Goal: Task Accomplishment & Management: Use online tool/utility

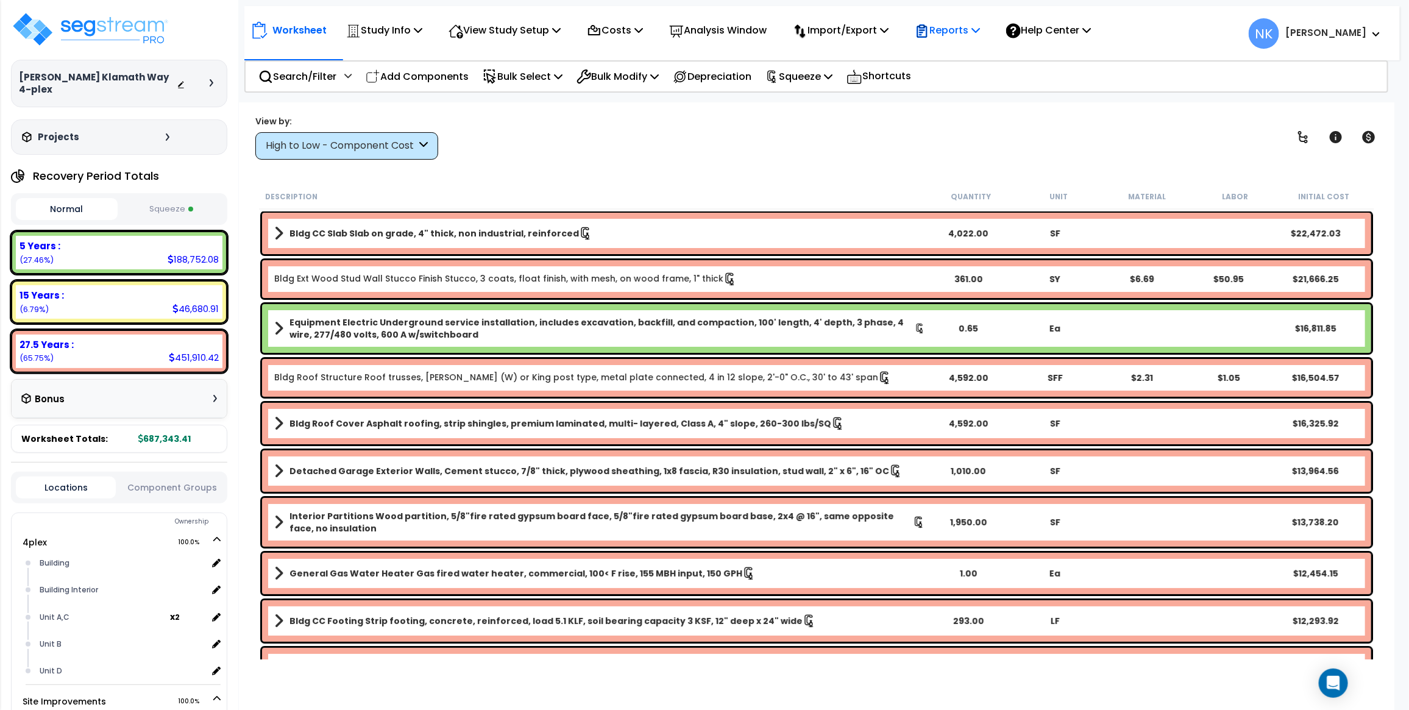
click at [951, 29] on p "Reports" at bounding box center [947, 30] width 65 height 16
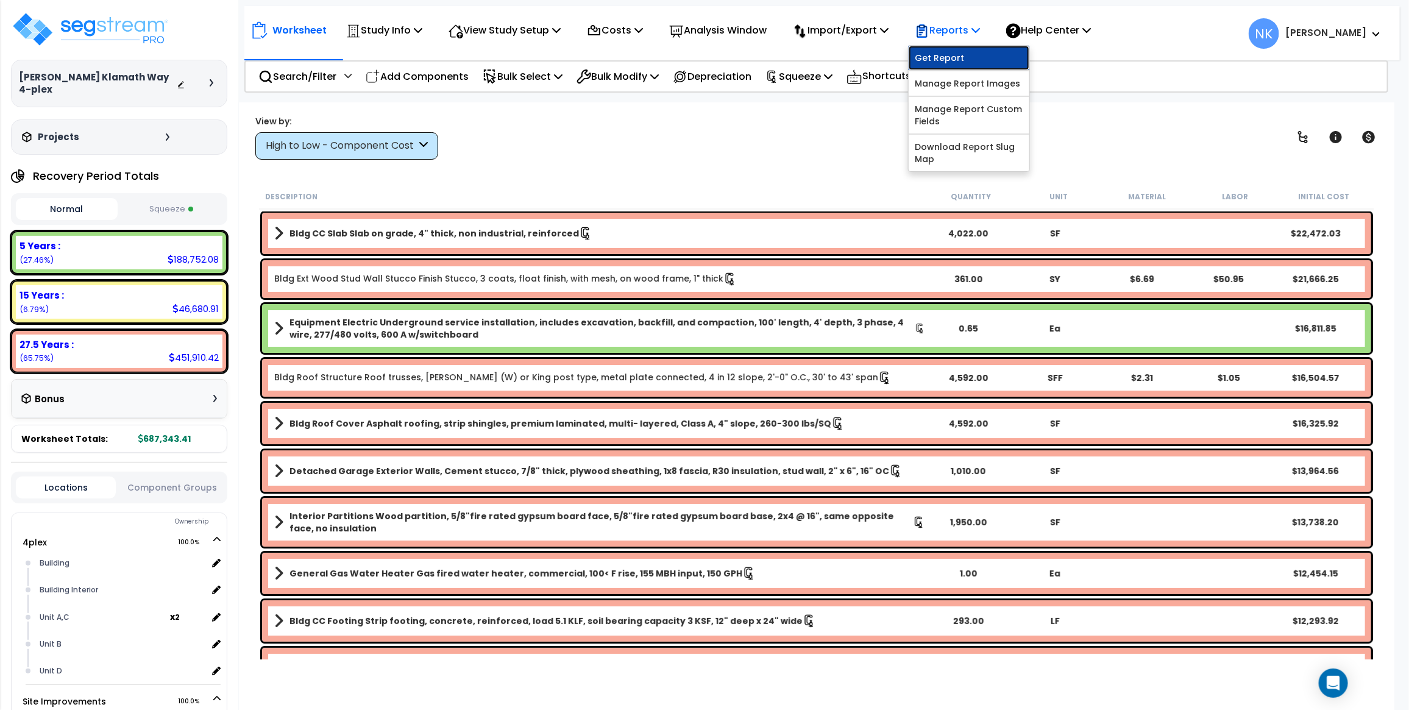
click at [951, 55] on link "Get Report" at bounding box center [969, 58] width 121 height 24
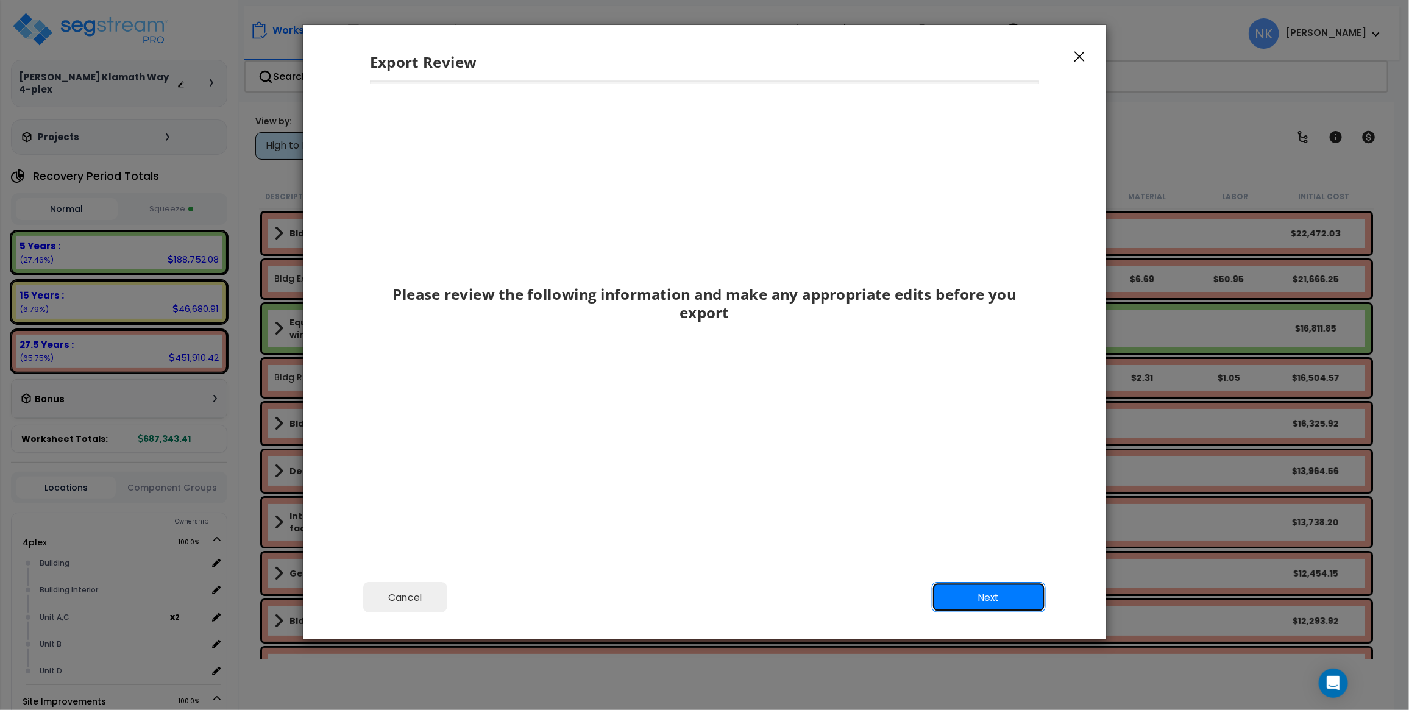
click at [982, 592] on button "Next" at bounding box center [989, 598] width 114 height 30
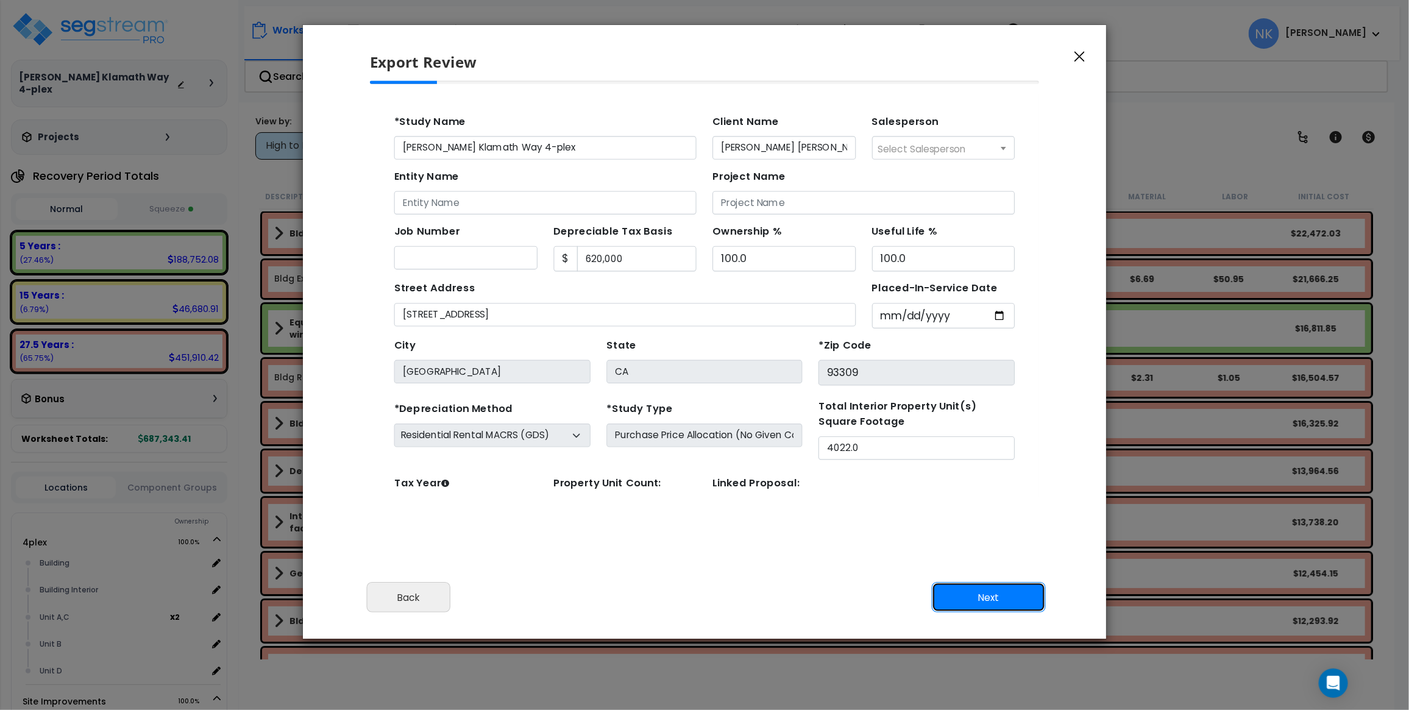
click at [979, 591] on button "Next" at bounding box center [989, 598] width 114 height 30
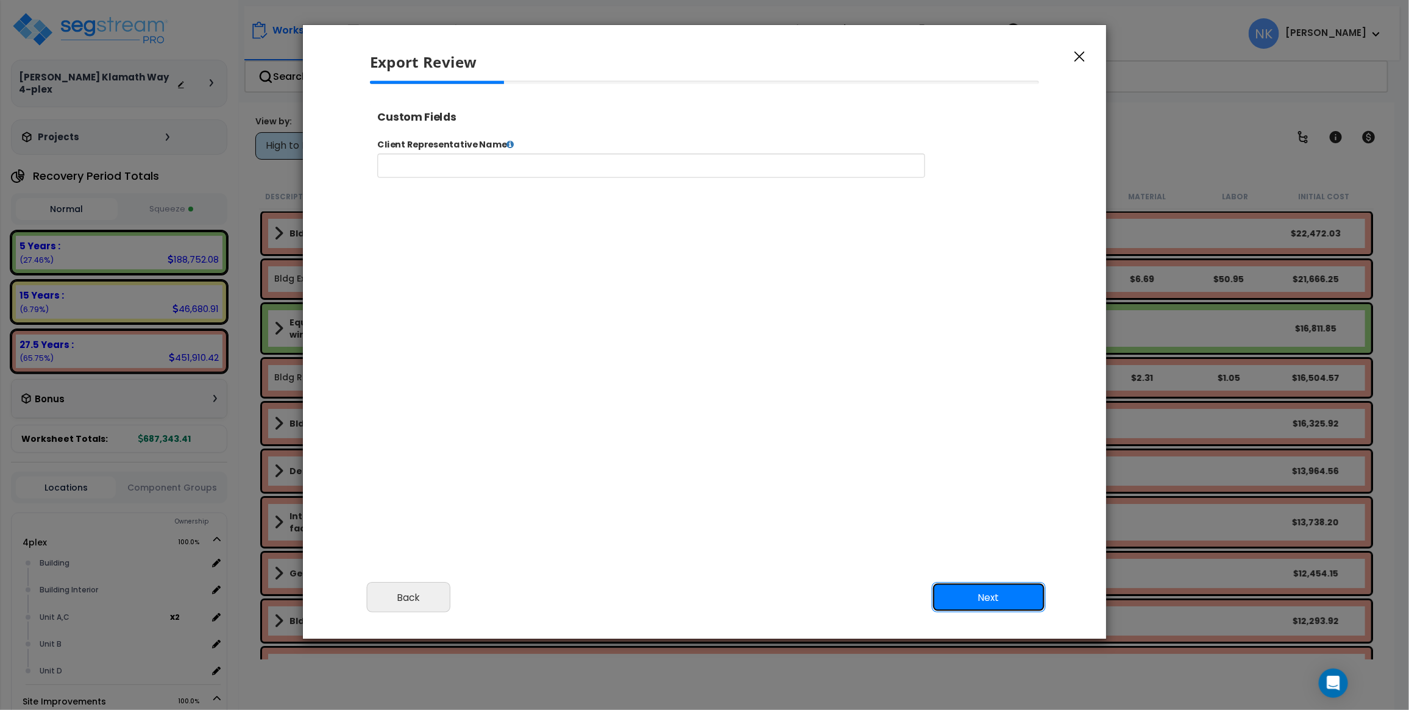
click at [977, 591] on button "Next" at bounding box center [989, 598] width 114 height 30
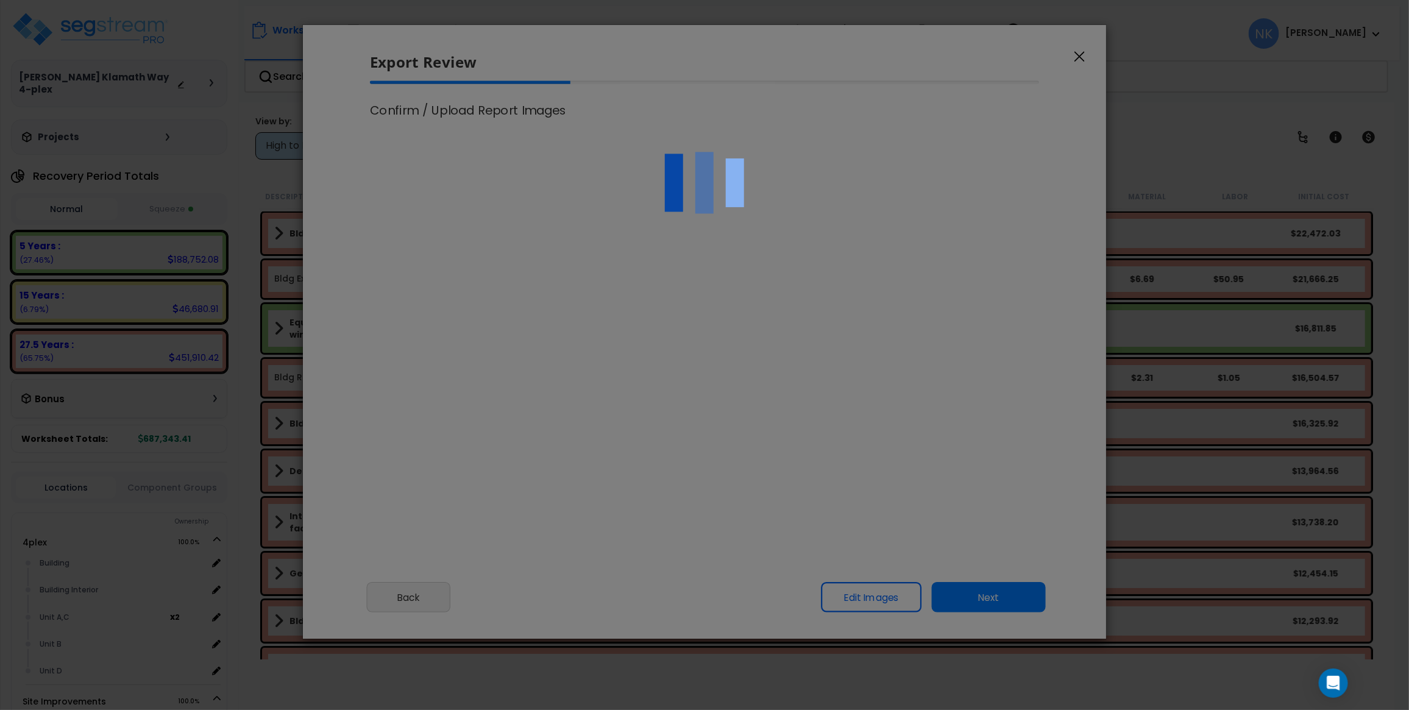
scroll to position [1, 0]
select select "2024"
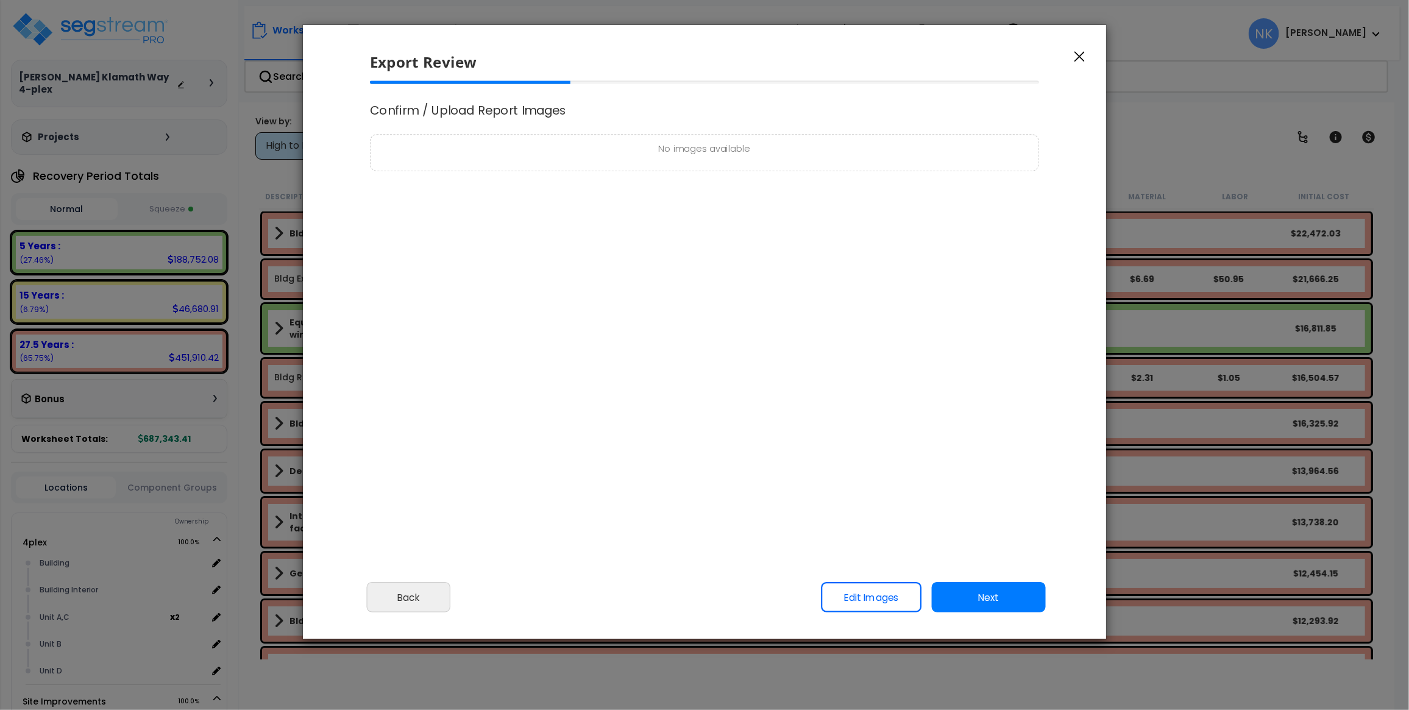
scroll to position [0, 0]
click at [977, 591] on button "Next" at bounding box center [989, 598] width 114 height 30
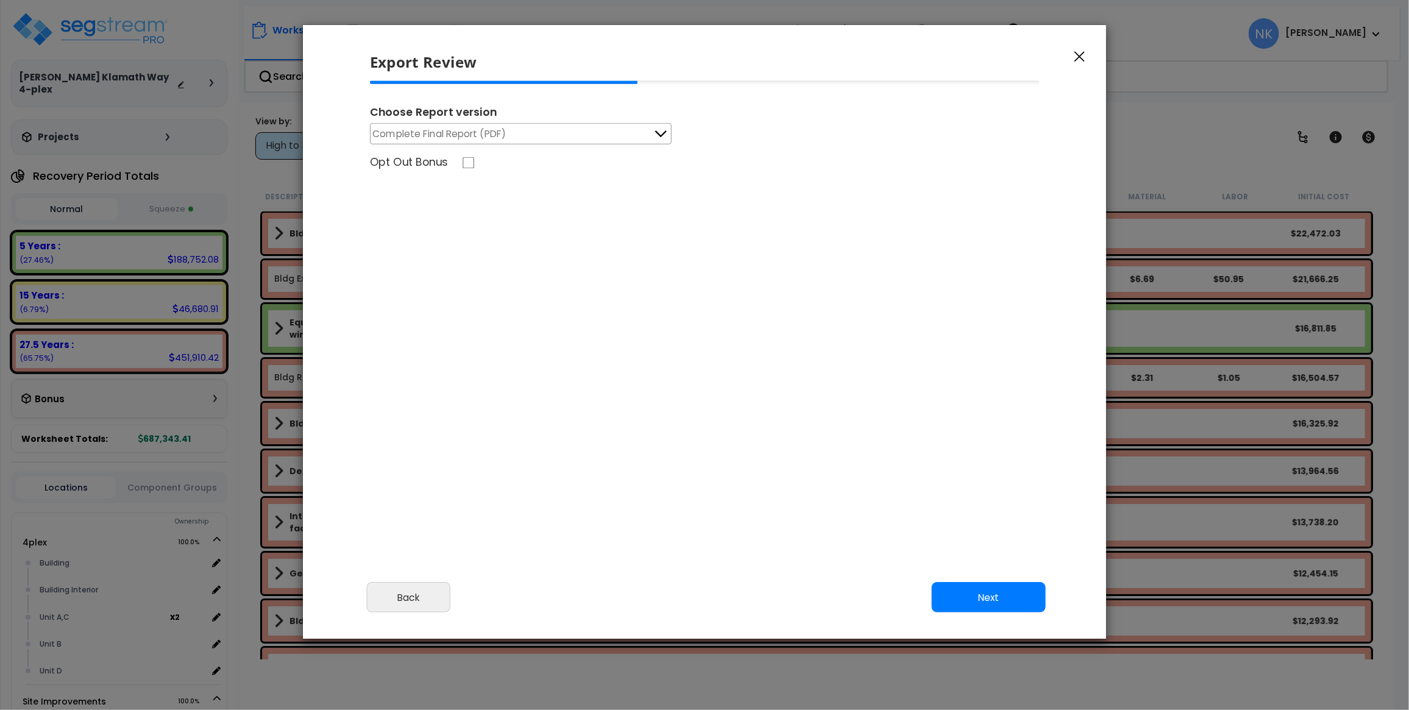
click at [587, 134] on button "Complete Final Report (PDF)" at bounding box center [521, 133] width 302 height 21
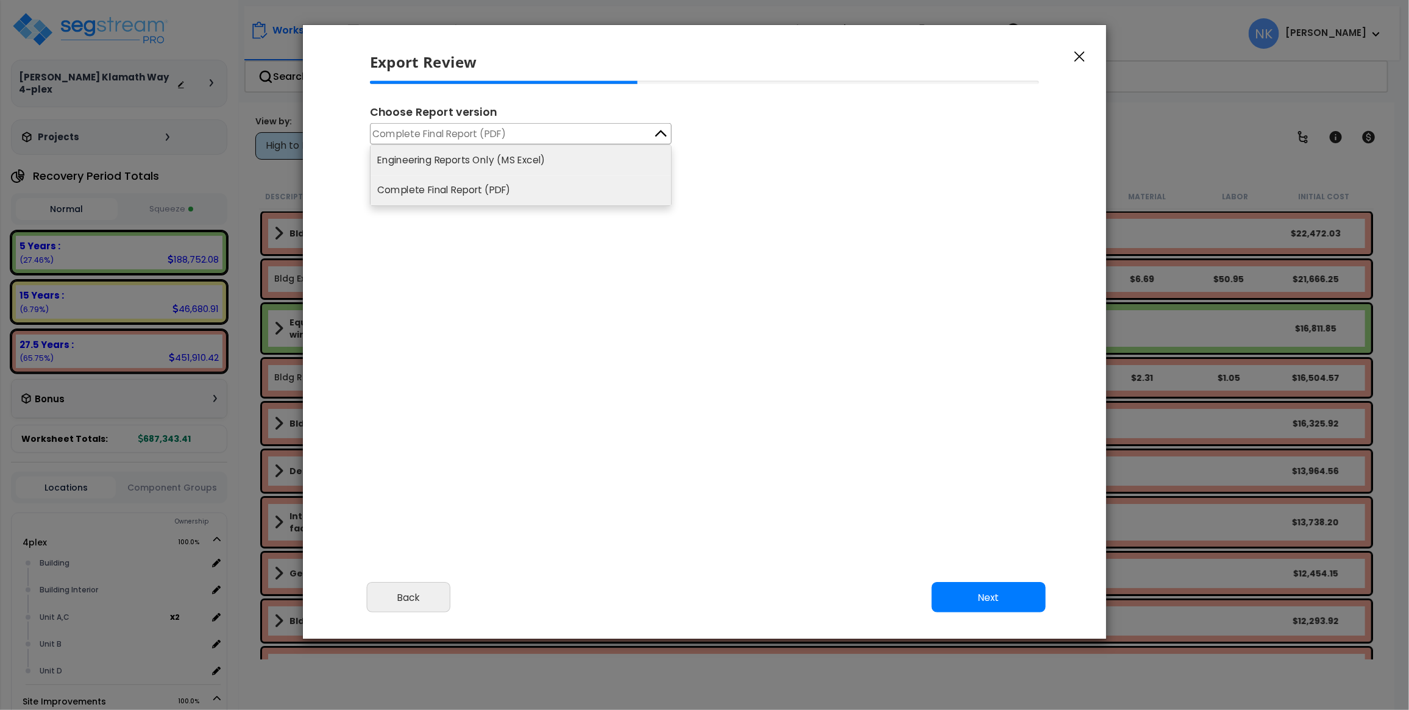
click at [567, 159] on li "Engineering Reports Only (MS Excel)" at bounding box center [521, 160] width 300 height 30
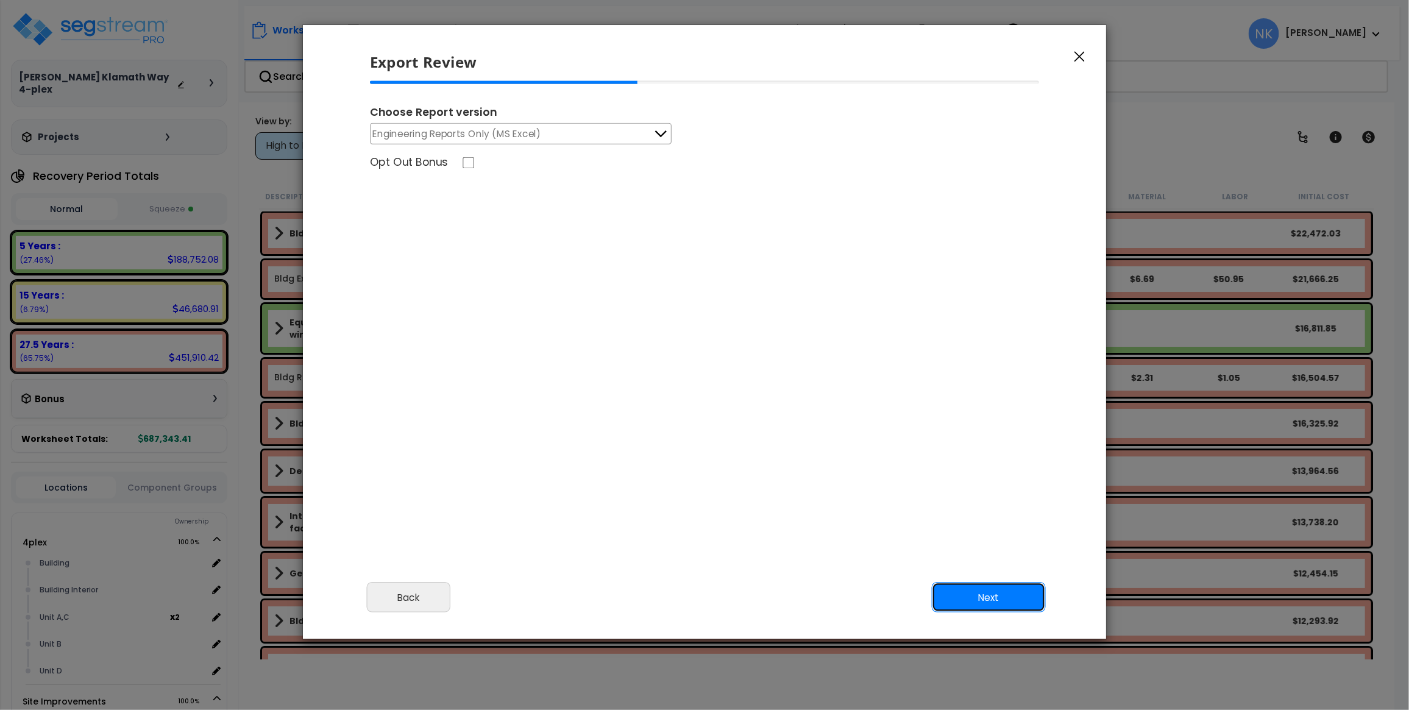
click at [980, 604] on button "Next" at bounding box center [989, 598] width 114 height 30
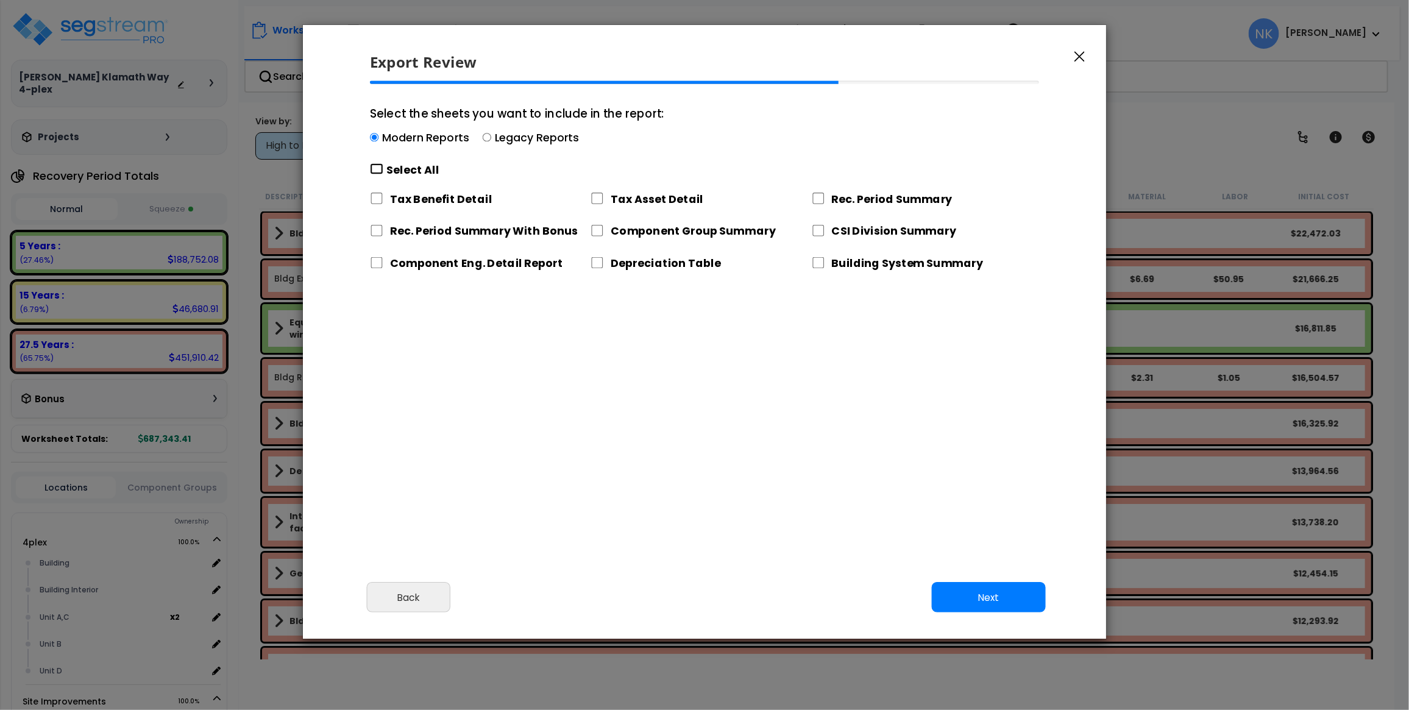
click at [376, 165] on input "Select the sheets you want to include in the report: Modern Reports Legacy Repo…" at bounding box center [376, 169] width 13 height 12
checkbox input "true"
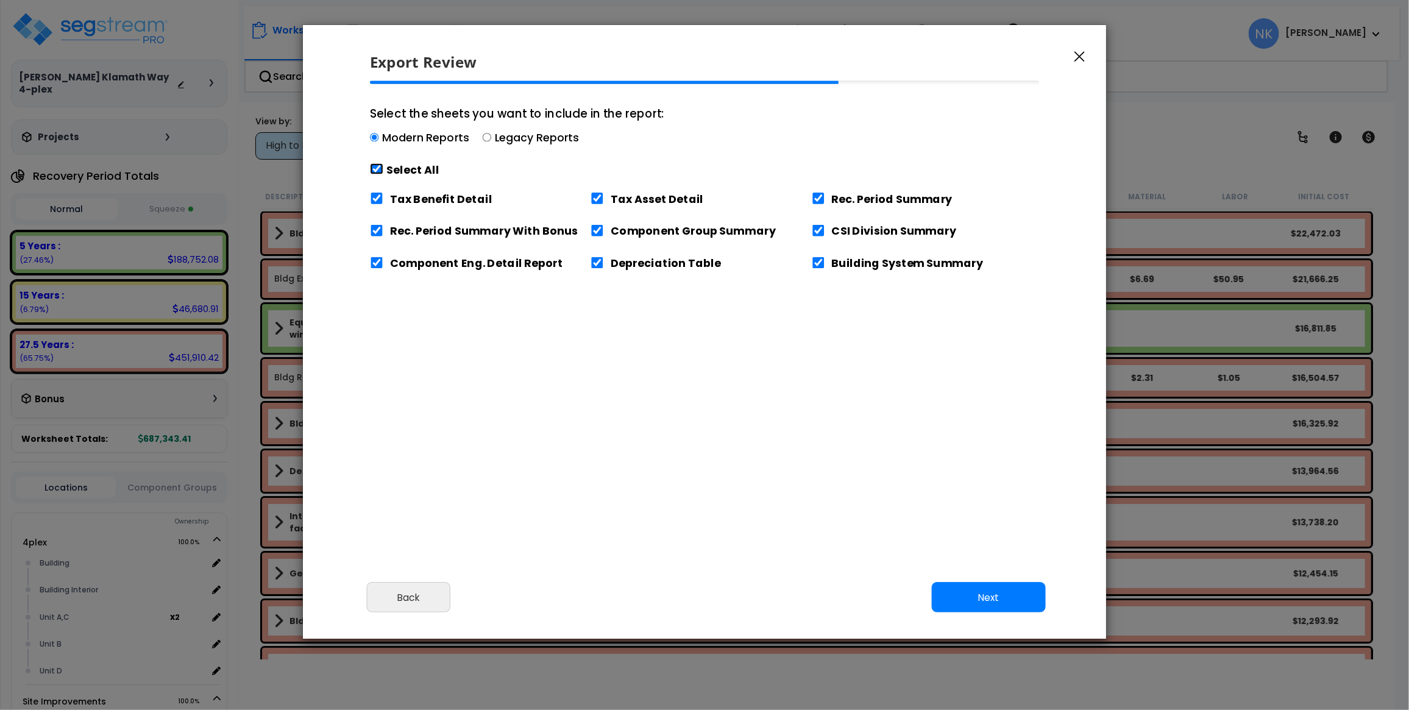
checkbox input "true"
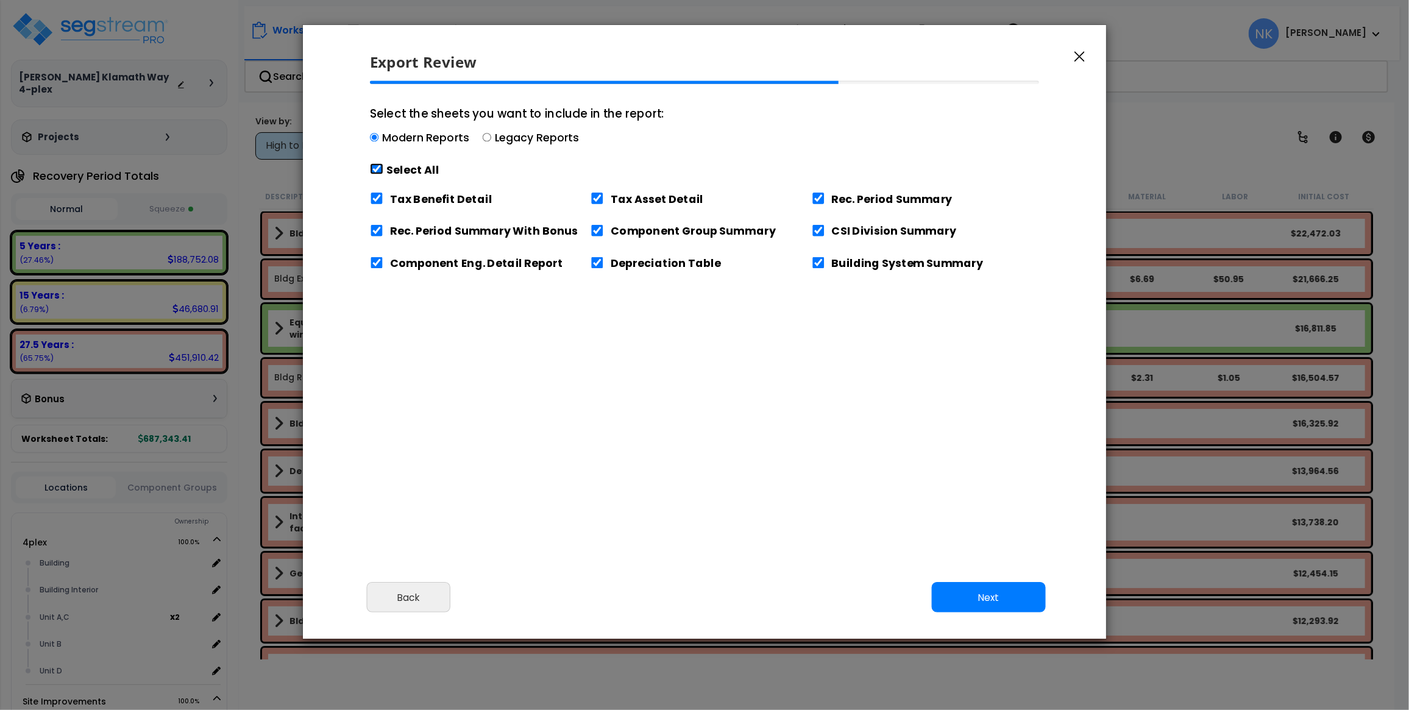
checkbox input "true"
click at [992, 593] on button "Next" at bounding box center [989, 598] width 114 height 30
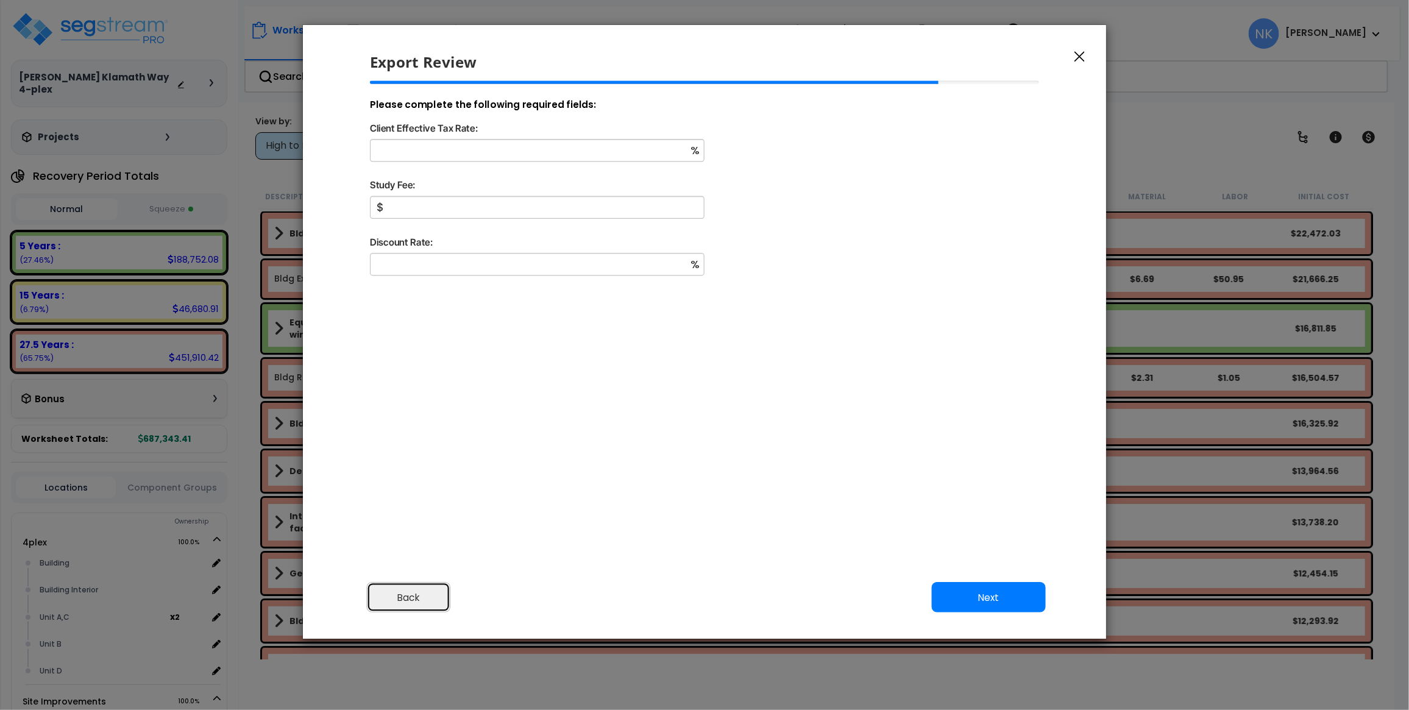
click at [403, 594] on button "Back" at bounding box center [409, 598] width 84 height 30
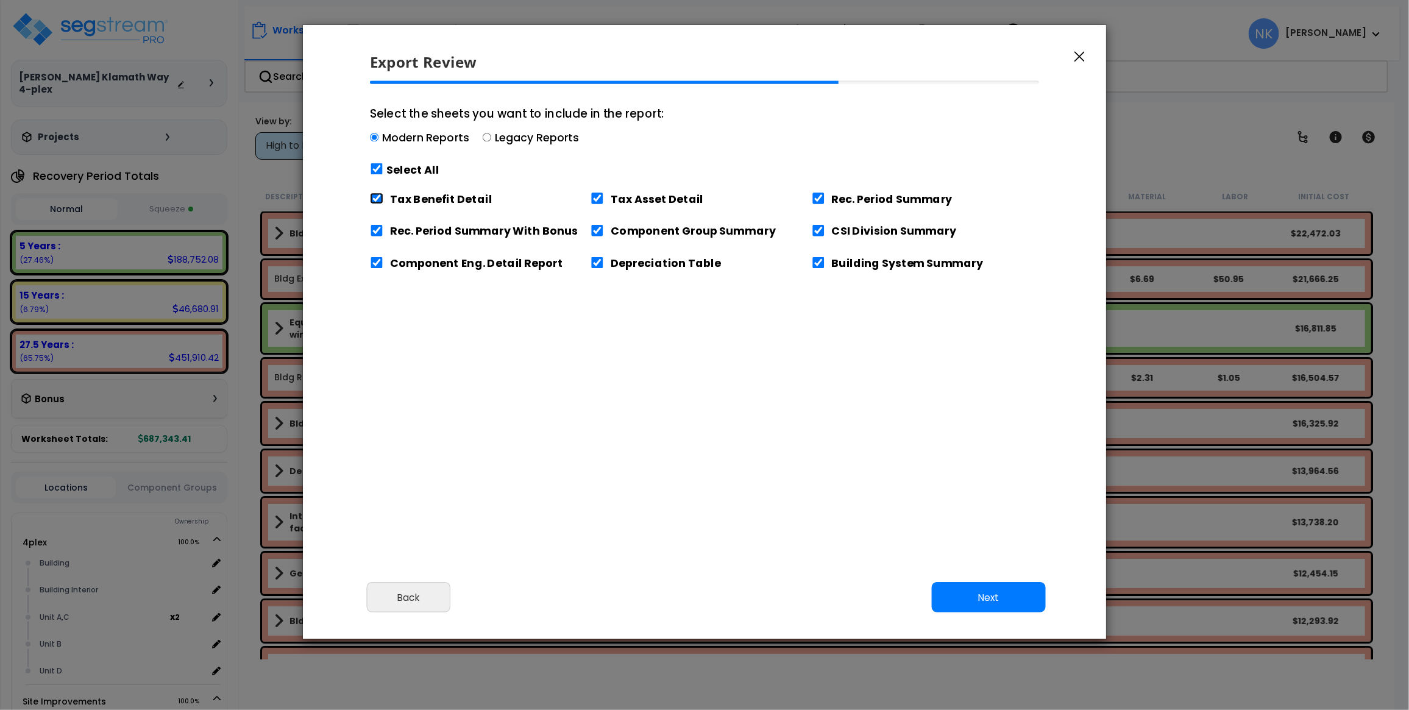
click at [382, 200] on input "Tax Benefit Detail" at bounding box center [376, 199] width 13 height 12
checkbox input "false"
click at [1012, 600] on button "Next" at bounding box center [989, 598] width 114 height 30
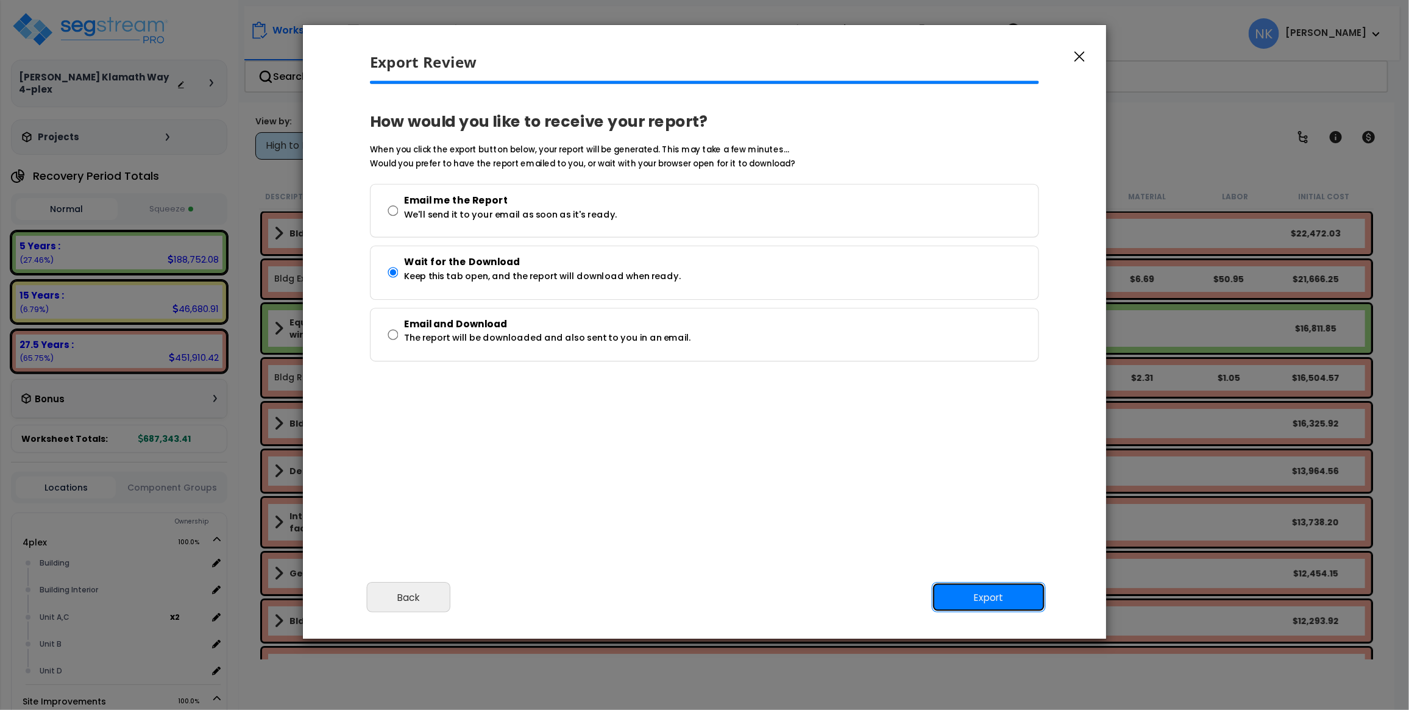
click at [1012, 600] on button "Export" at bounding box center [989, 598] width 114 height 30
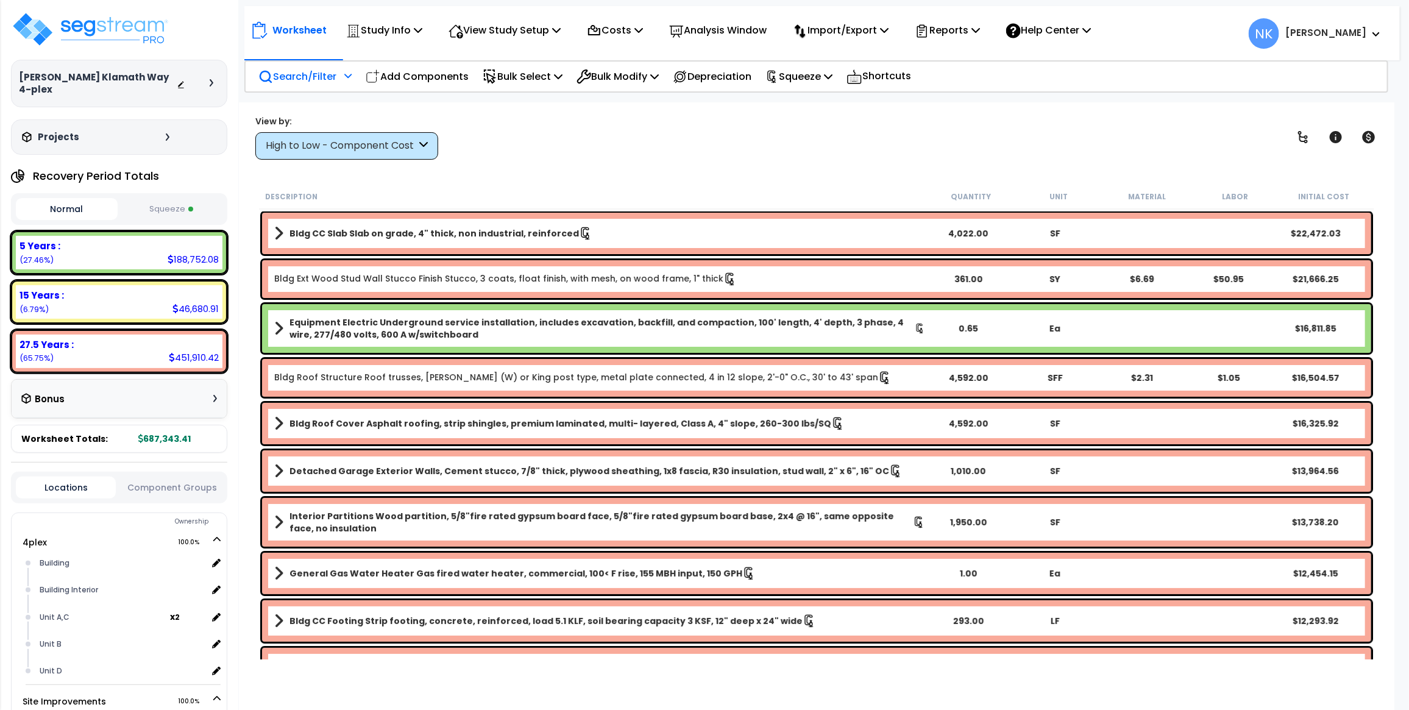
click at [336, 71] on p "Search/Filter" at bounding box center [297, 76] width 78 height 16
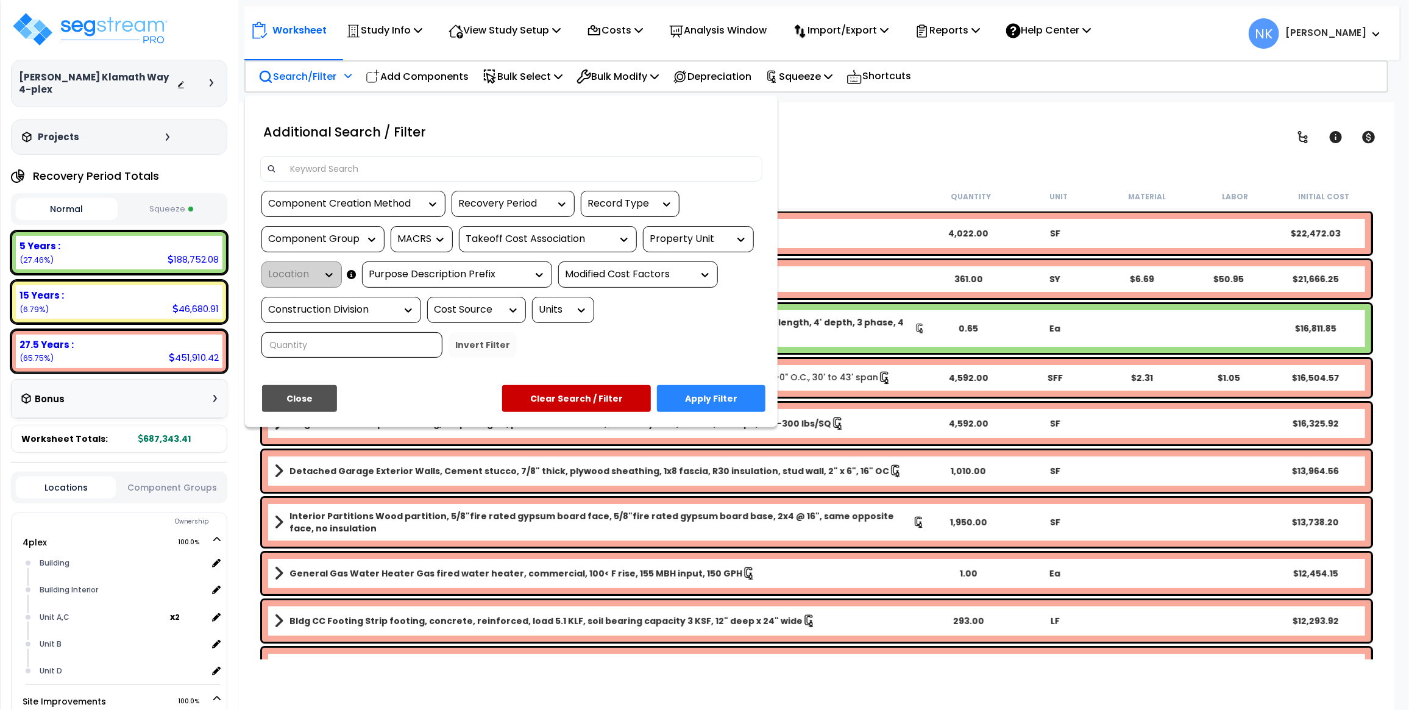
click at [931, 139] on div at bounding box center [704, 355] width 1409 height 710
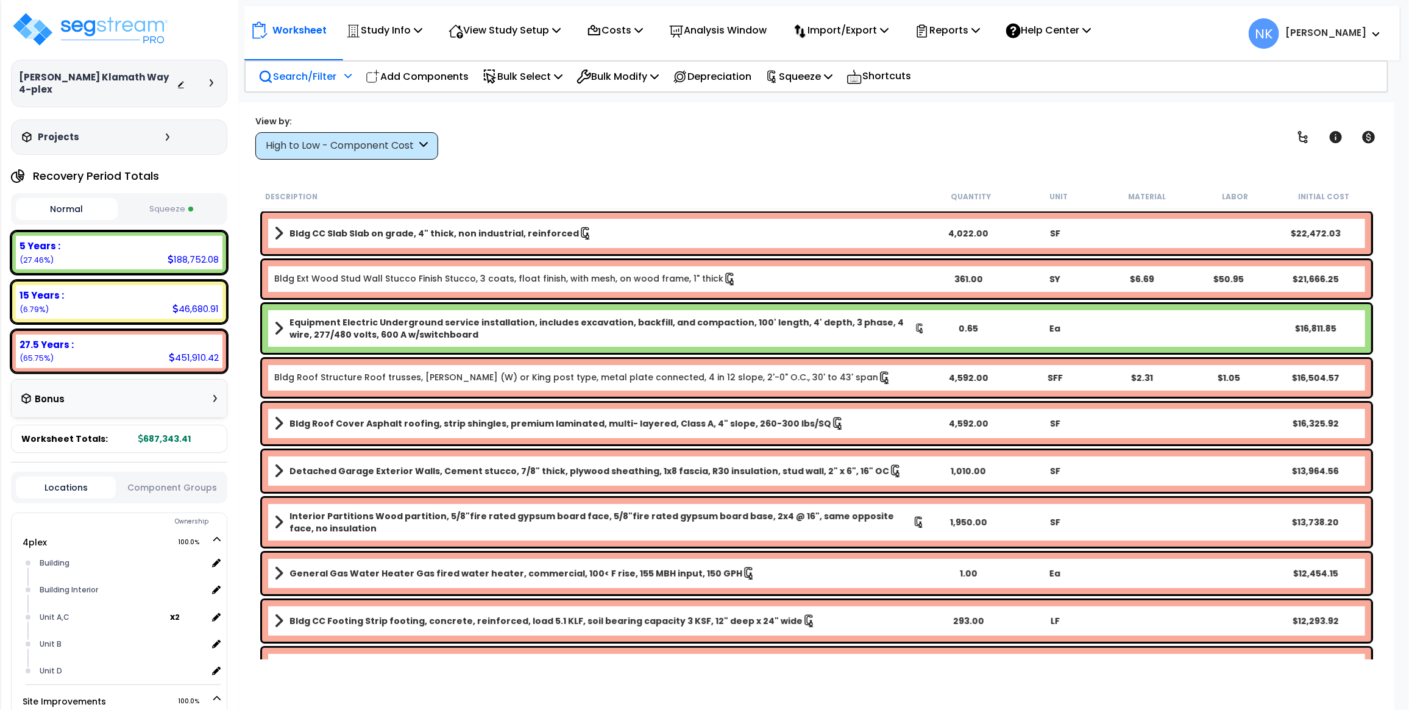
click at [394, 130] on div "View by: High to Low - Component Cost High to Low - Component Cost" at bounding box center [346, 137] width 183 height 44
click at [389, 142] on div "High to Low - Component Cost" at bounding box center [341, 146] width 151 height 14
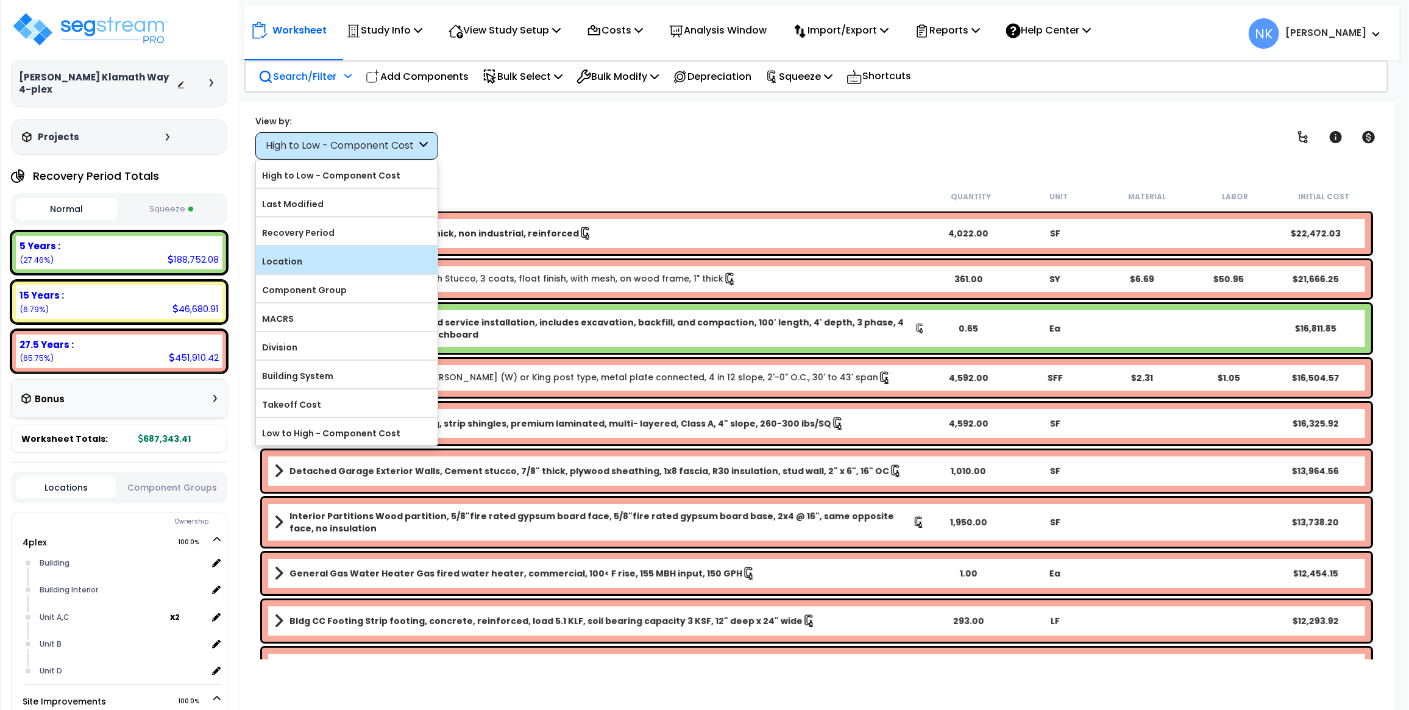
click at [321, 250] on div "Location" at bounding box center [347, 259] width 182 height 27
click at [322, 261] on label "Location" at bounding box center [347, 261] width 182 height 18
click at [0, 0] on input "Location" at bounding box center [0, 0] width 0 height 0
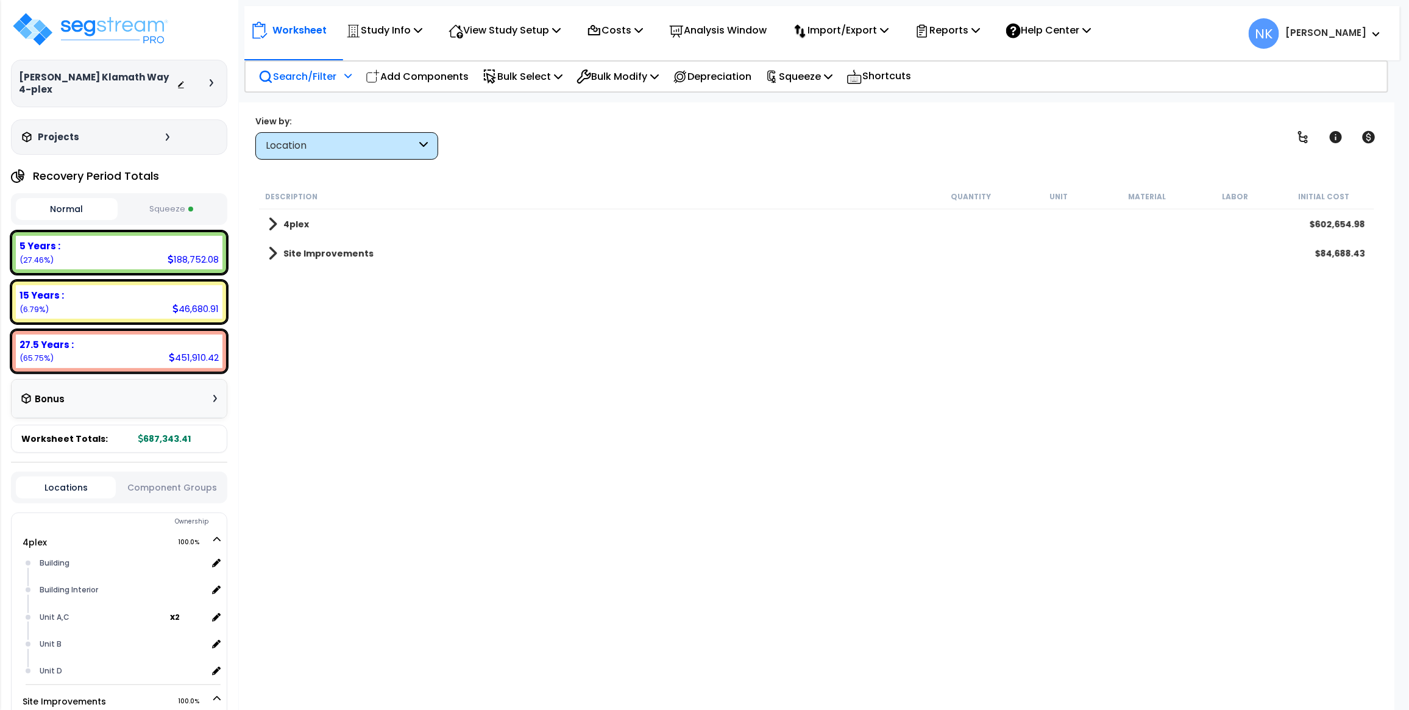
click at [320, 257] on b "Site Improvements" at bounding box center [328, 253] width 90 height 12
click at [324, 287] on b "Garage Building" at bounding box center [334, 283] width 76 height 12
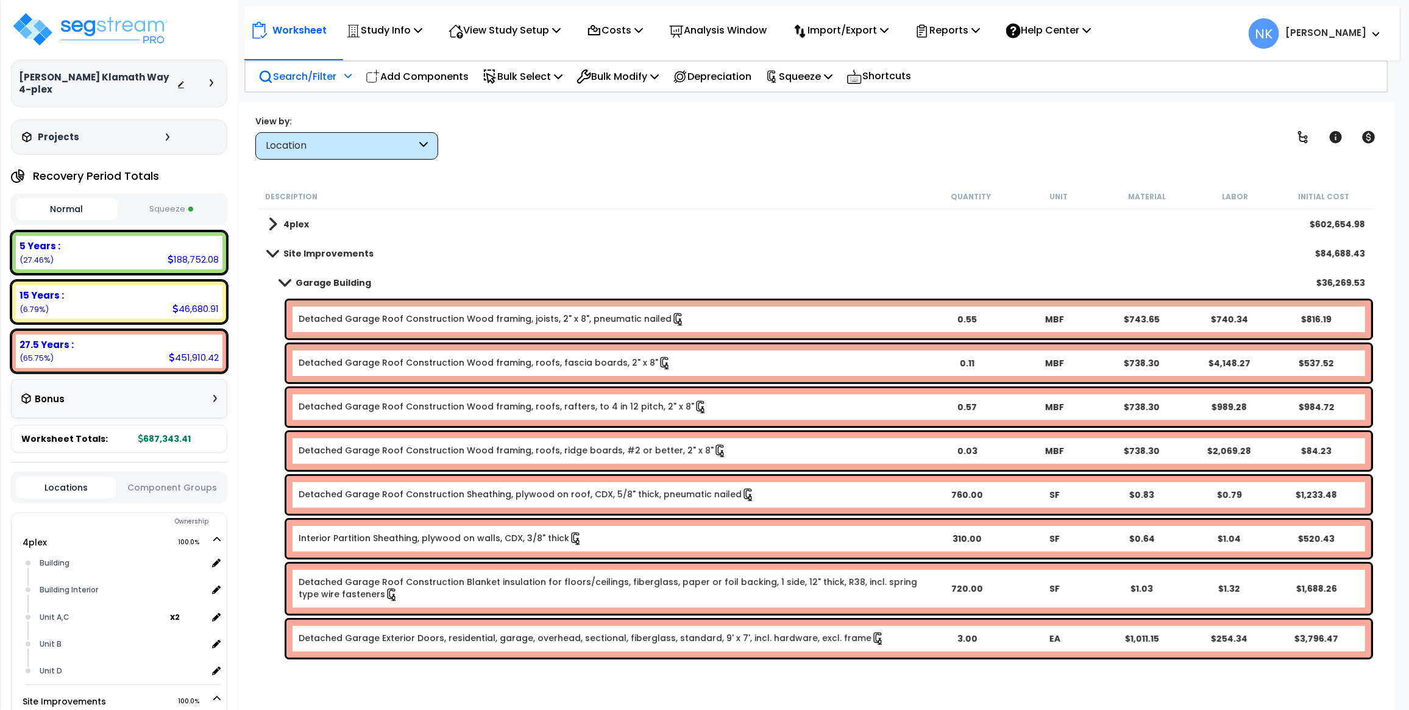
scroll to position [8, 0]
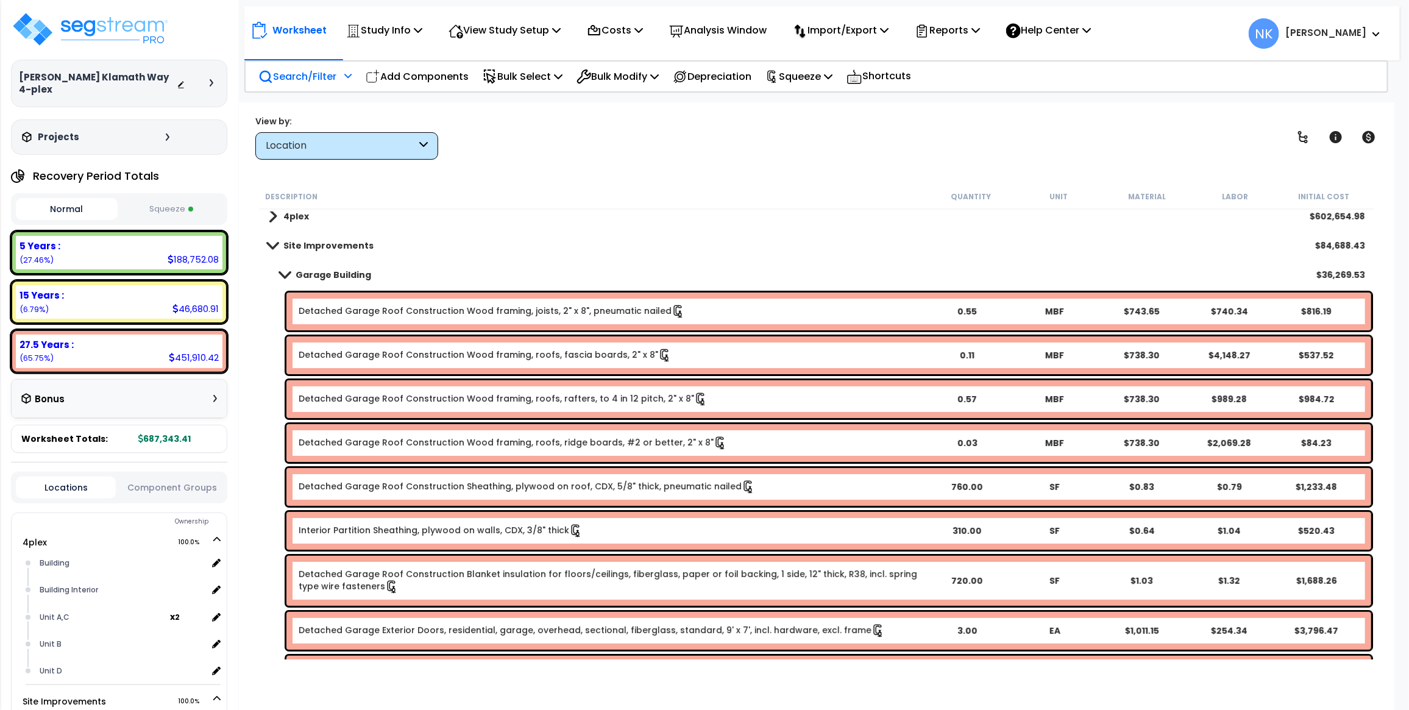
click at [339, 283] on div "Garage Building $36,269.53" at bounding box center [816, 274] width 1109 height 29
click at [342, 275] on b "Garage Building" at bounding box center [334, 275] width 76 height 12
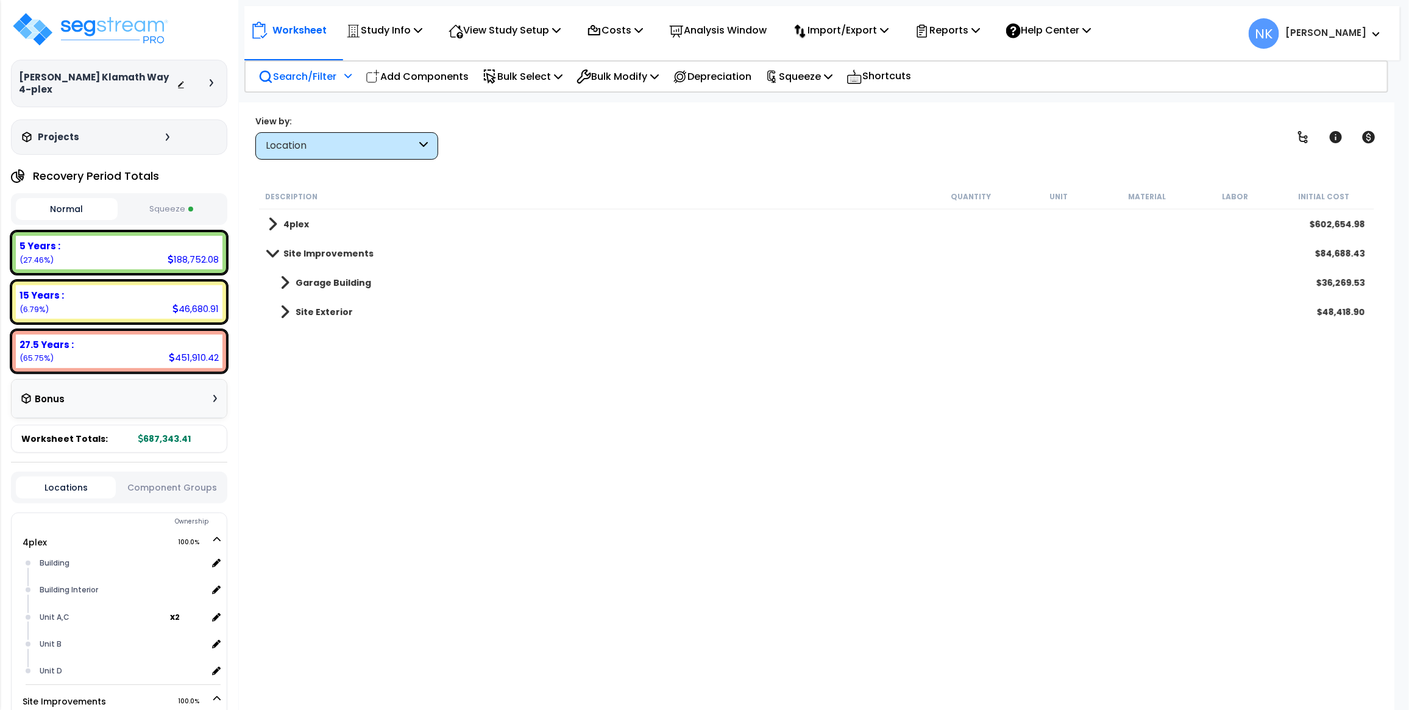
click at [342, 309] on b "Site Exterior" at bounding box center [324, 312] width 57 height 12
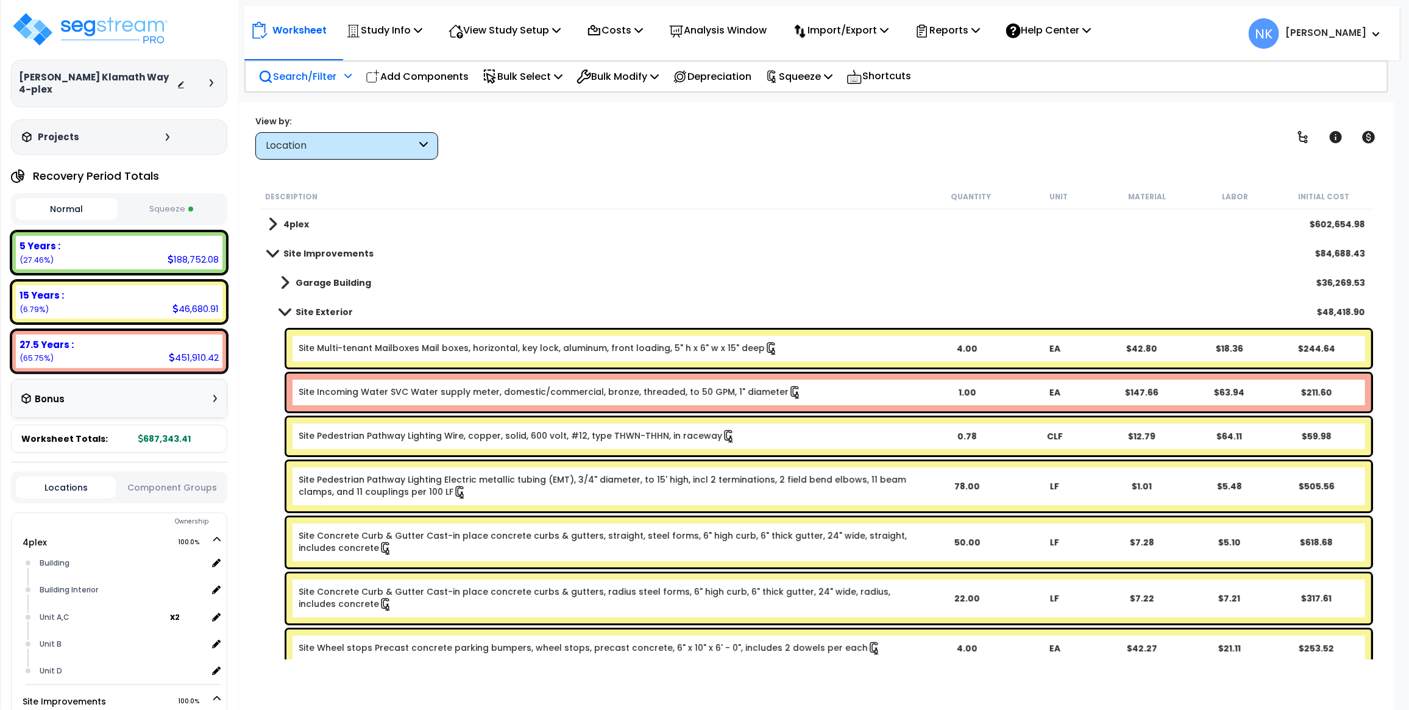
scroll to position [6, 0]
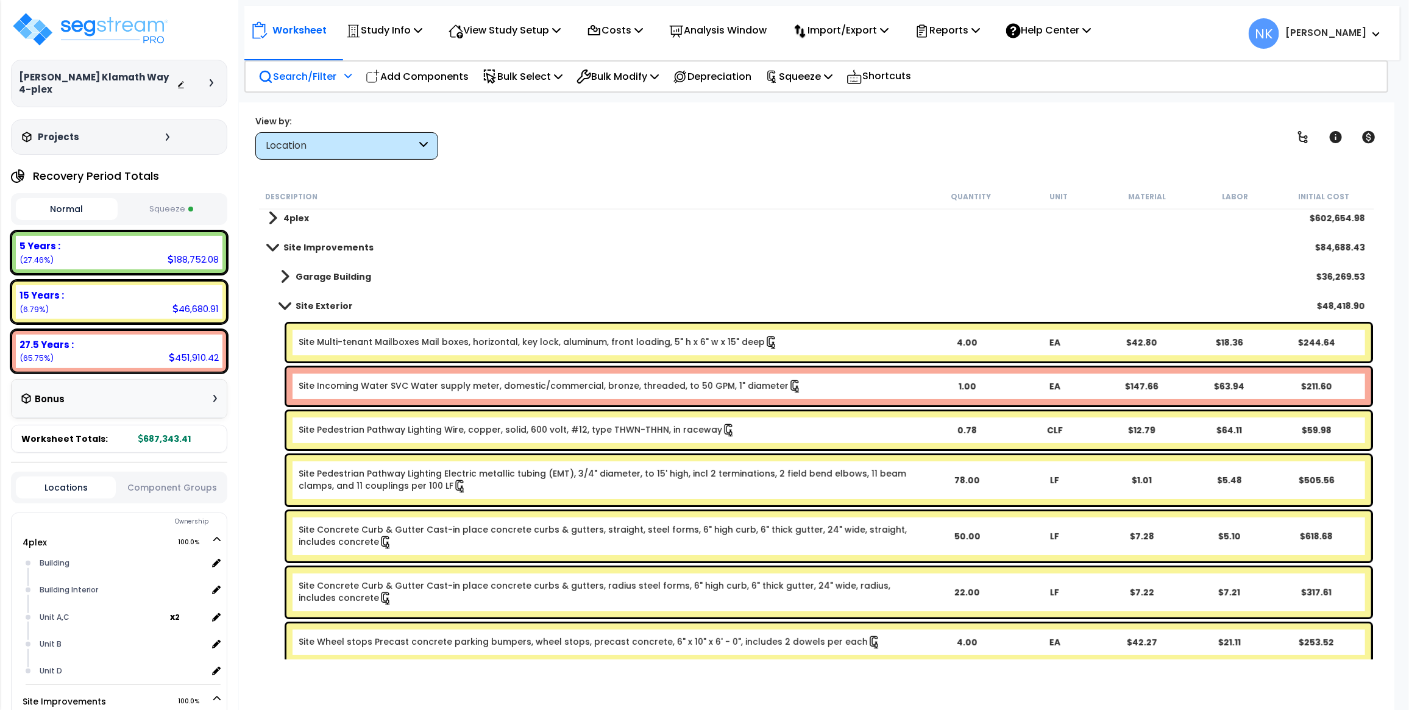
click at [346, 279] on b "Garage Building" at bounding box center [334, 277] width 76 height 12
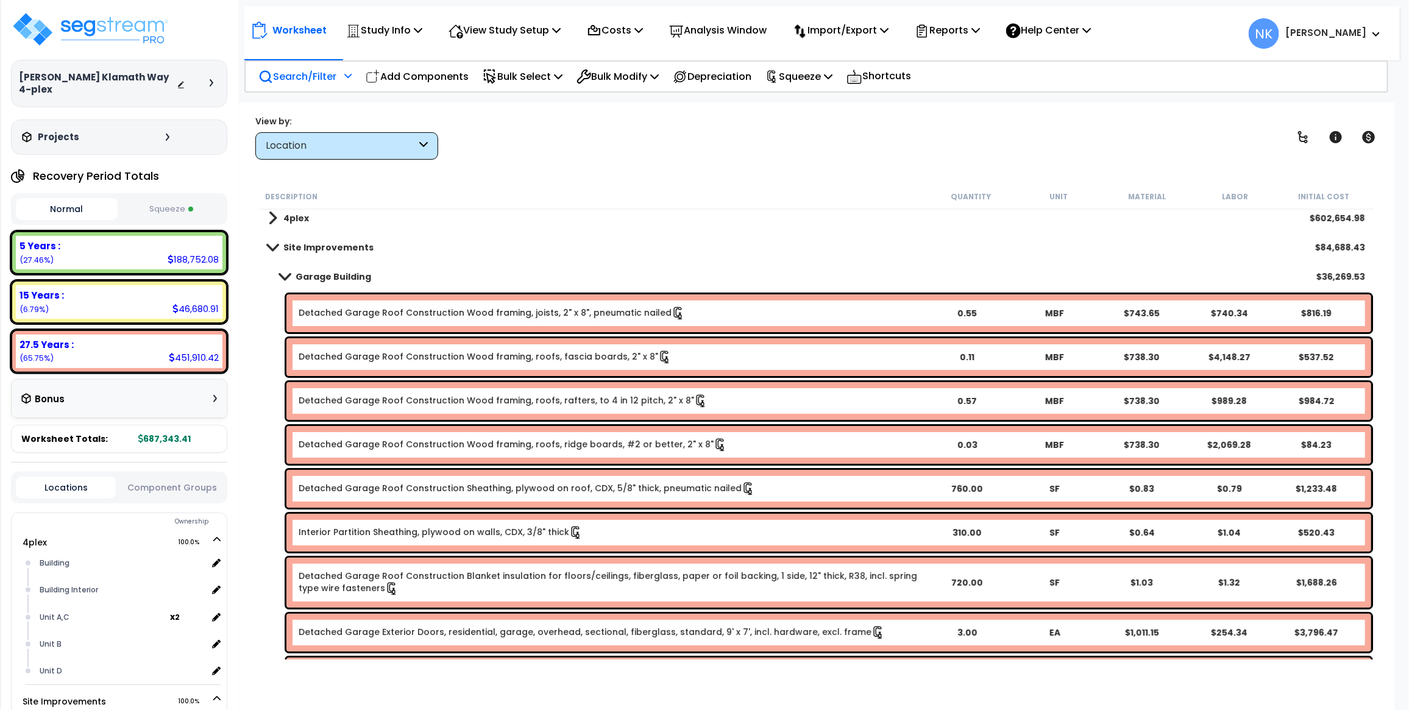
click at [360, 273] on b "Garage Building" at bounding box center [334, 277] width 76 height 12
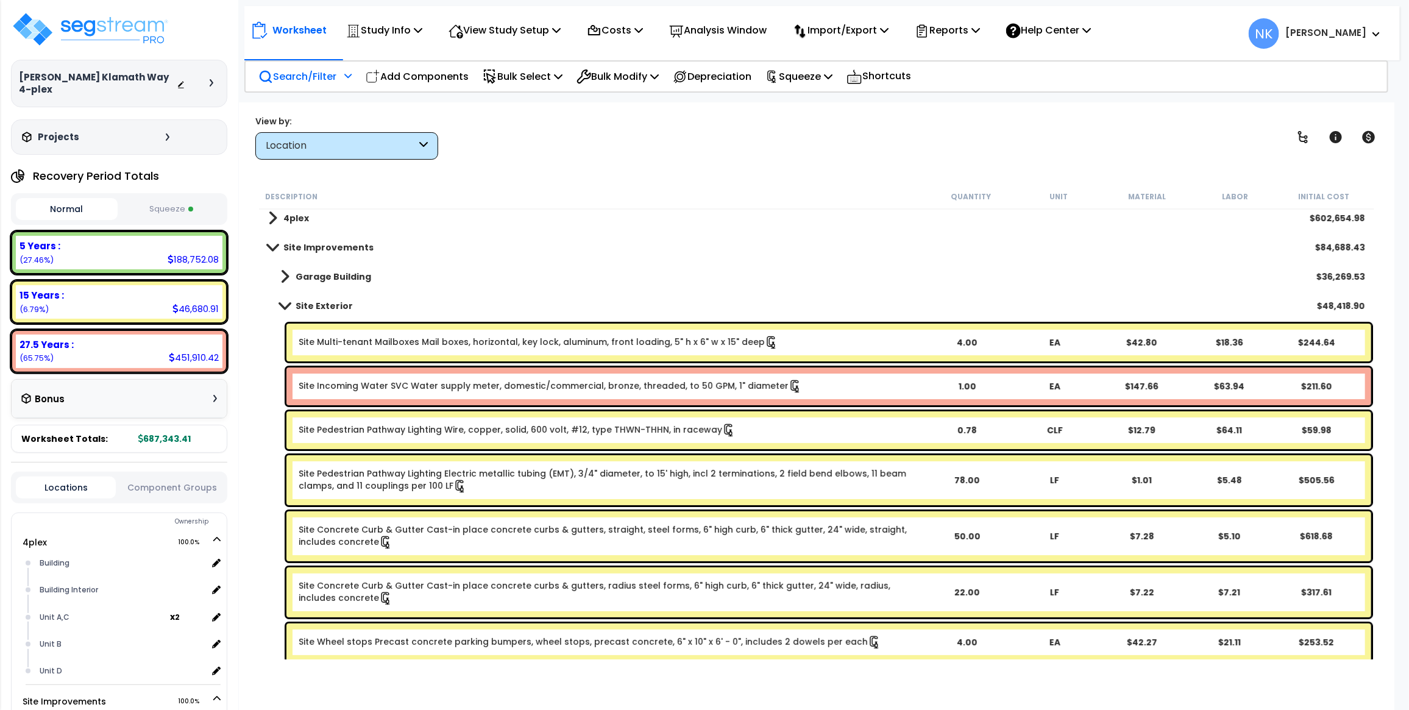
click at [341, 275] on b "Garage Building" at bounding box center [334, 277] width 76 height 12
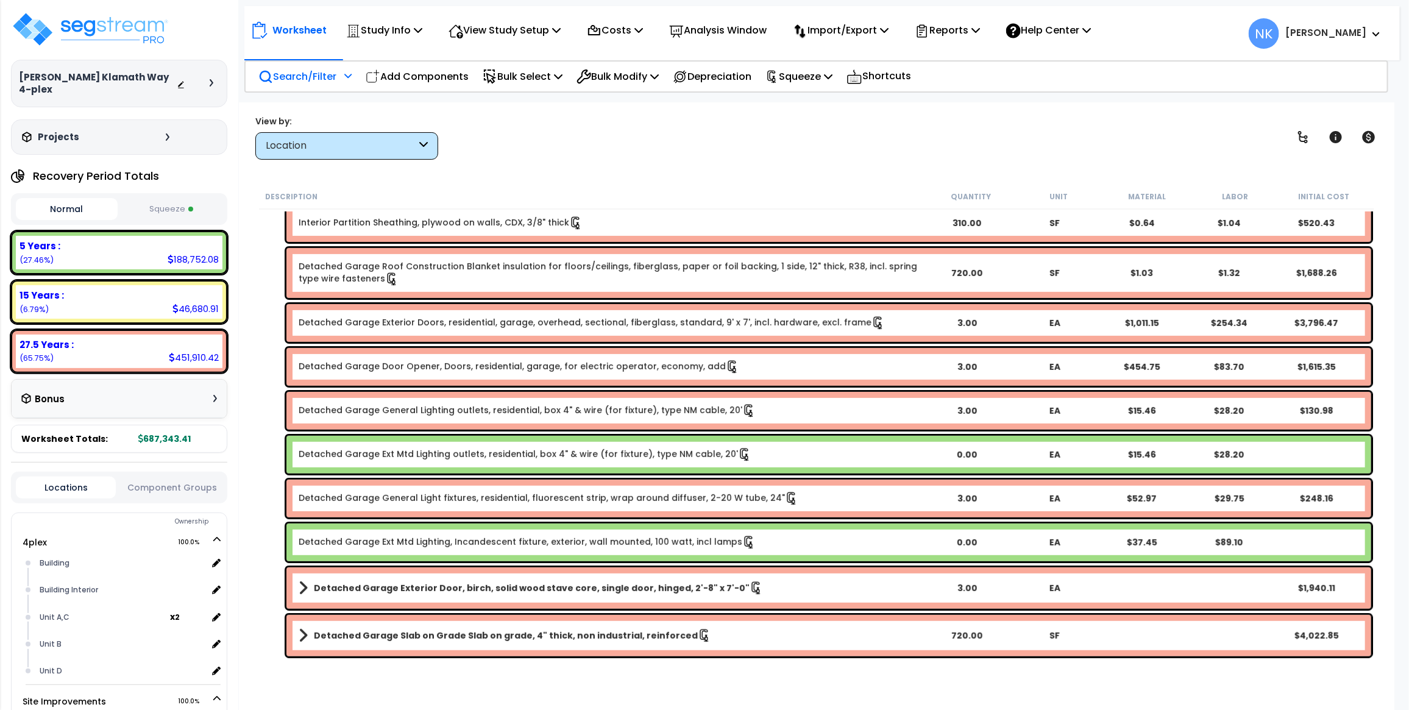
scroll to position [260, 0]
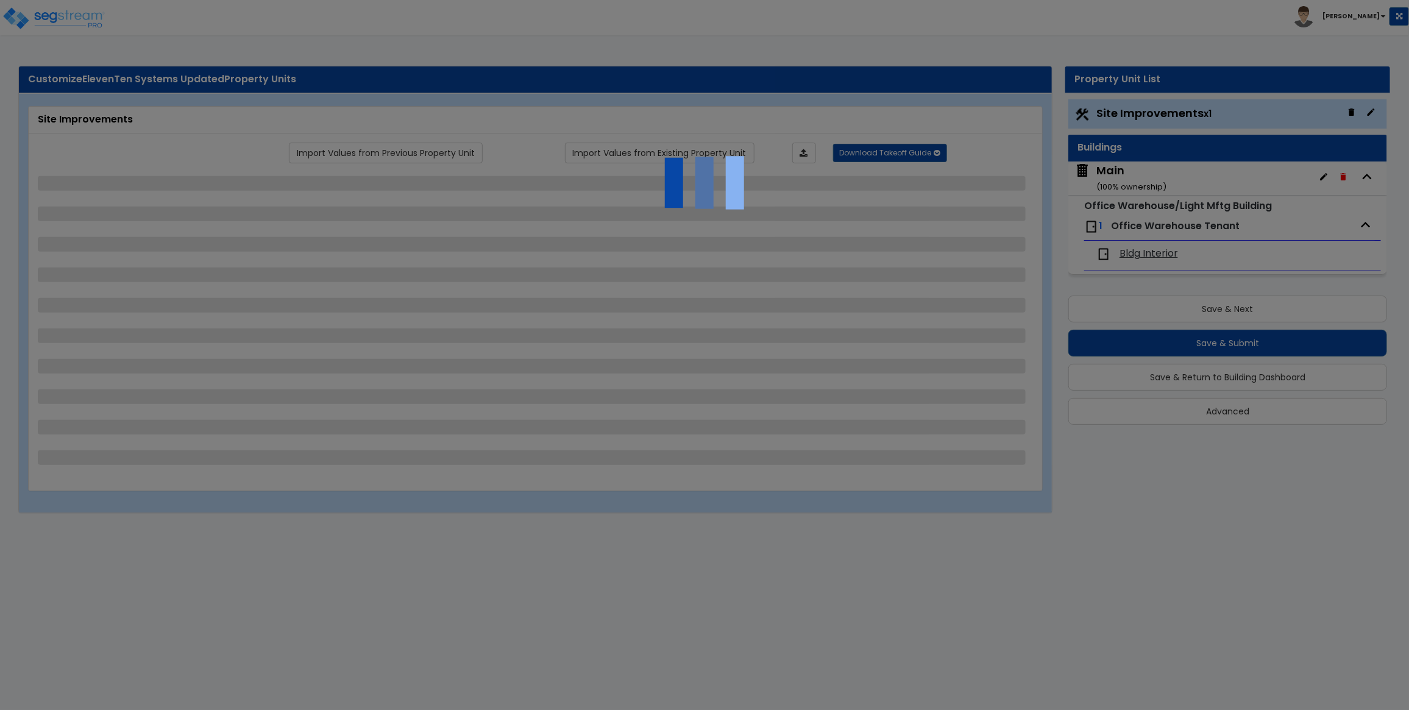
select select "2"
select select "1"
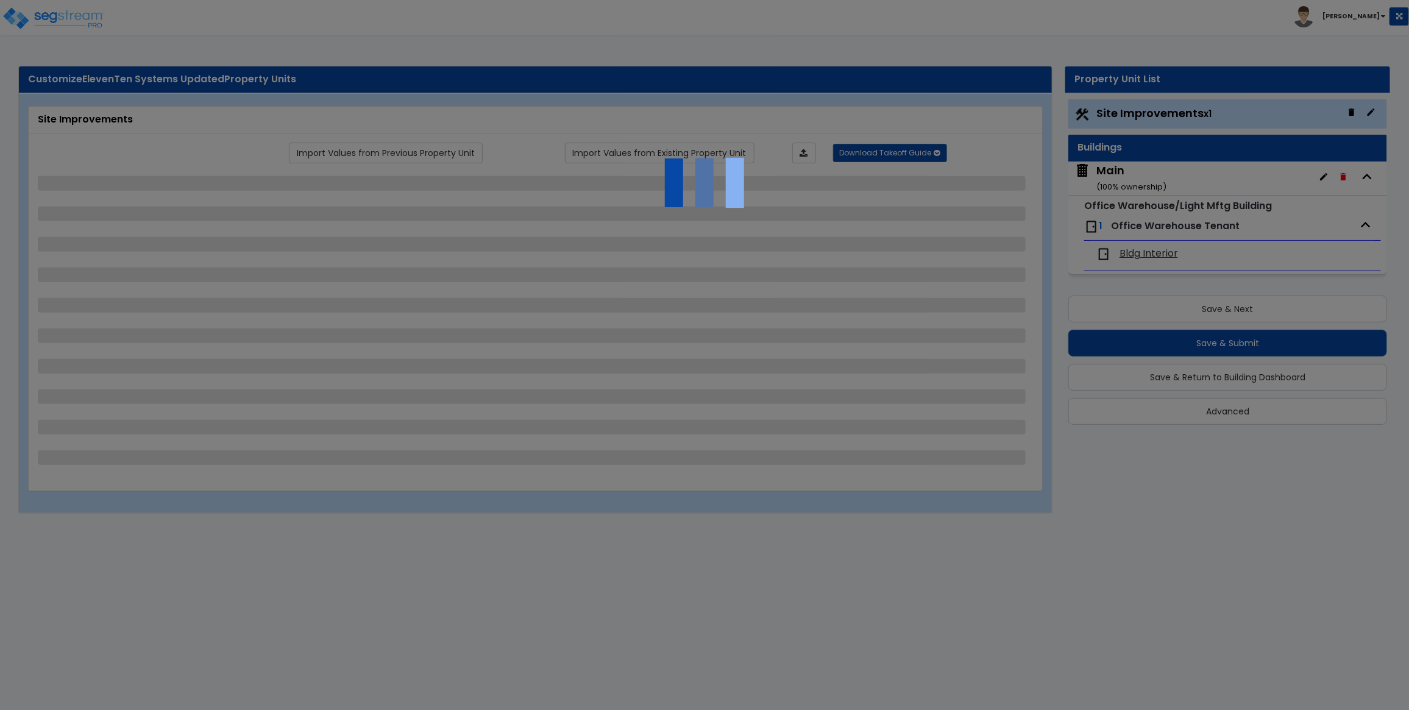
select select "1"
select select "3"
select select "1"
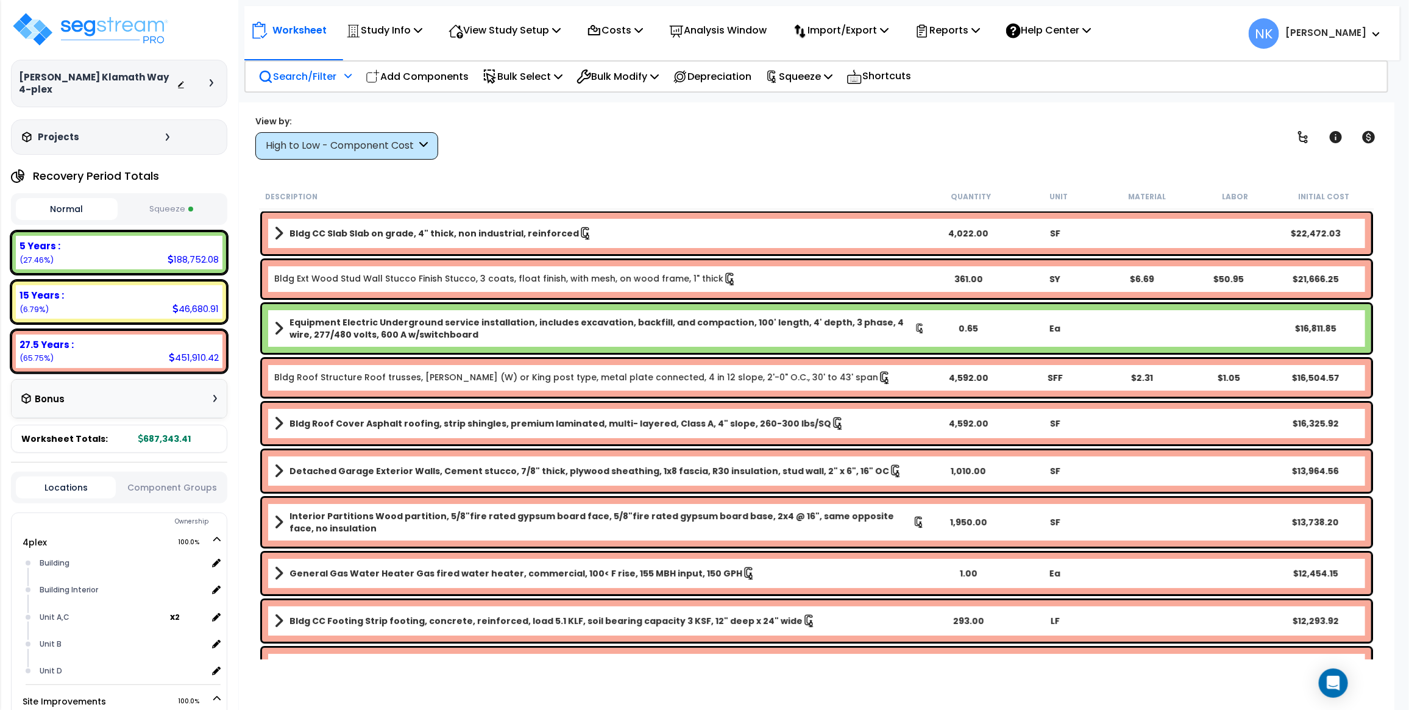
click at [324, 72] on p "Search/Filter" at bounding box center [297, 76] width 78 height 16
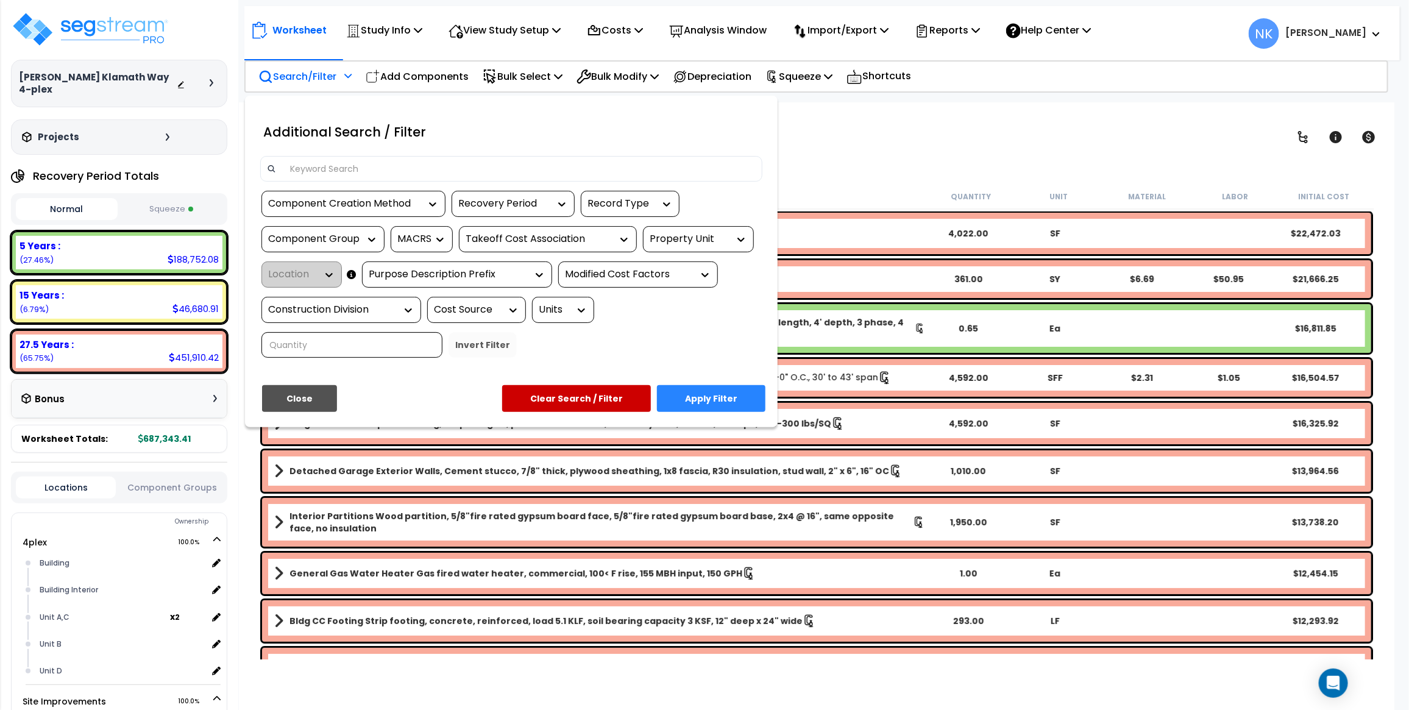
click at [329, 74] on div at bounding box center [704, 355] width 1409 height 710
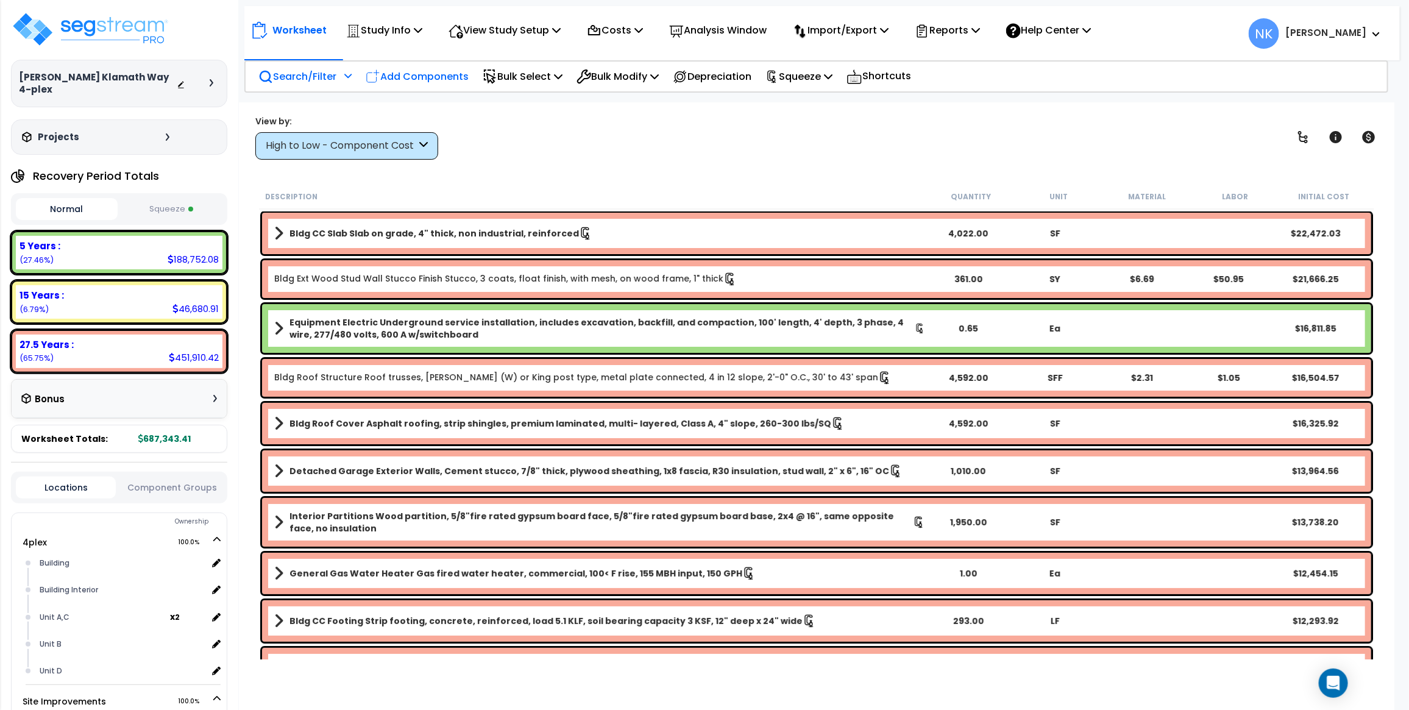
click at [389, 68] on p "Add Components" at bounding box center [417, 76] width 103 height 16
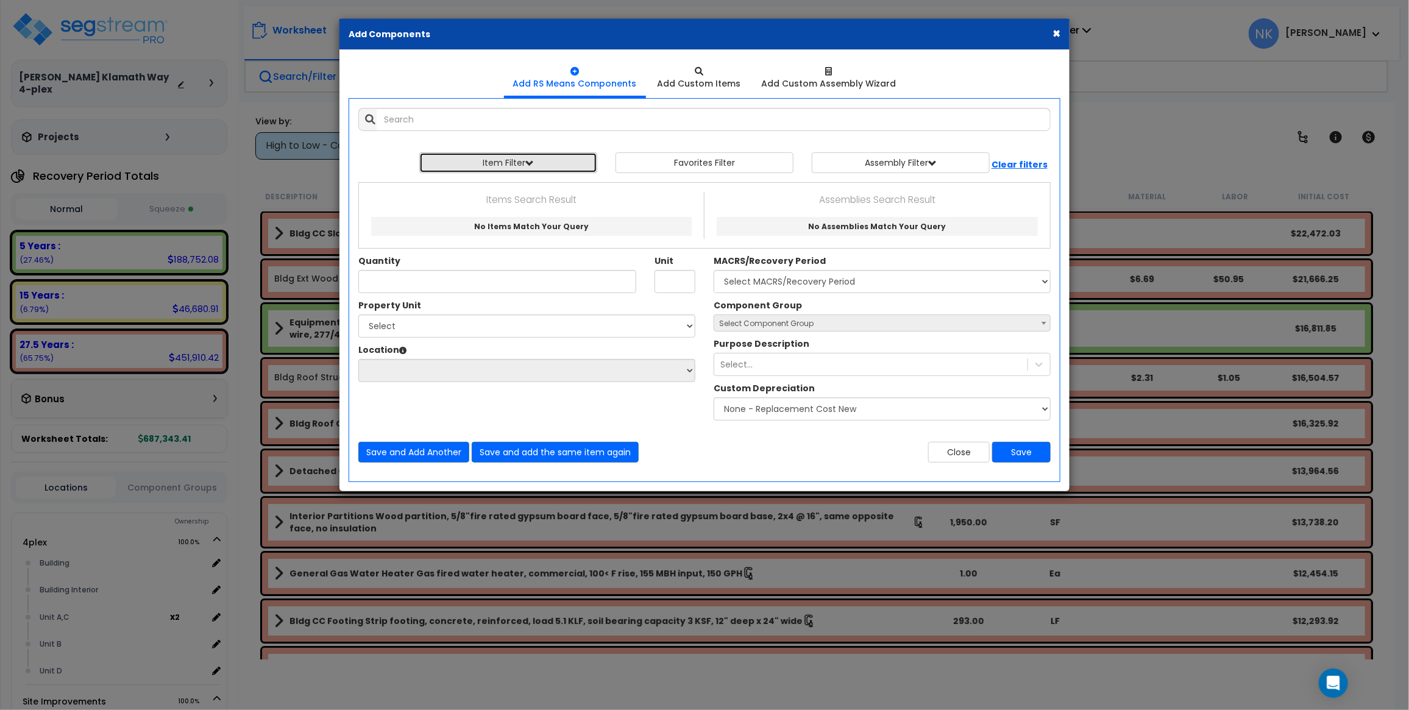
click at [510, 157] on button "Item Filter" at bounding box center [508, 162] width 178 height 21
select select "23000000"
click at [427, 180] on select "Select 0. Custom Item 1. General Requirements 2. Existing Conditions 3. Concret…" at bounding box center [517, 191] width 183 height 23
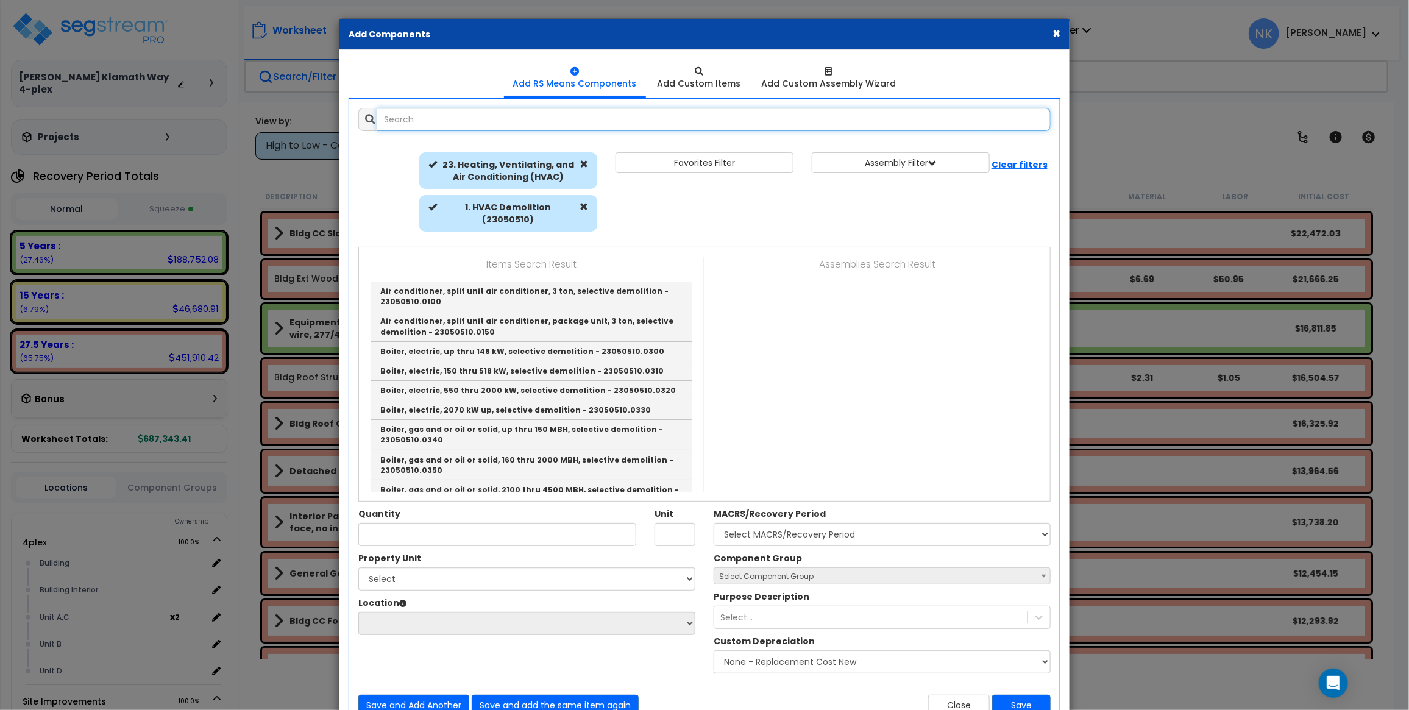
click at [534, 116] on input "text" at bounding box center [714, 119] width 674 height 23
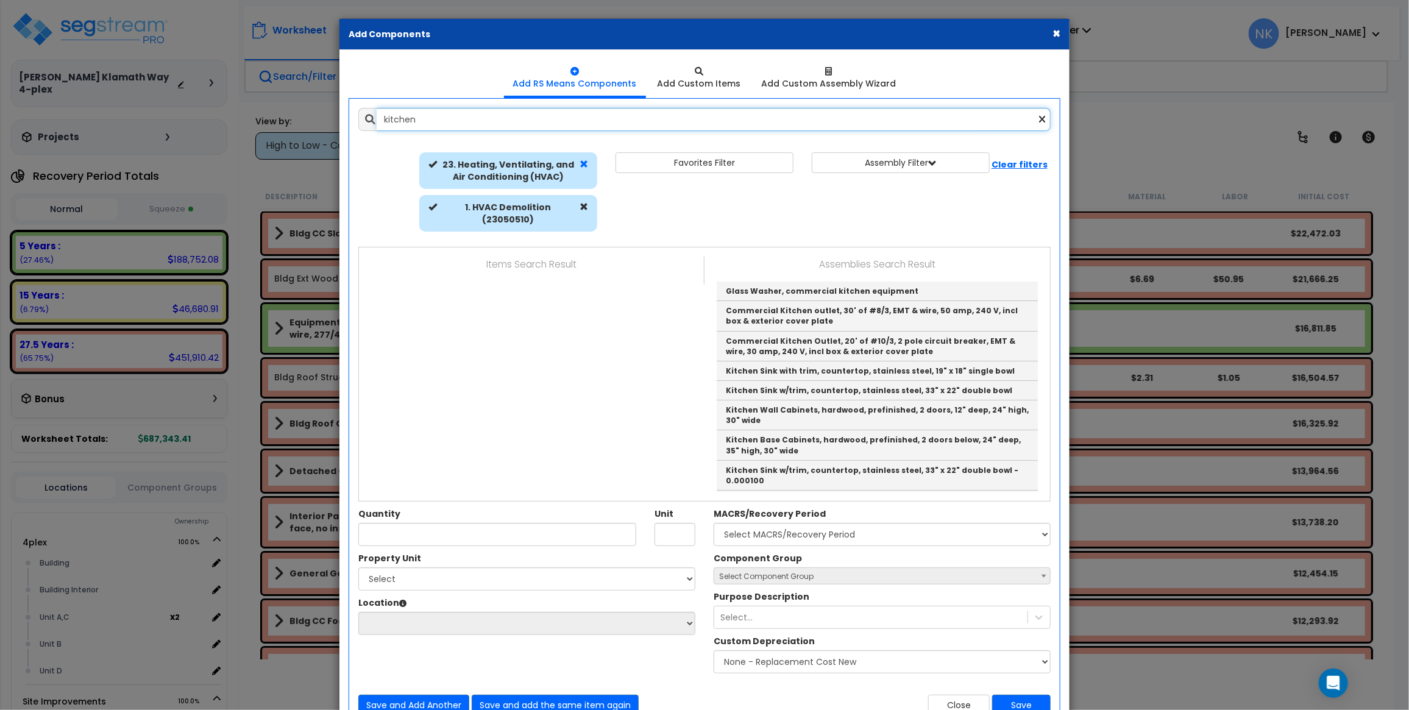
type input "kitchen"
click at [584, 162] on span at bounding box center [584, 164] width 9 height 9
select select
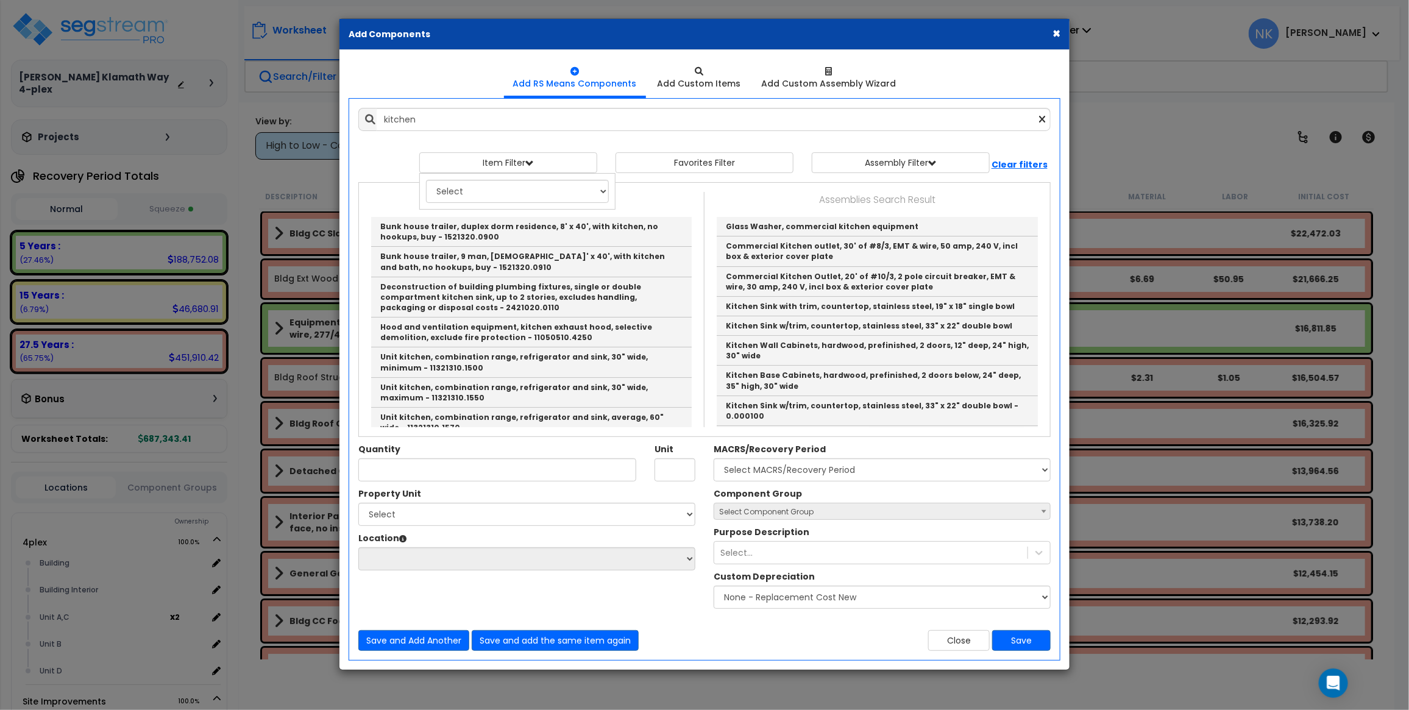
click at [572, 142] on div at bounding box center [704, 146] width 692 height 12
click at [520, 123] on input "kitchen" at bounding box center [714, 119] width 674 height 23
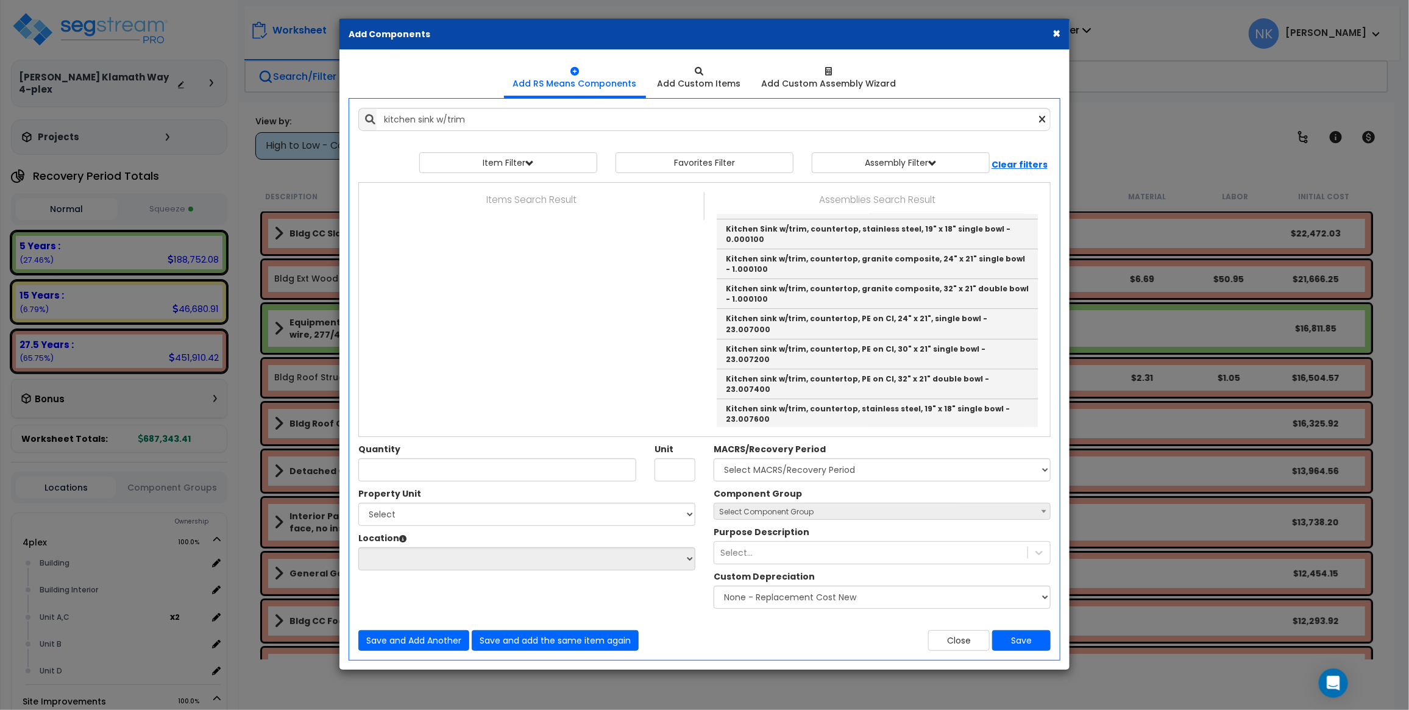
scroll to position [46, 0]
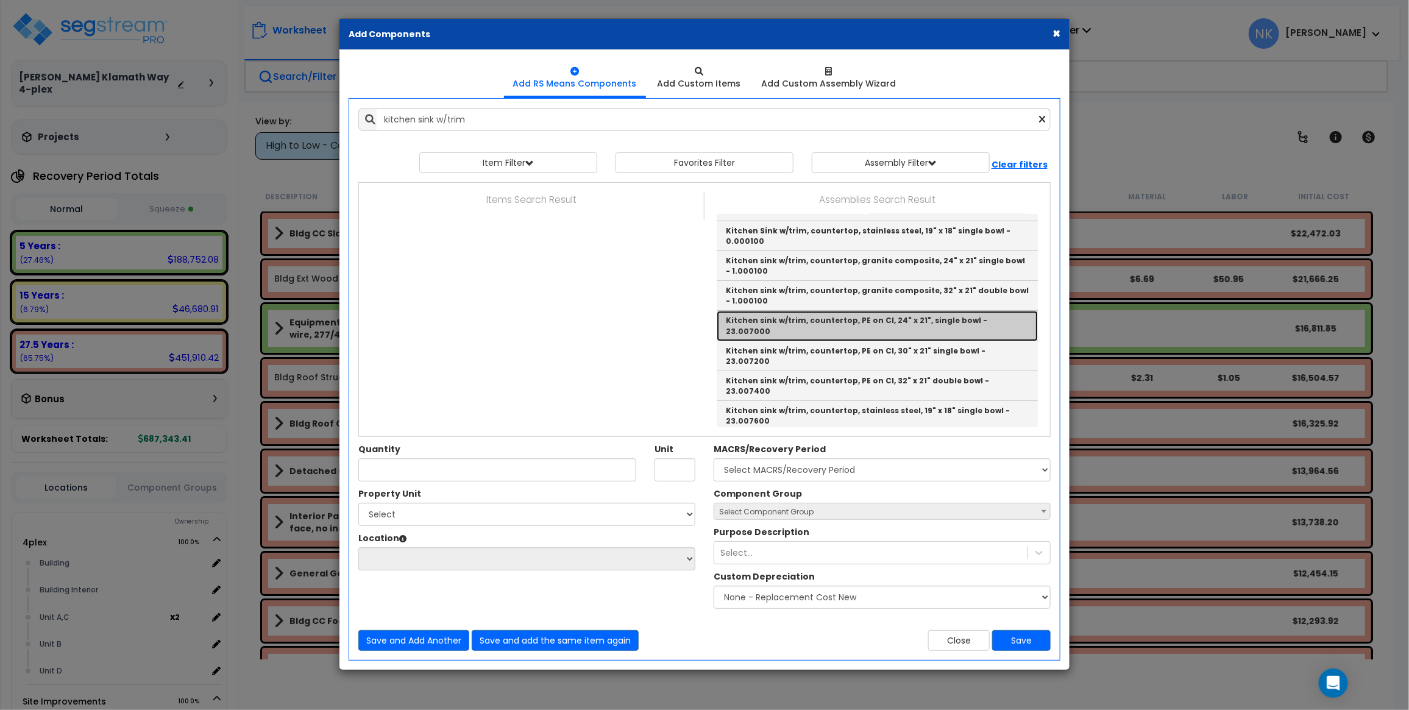
click at [967, 324] on link "Kitchen sink w/trim, countertop, PE on CI, 24" x 21", single bowl - 23.007000" at bounding box center [877, 326] width 321 height 30
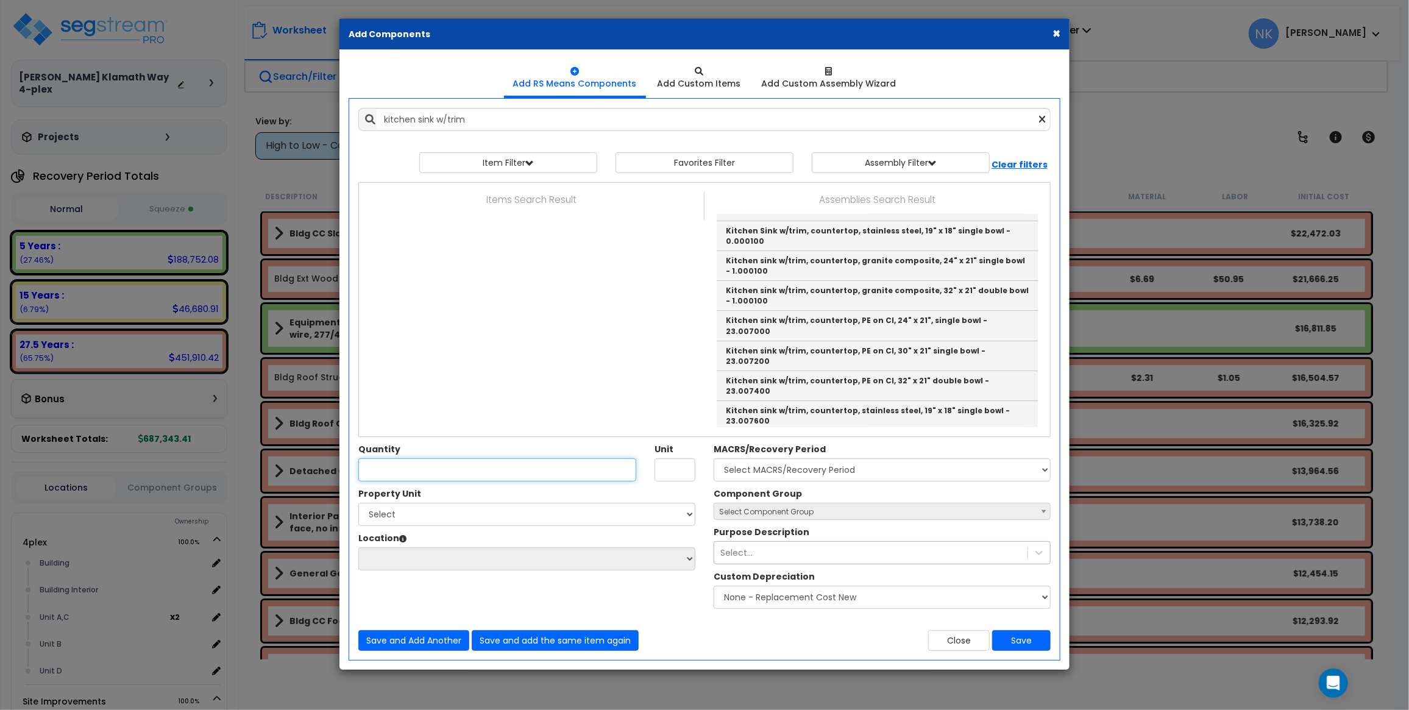
type input "Kitchen sink w/trim, countertop, PE on CI, 24" x 21", single bowl - 23.007000"
type input "Ea"
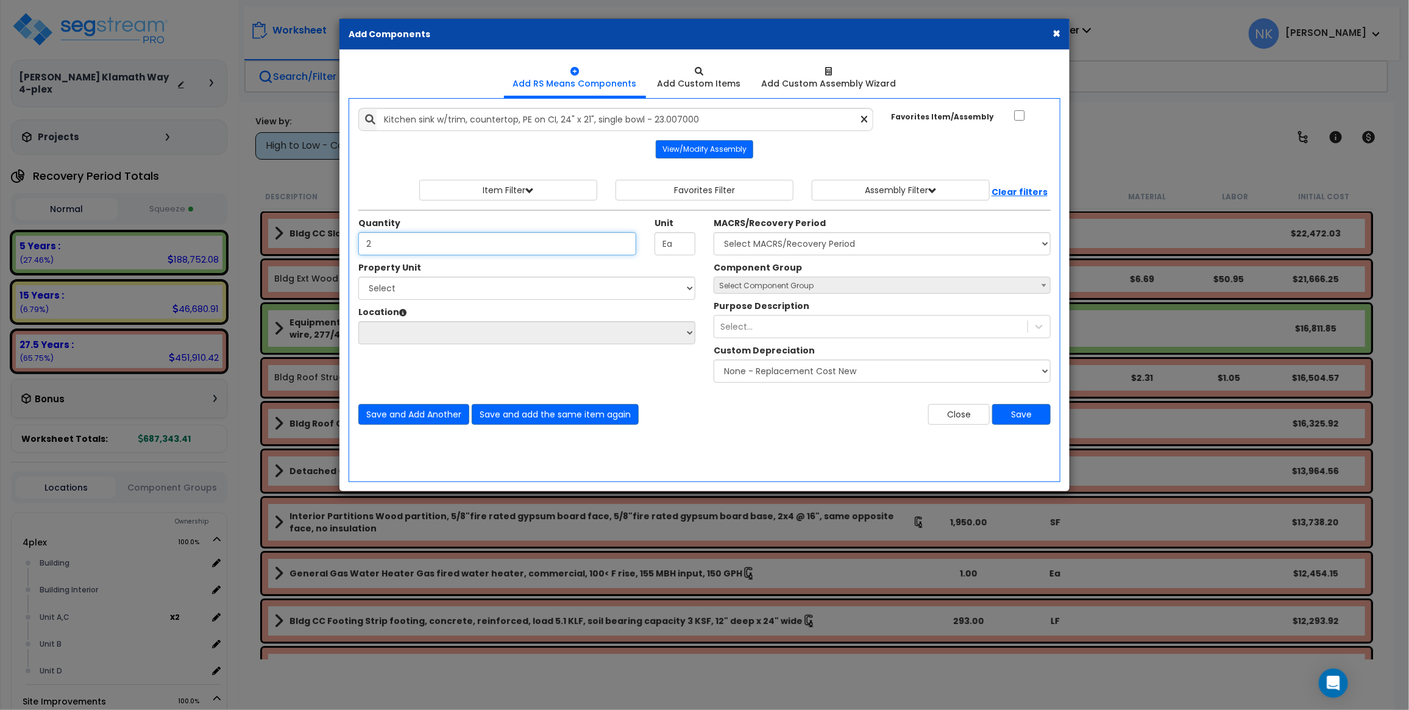
type input "2"
select select "3667"
click at [714, 233] on select "Select MACRS/Recovery Period 5 Years - 57.0 - Distributive Trades & Services 5 …" at bounding box center [882, 243] width 337 height 23
click at [797, 285] on span "Select Component Group" at bounding box center [766, 285] width 94 height 10
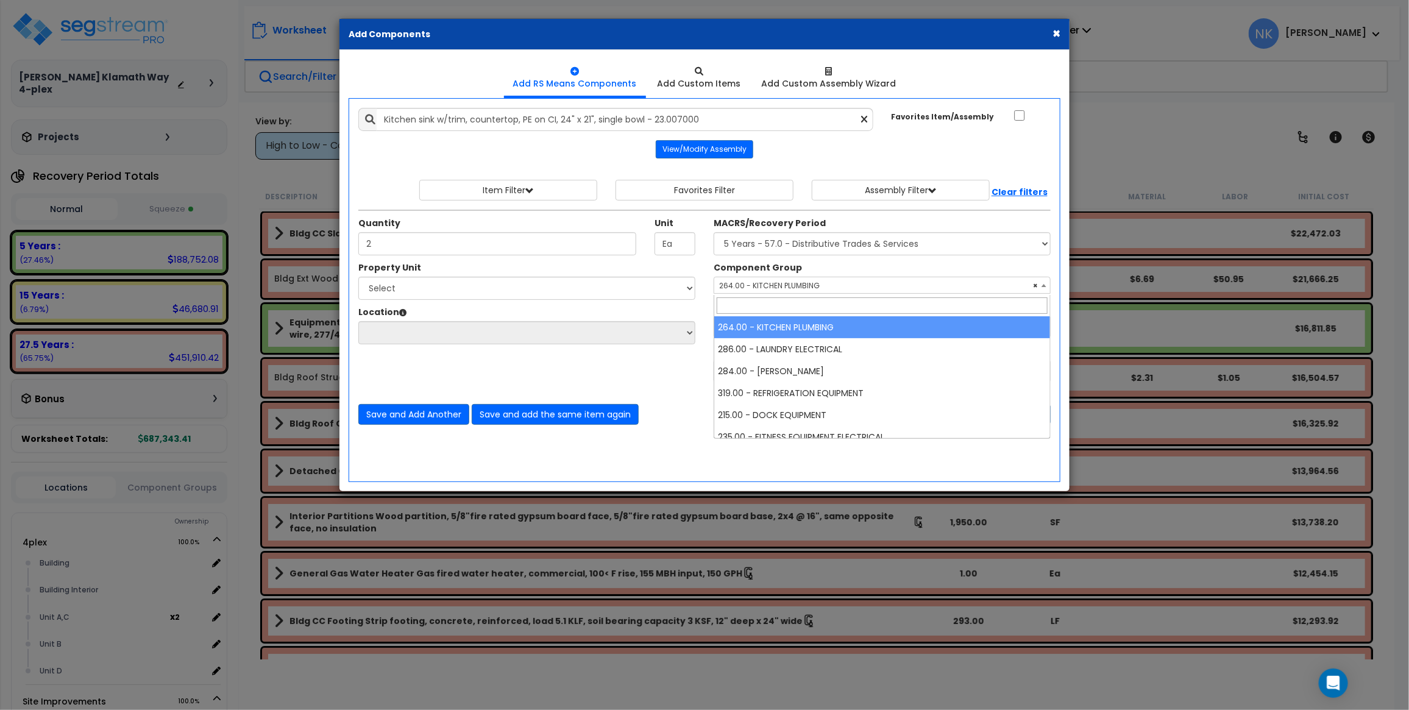
click at [1047, 285] on span at bounding box center [1044, 285] width 12 height 16
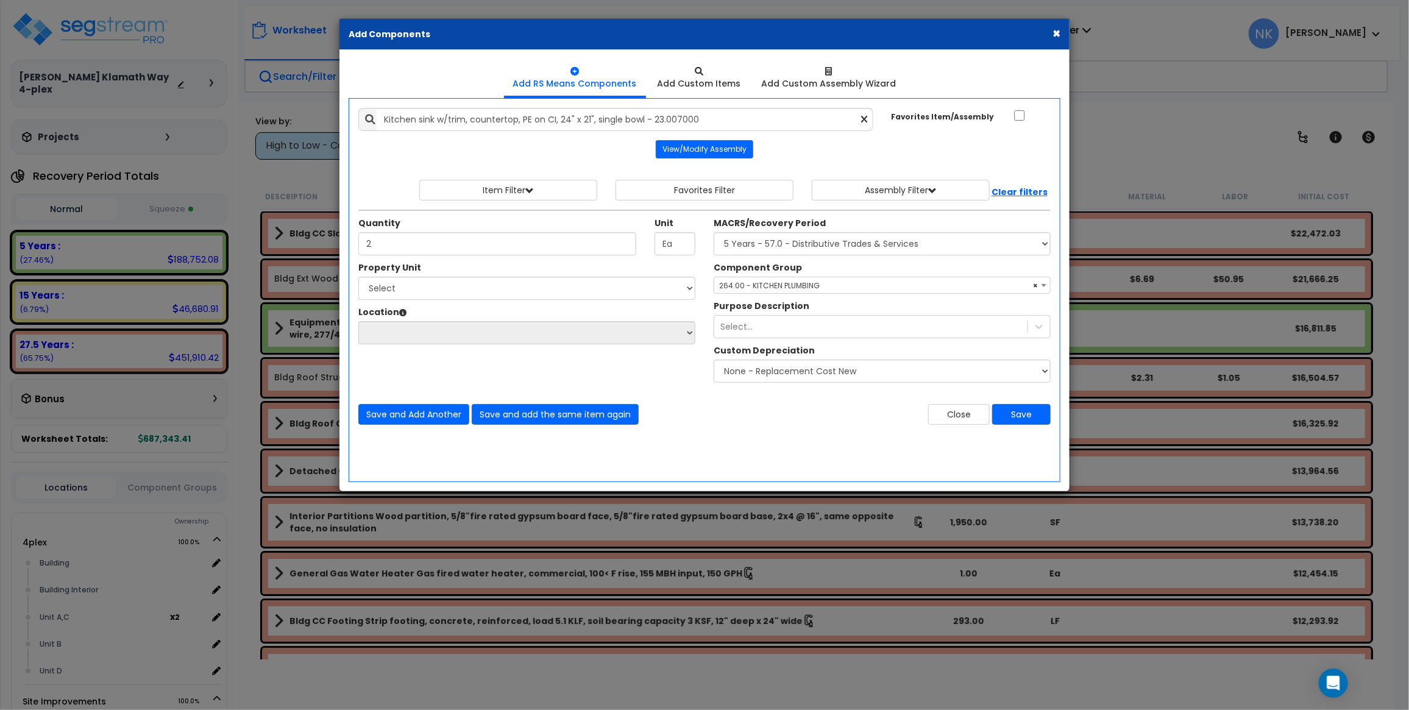
click at [1043, 282] on span at bounding box center [1044, 285] width 12 height 16
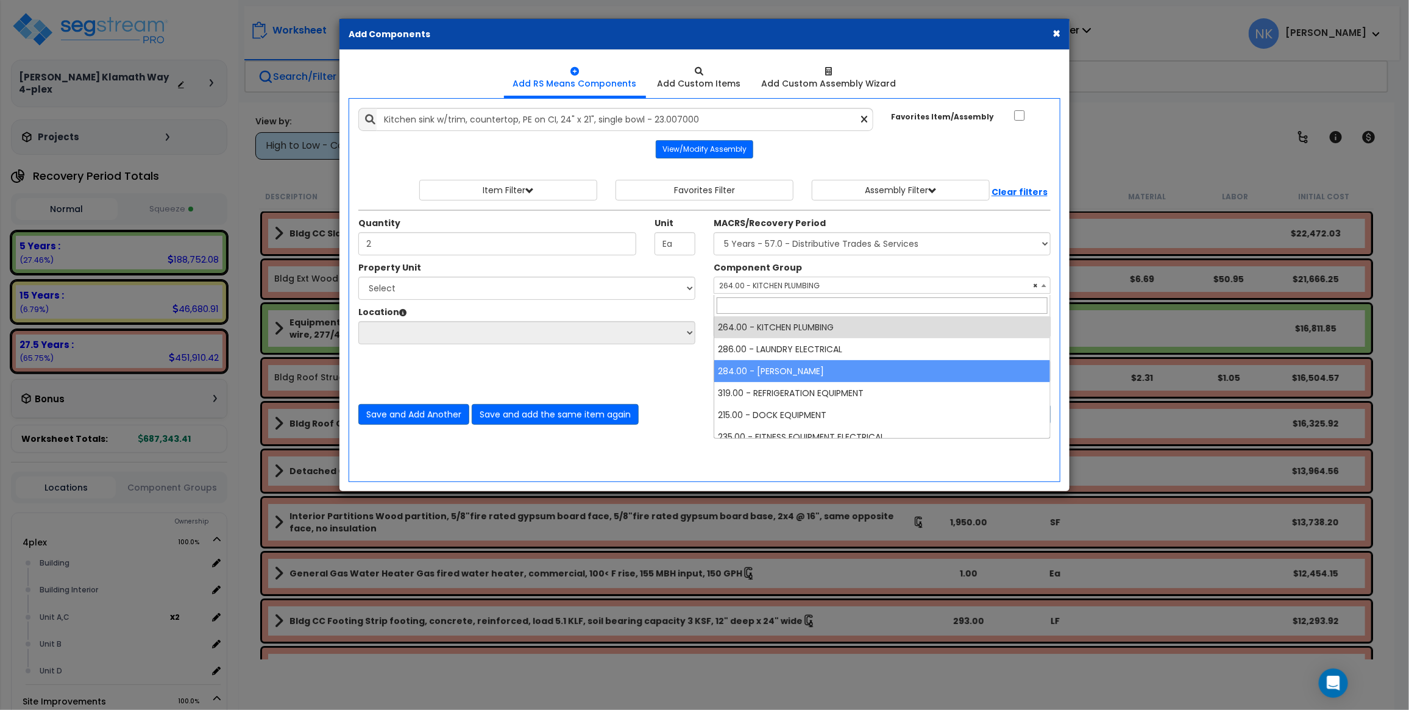
select select "4049"
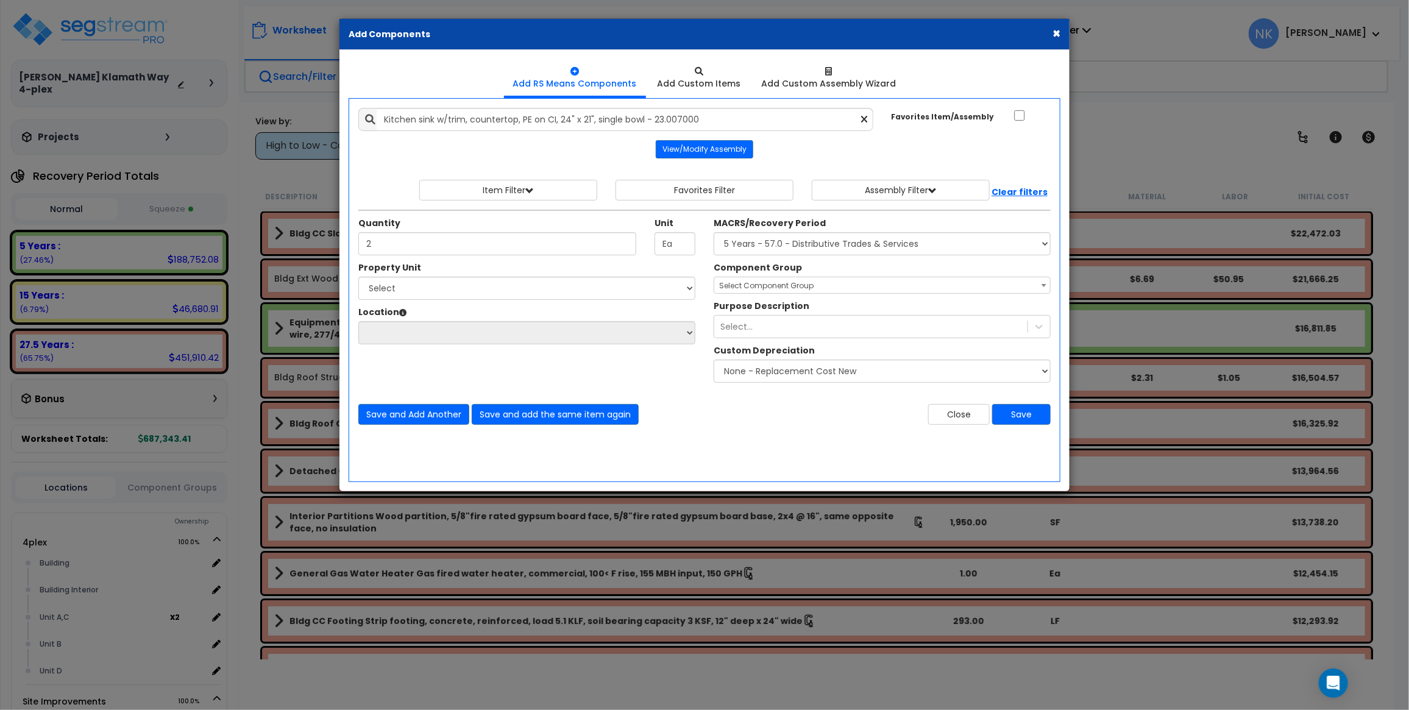
click at [640, 300] on select "Select 4plex Site Improvements" at bounding box center [526, 288] width 337 height 23
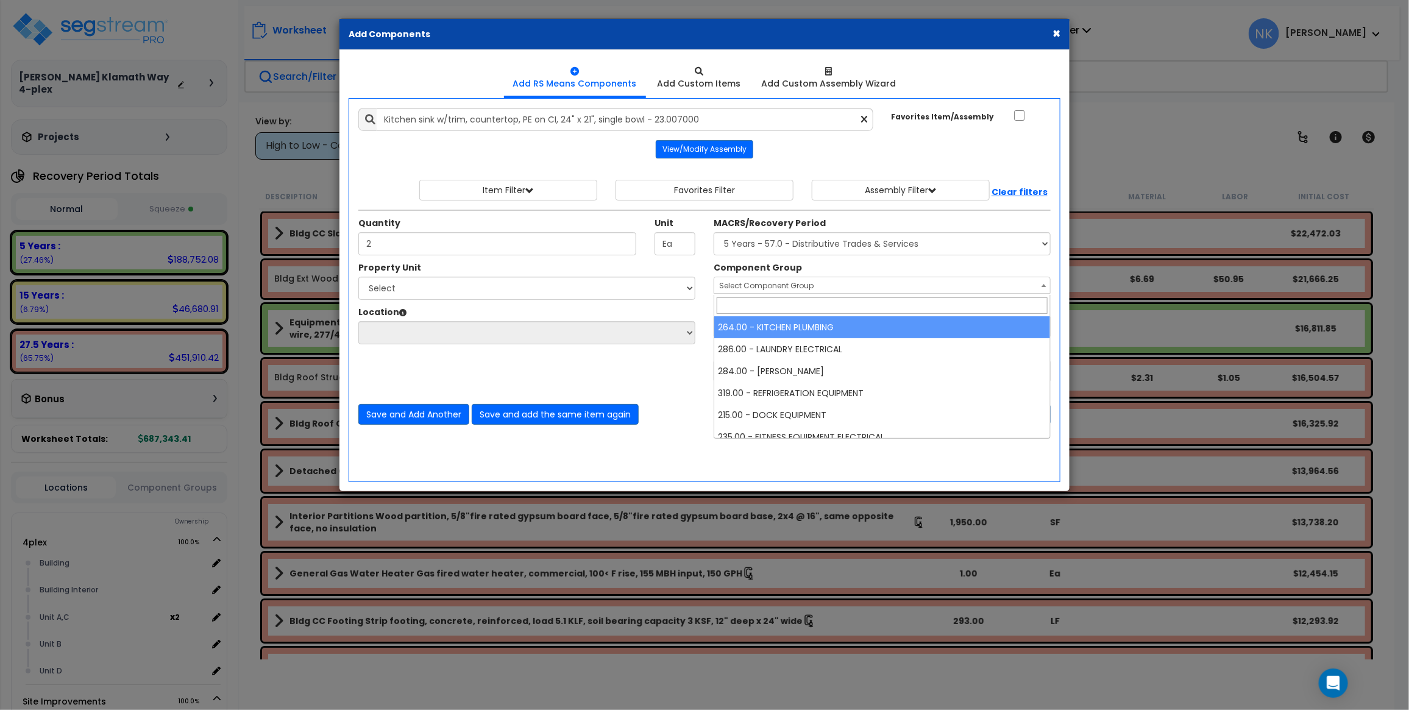
click at [1043, 287] on b at bounding box center [1044, 285] width 5 height 3
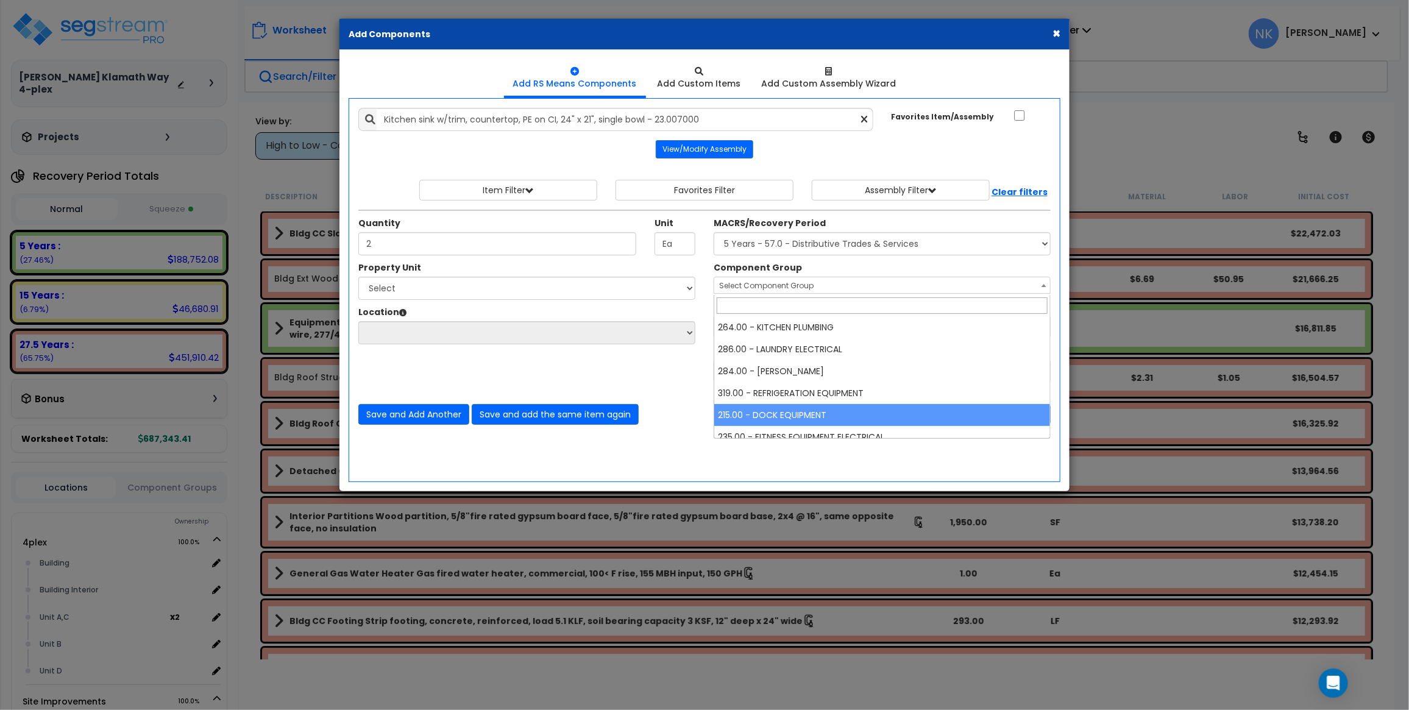
select select "4075"
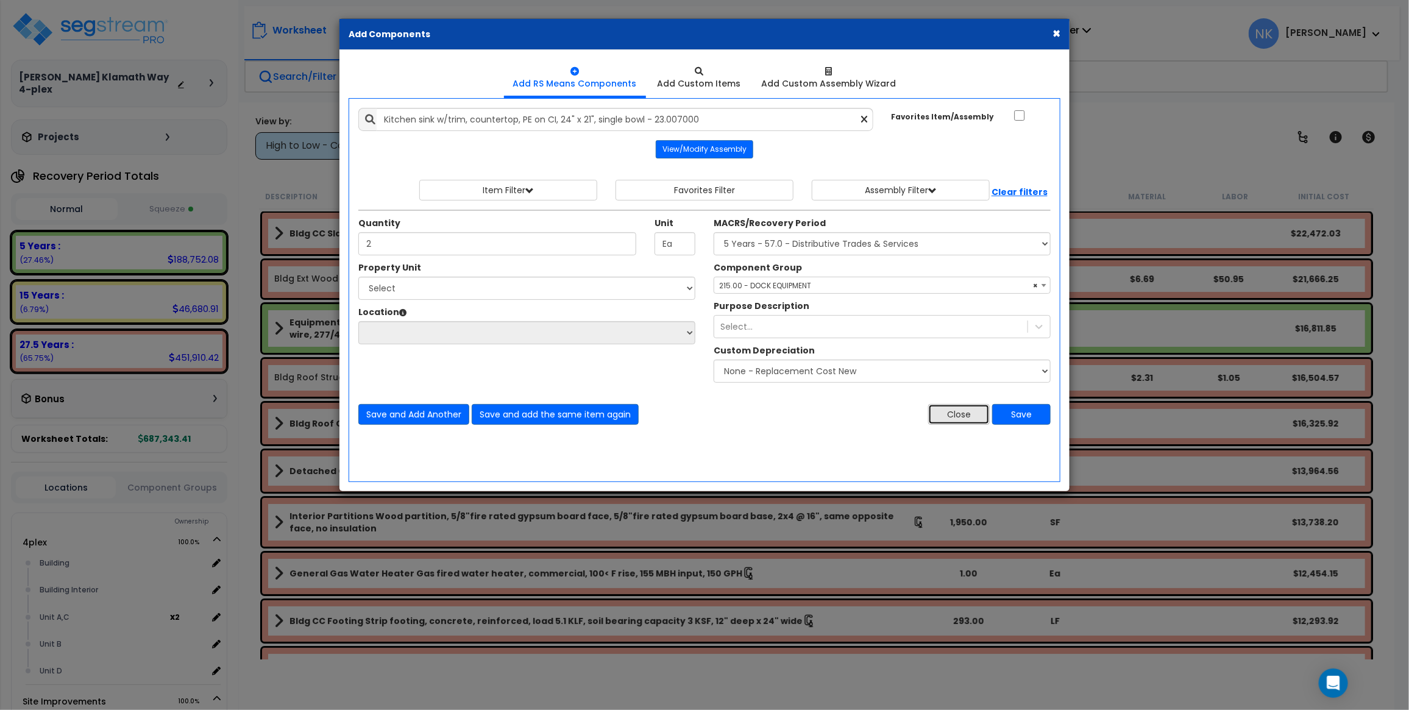
click at [951, 422] on button "Close" at bounding box center [959, 414] width 62 height 21
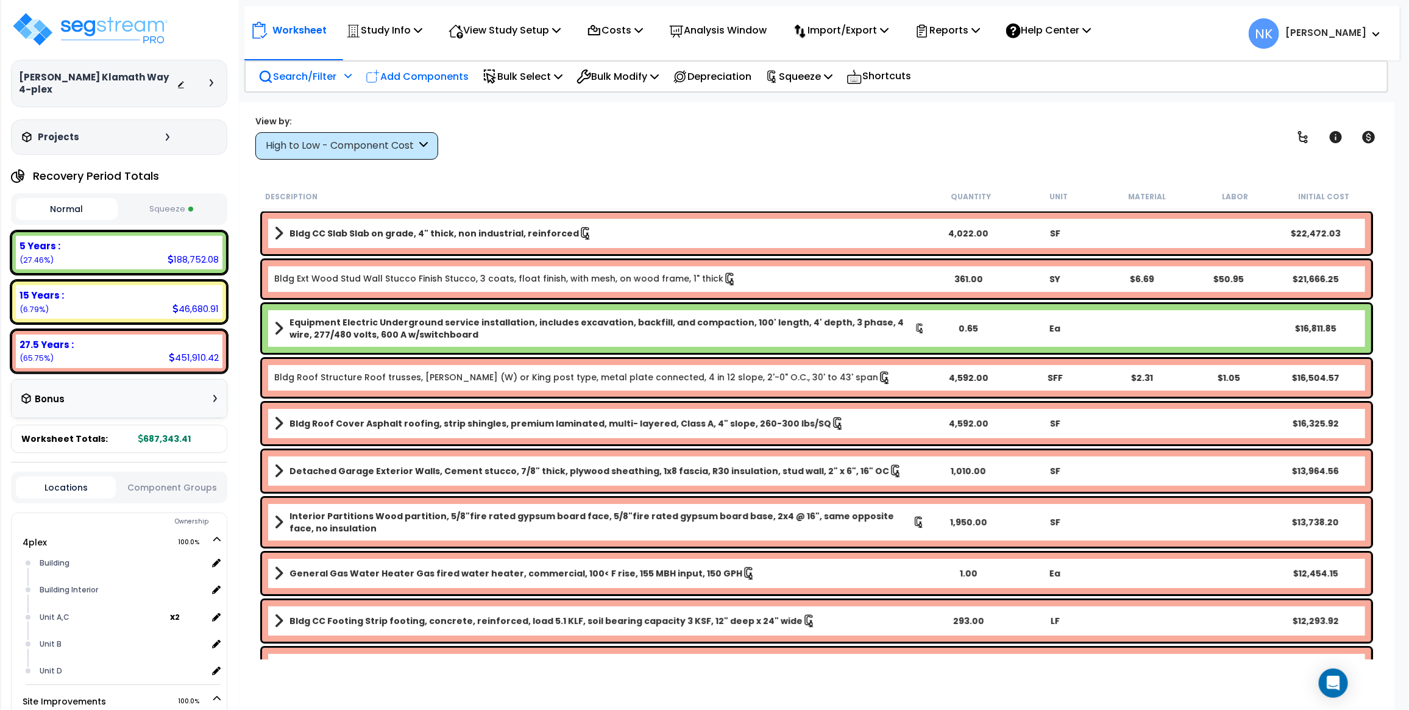
click at [421, 80] on p "Add Components" at bounding box center [417, 76] width 103 height 16
select select
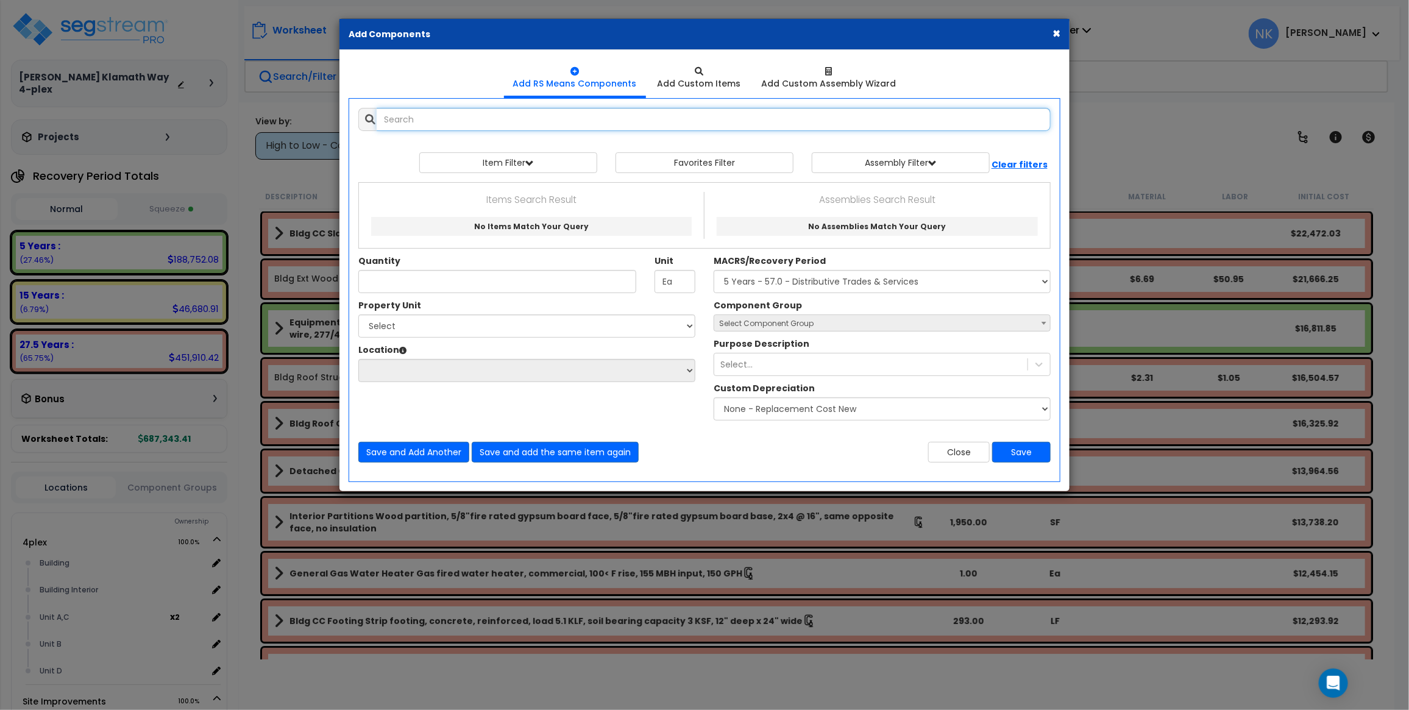
click at [543, 128] on input "text" at bounding box center [714, 119] width 674 height 23
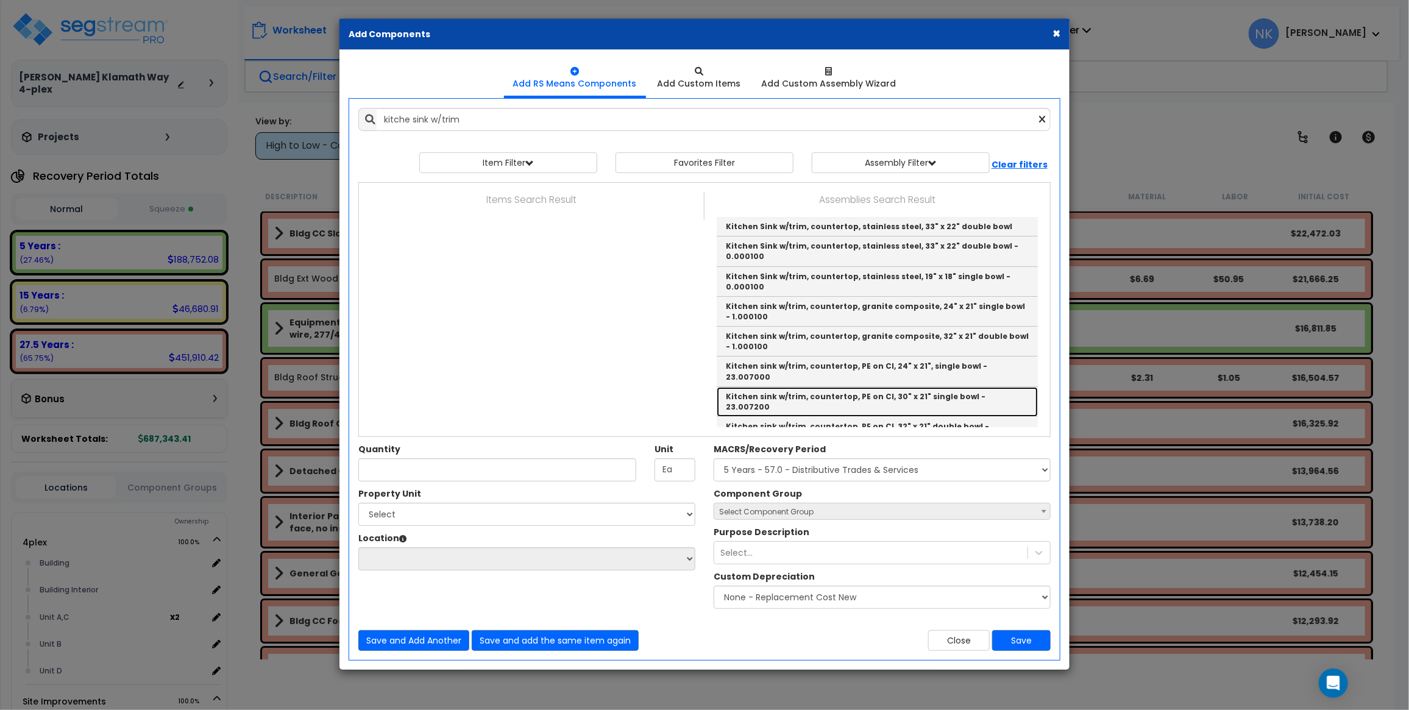
click at [814, 388] on link "Kitchen sink w/trim, countertop, PE on CI, 30" x 21" single bowl - 23.007200" at bounding box center [877, 402] width 321 height 30
type input "Kitchen sink w/trim, countertop, PE on CI, 30" x 21" single bowl - 23.007200"
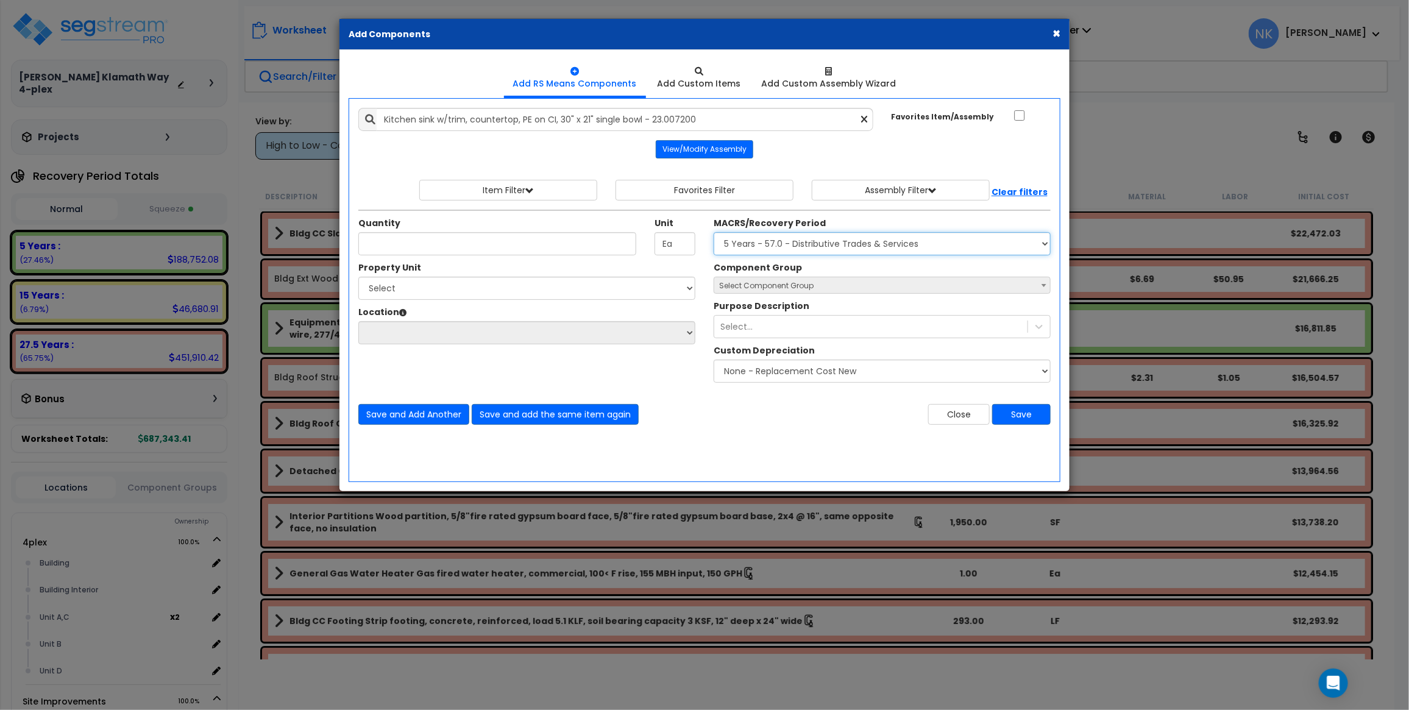
select select "3667"
click at [714, 233] on select "Select MACRS/Recovery Period 5 Years - 57.0 - Distributive Trades & Services 5 …" at bounding box center [882, 243] width 337 height 23
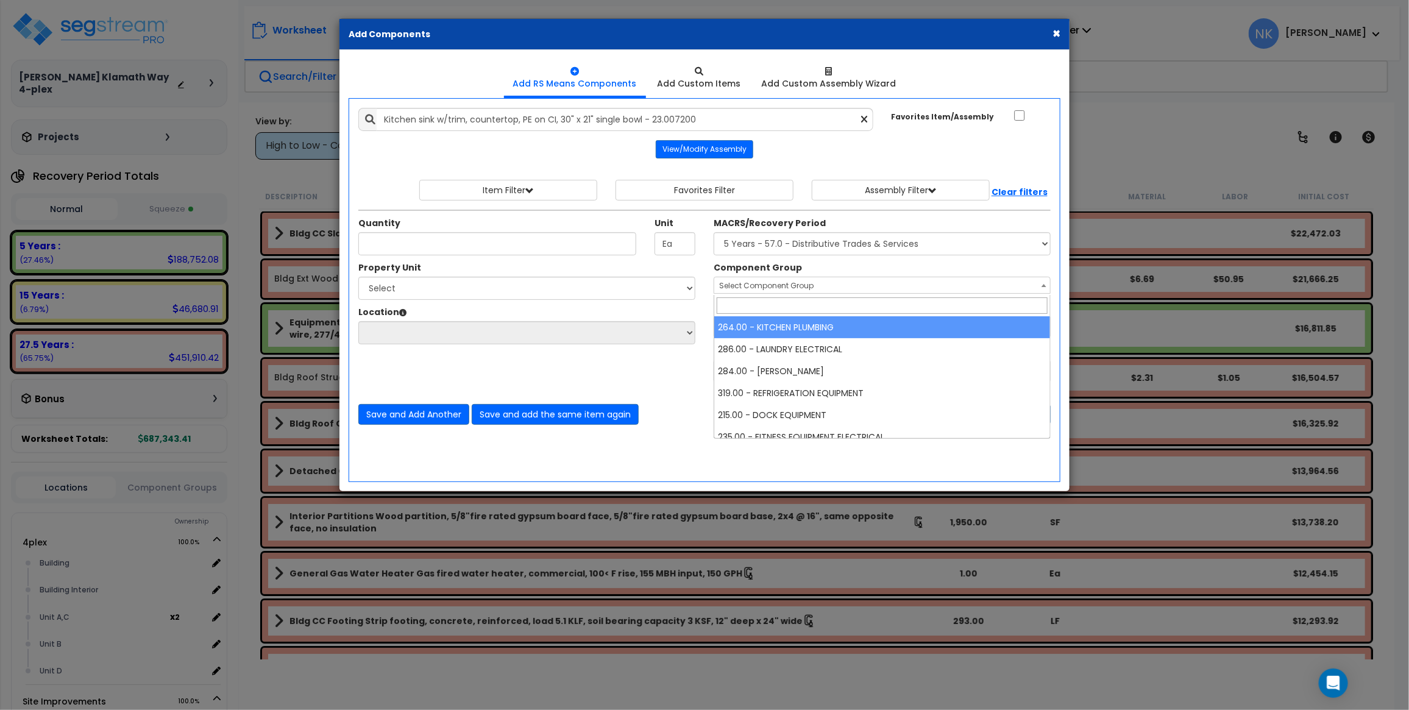
click at [795, 288] on span "Select Component Group" at bounding box center [766, 285] width 94 height 10
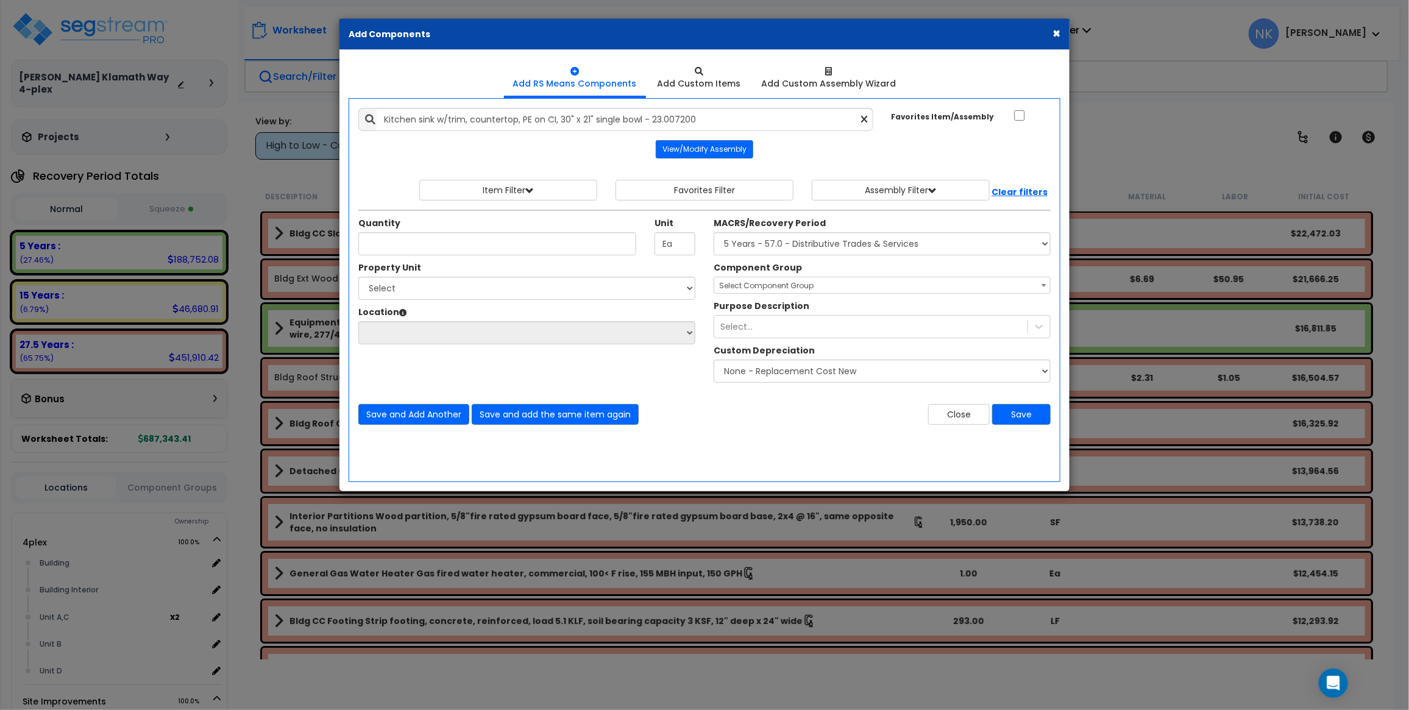
click at [795, 288] on span "Select Component Group" at bounding box center [766, 285] width 94 height 10
click at [1041, 290] on span at bounding box center [1044, 285] width 12 height 16
click at [994, 287] on span "× 264.00 - KITCHEN PLUMBING" at bounding box center [882, 285] width 336 height 17
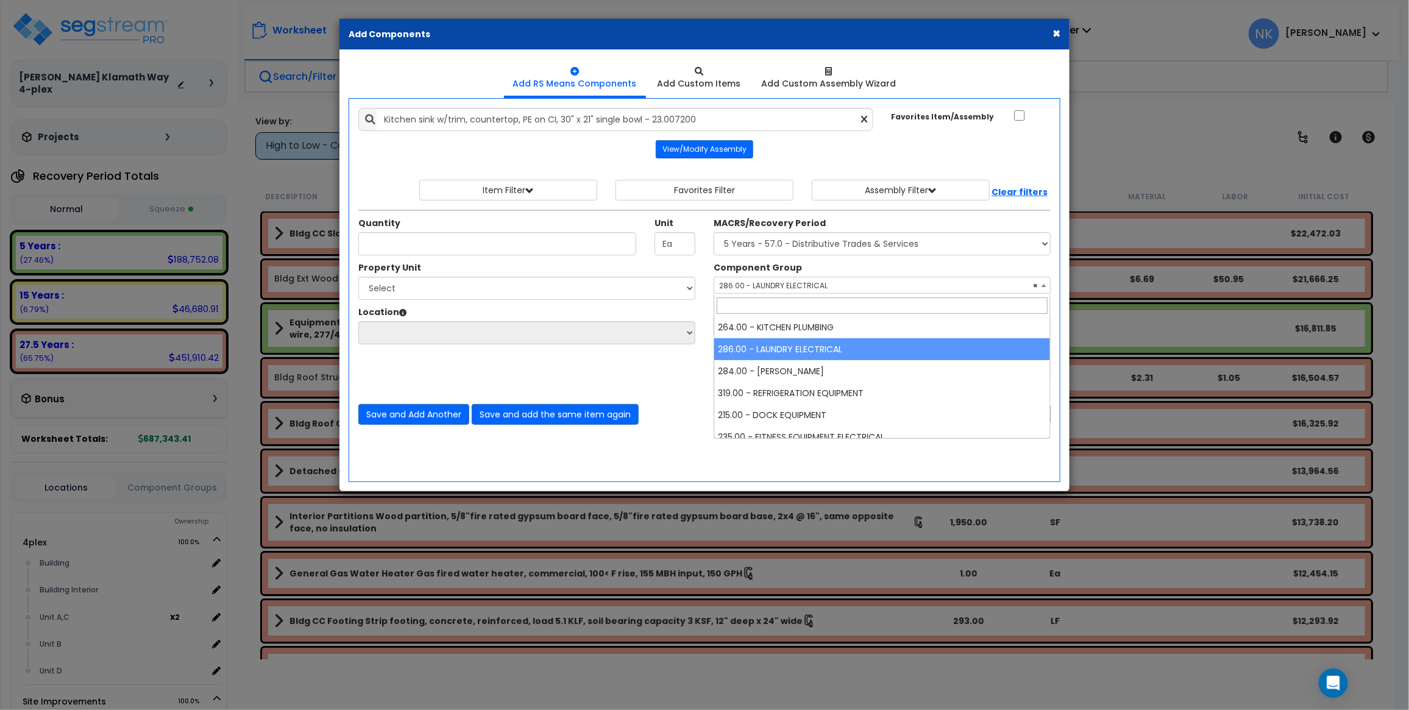
click at [948, 288] on span "× 286.00 - LAUNDRY ELECTRICAL" at bounding box center [882, 285] width 336 height 17
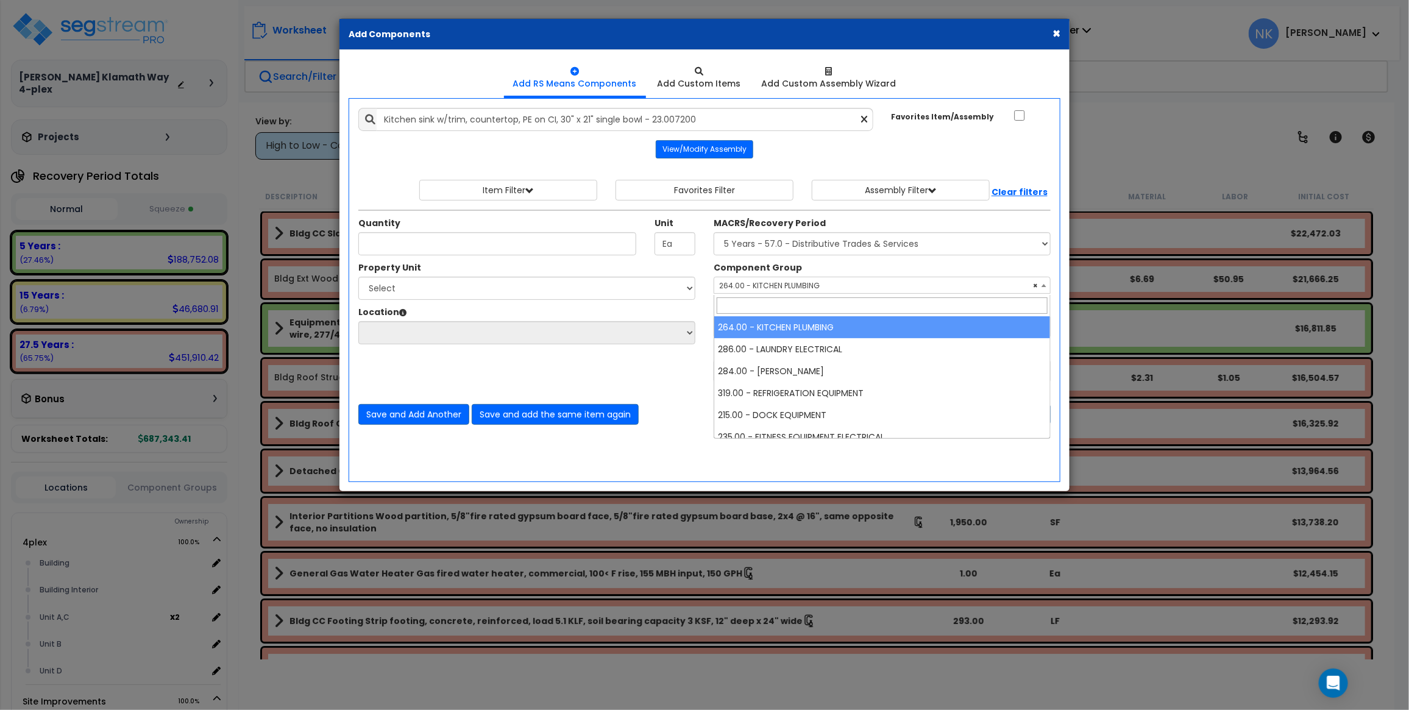
click at [908, 288] on span "× 264.00 - KITCHEN PLUMBING" at bounding box center [882, 285] width 336 height 17
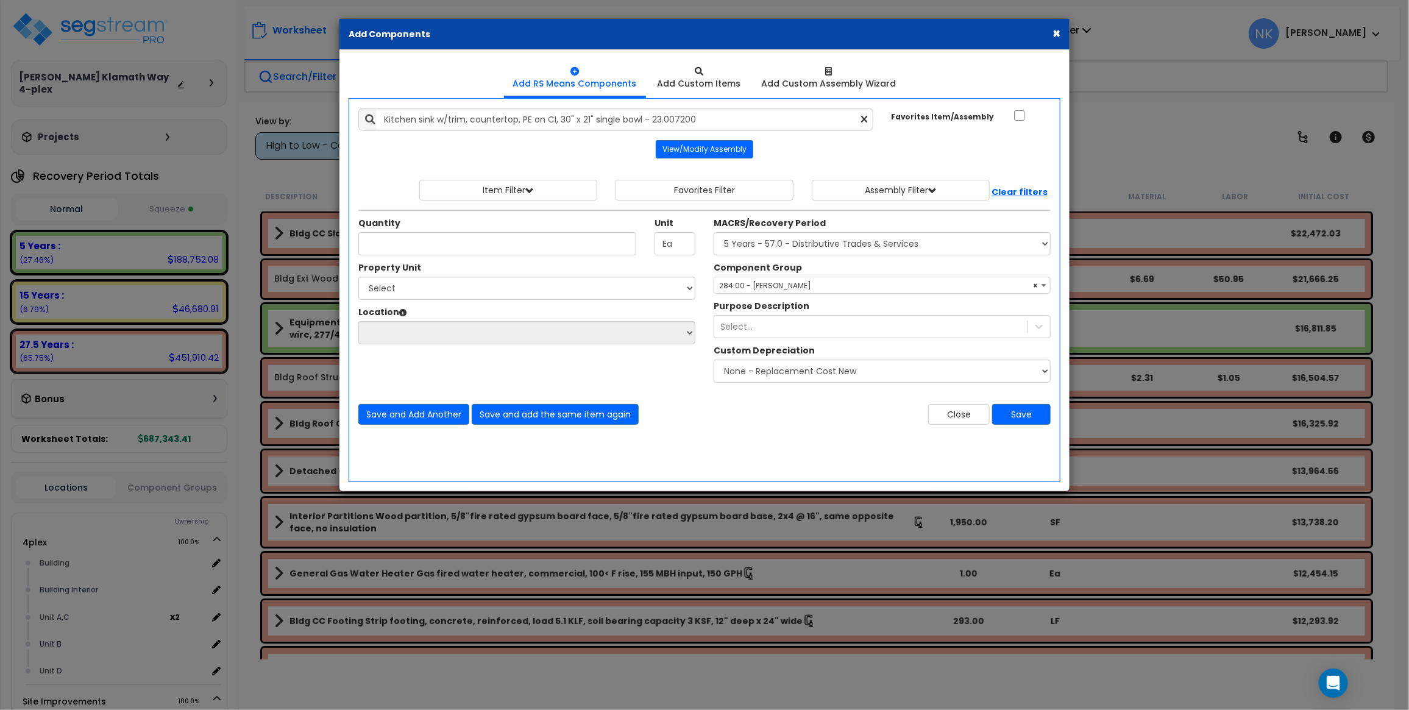
click at [899, 287] on span "× 284.00 - LAUNDRY PLUMBING" at bounding box center [882, 285] width 336 height 17
click at [879, 285] on span "× 286.00 - LAUNDRY ELECTRICAL" at bounding box center [882, 285] width 336 height 17
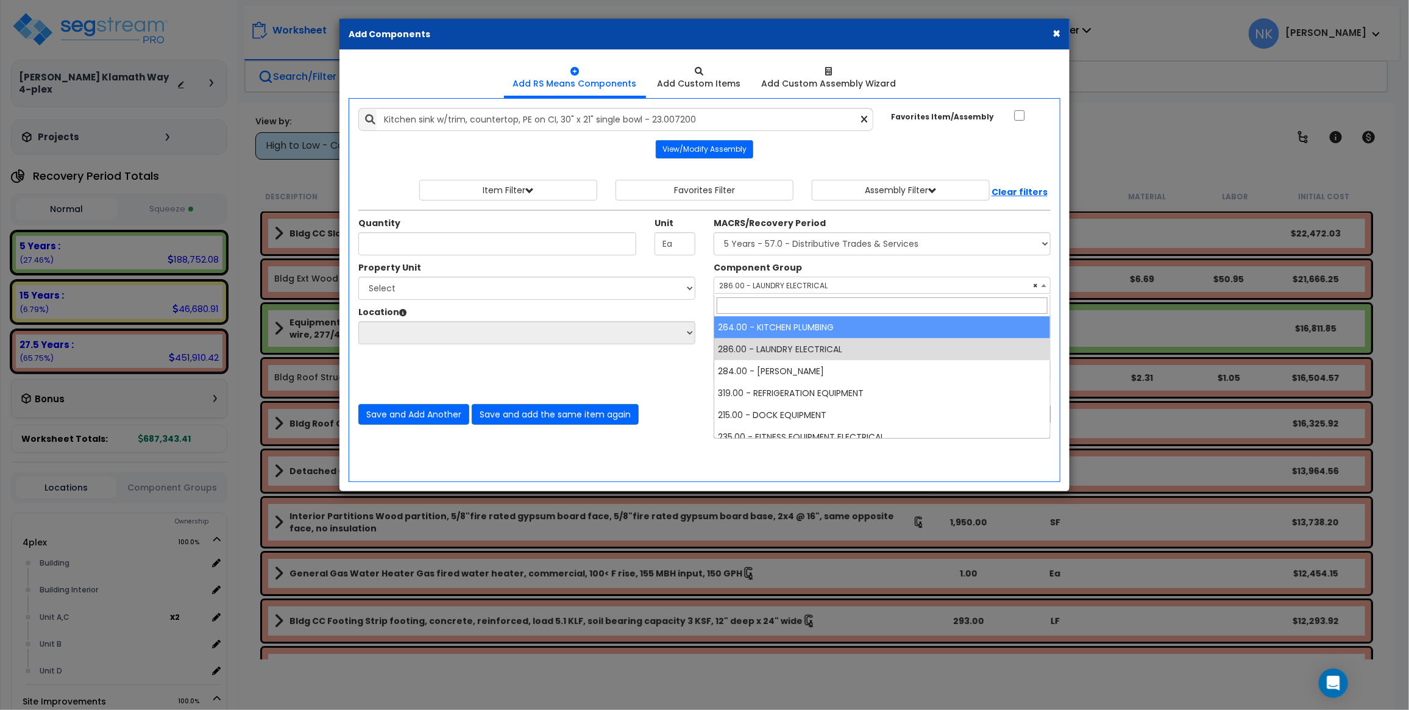
select select "4047"
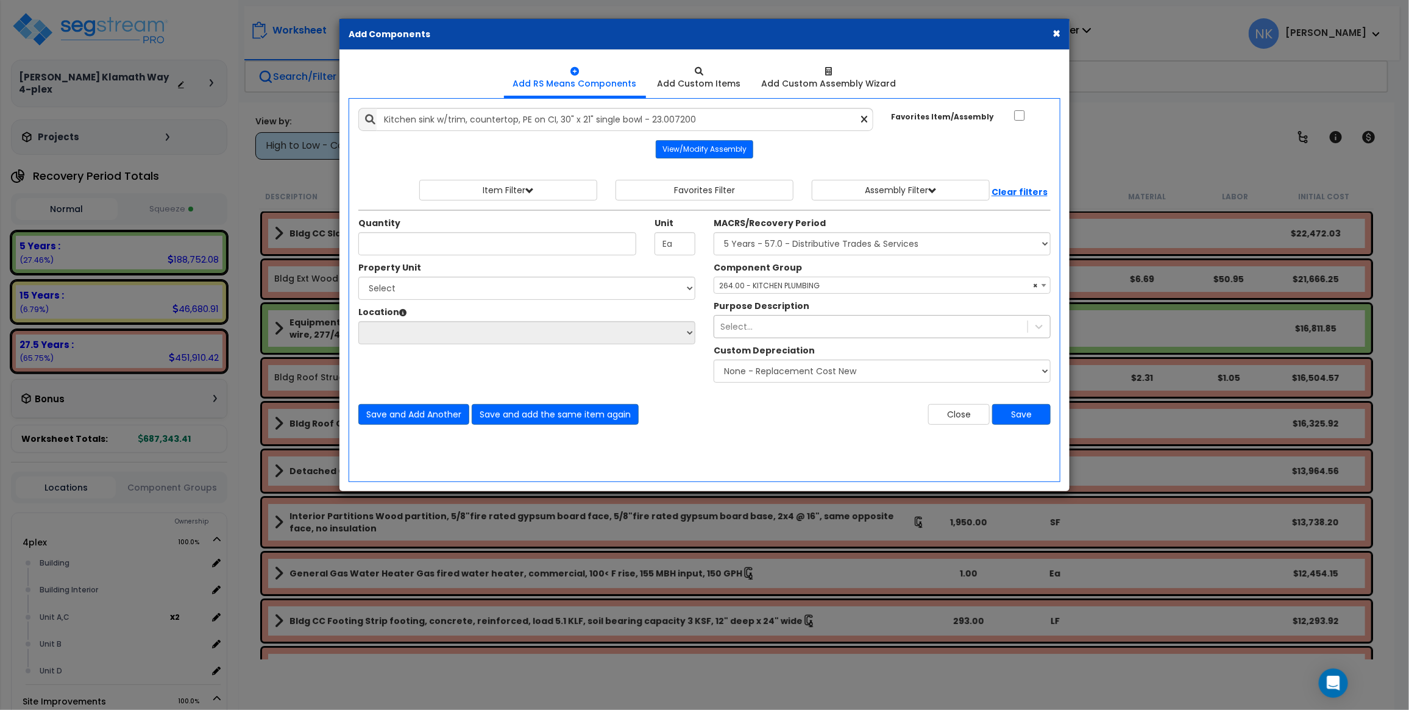
click at [815, 328] on div "Select..." at bounding box center [870, 327] width 313 height 20
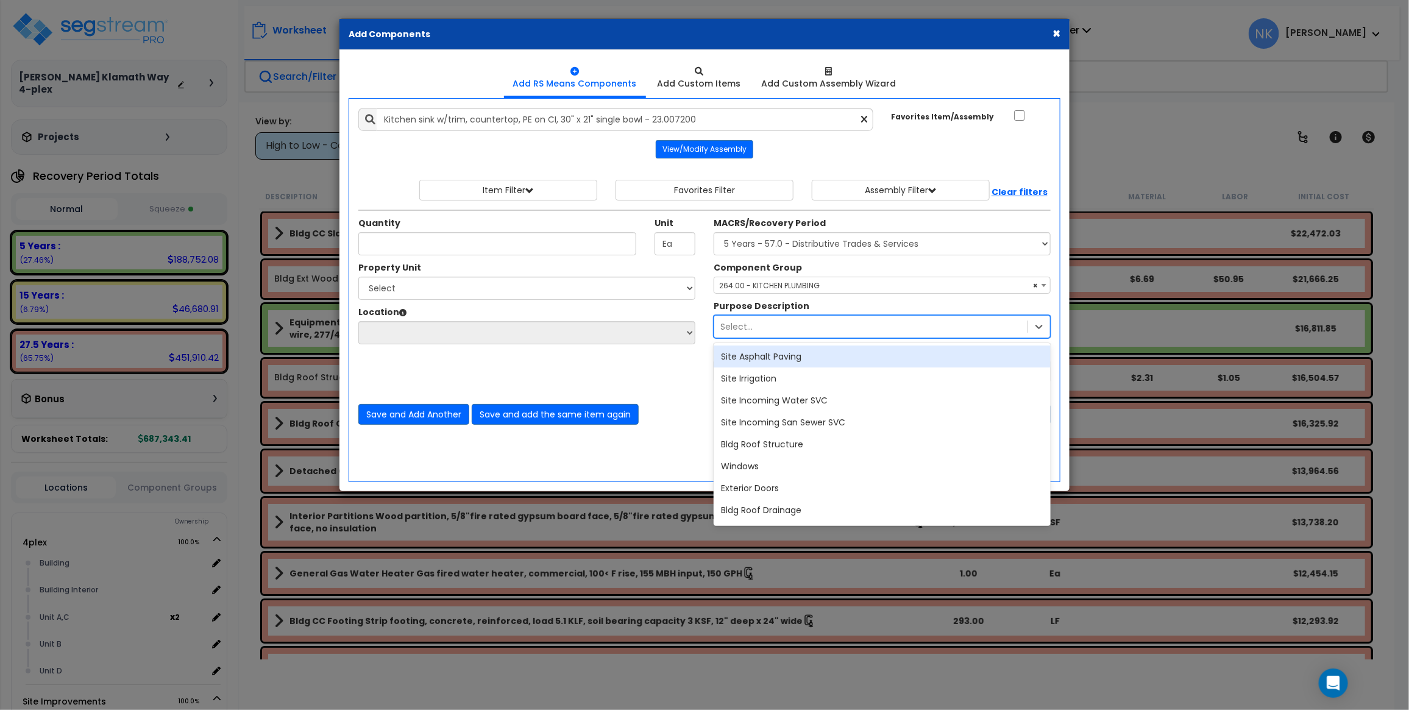
click at [788, 369] on div "Site Irrigation" at bounding box center [882, 379] width 337 height 22
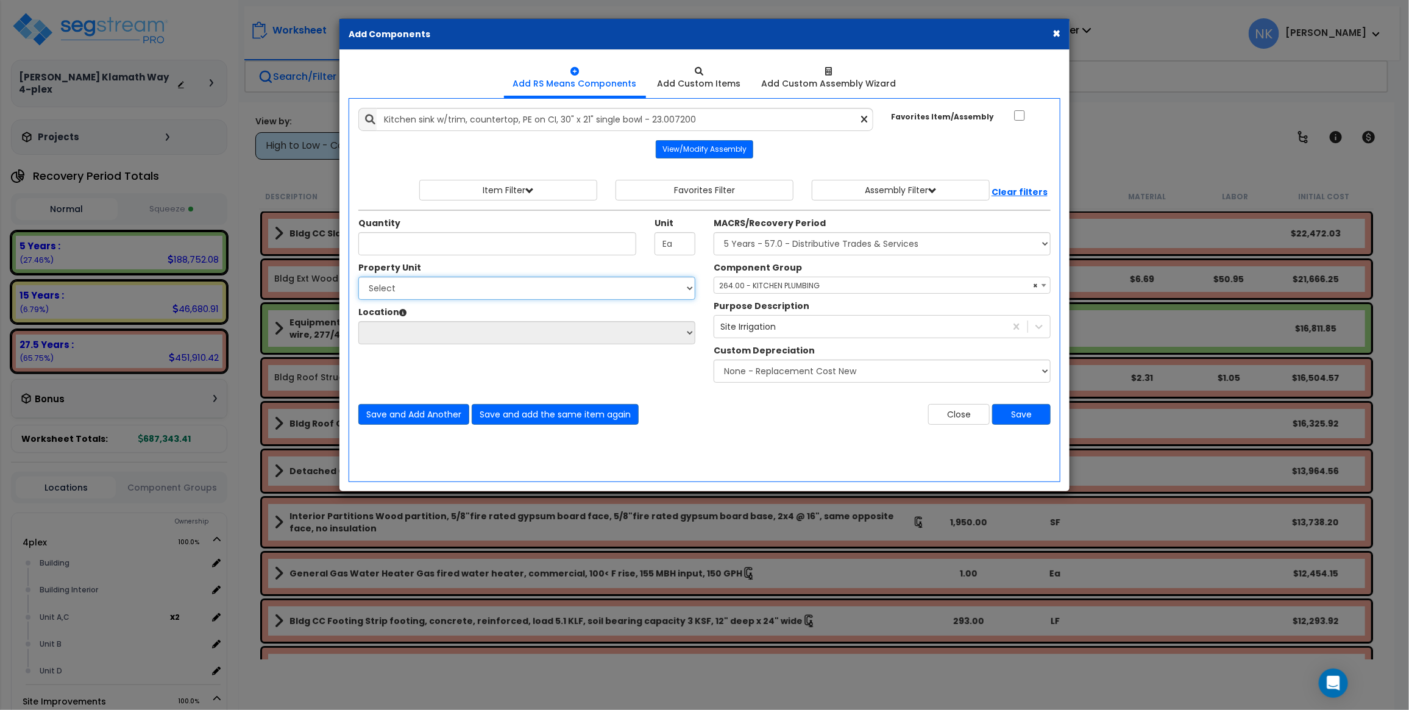
select select "176086"
click at [358, 277] on select "Select 4plex Site Improvements" at bounding box center [526, 288] width 337 height 23
select select "6"
click at [358, 322] on select "Select Building Building Interior Unit A,C Unit B Unit D Add Additional Location" at bounding box center [526, 332] width 337 height 23
click at [756, 290] on span "× 264.00 - KITCHEN PLUMBING" at bounding box center [882, 285] width 336 height 17
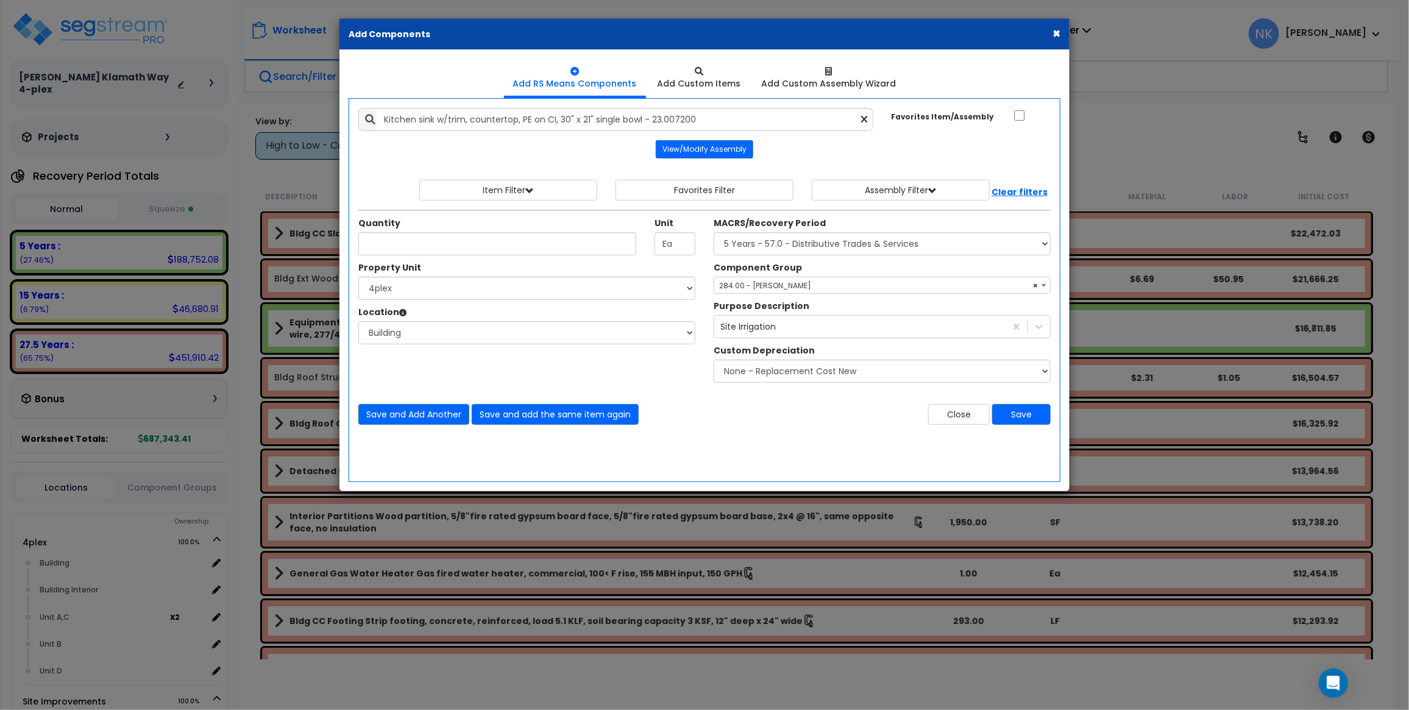
click at [783, 279] on span "× 284.00 - LAUNDRY PLUMBING" at bounding box center [882, 285] width 336 height 17
click at [812, 284] on span "× 319.00 - REFRIGERATION EQUIPMENT" at bounding box center [882, 285] width 336 height 17
click at [806, 277] on span "× 215.00 - DOCK EQUIPMENT" at bounding box center [882, 285] width 337 height 17
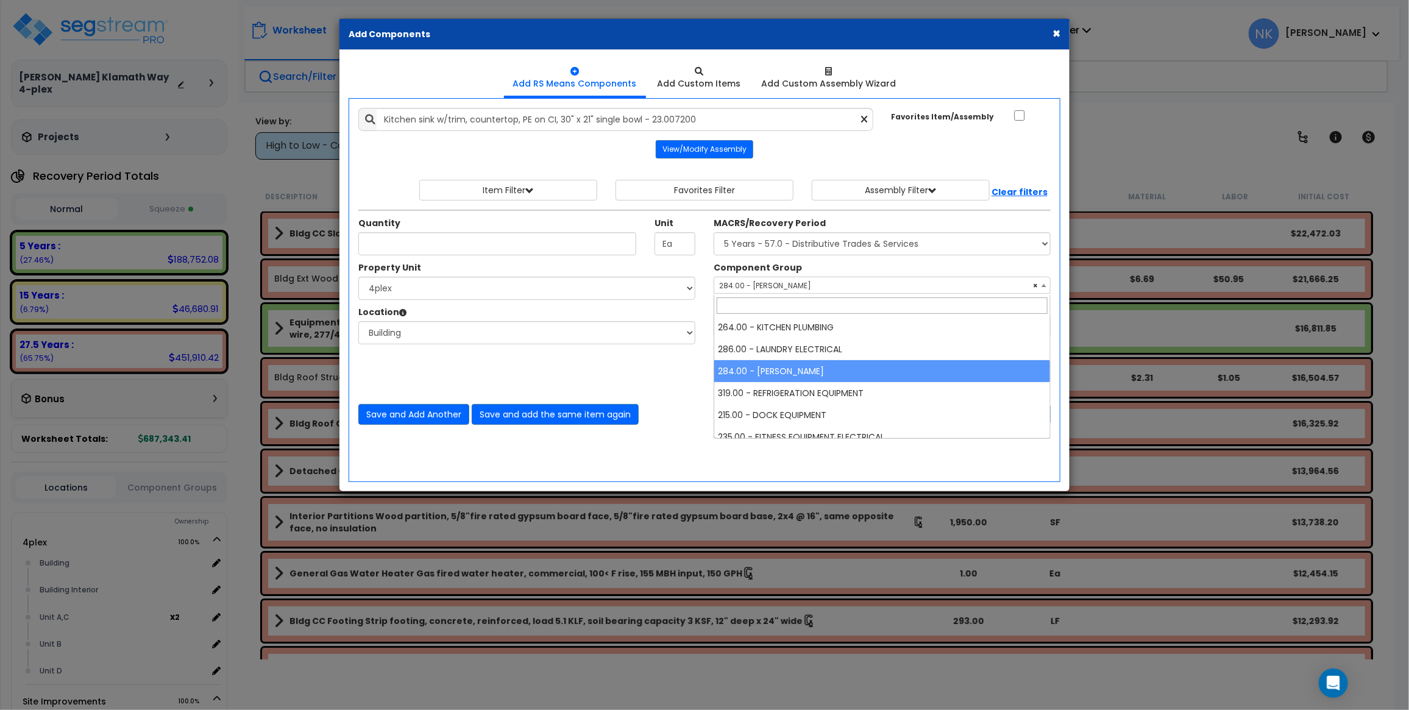
click at [817, 282] on span "× 284.00 - LAUNDRY PLUMBING" at bounding box center [882, 285] width 336 height 17
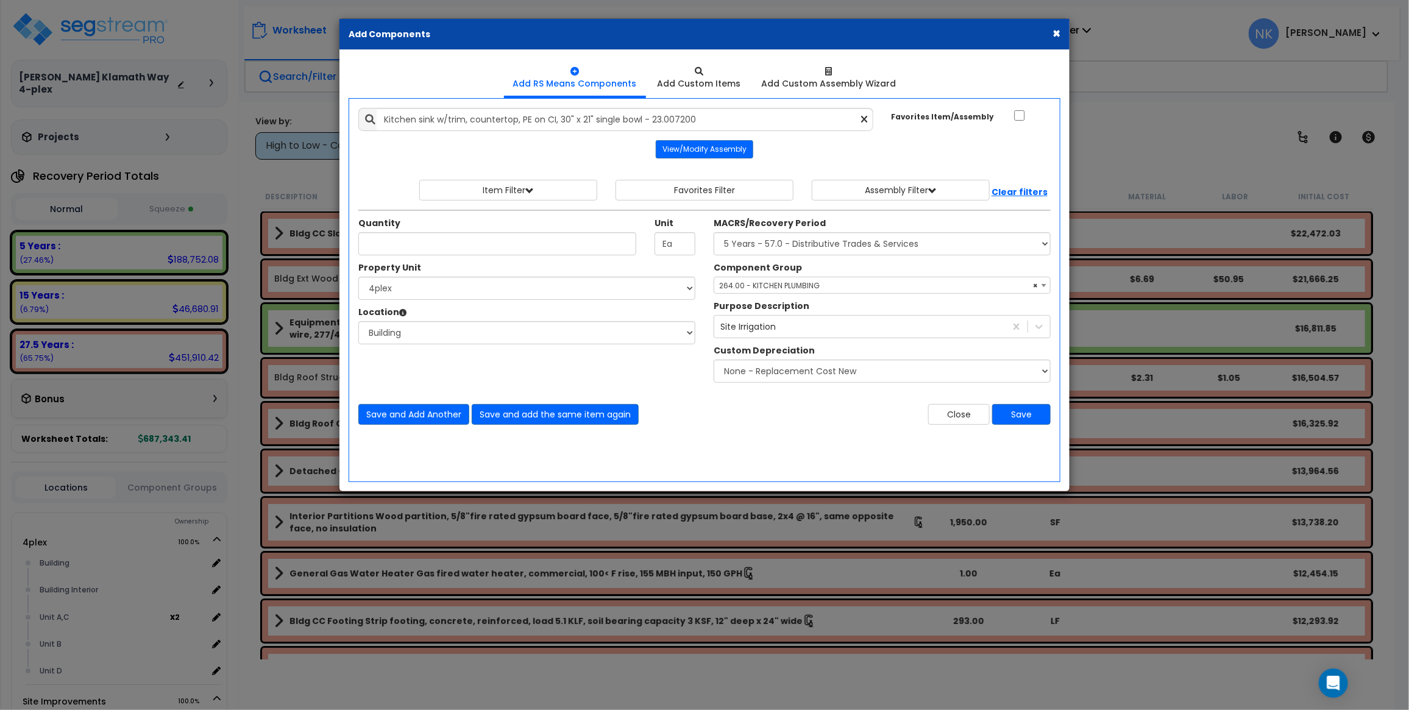
click at [825, 273] on div "Component Group Select Component Group 264.00 - KITCHEN PLUMBING 286.00 - LAUND…" at bounding box center [882, 277] width 355 height 32
click at [820, 307] on div "Purpose Description Site Irrigation" at bounding box center [882, 319] width 355 height 38
click at [825, 293] on span "× 264.00 - KITCHEN PLUMBING" at bounding box center [882, 285] width 336 height 17
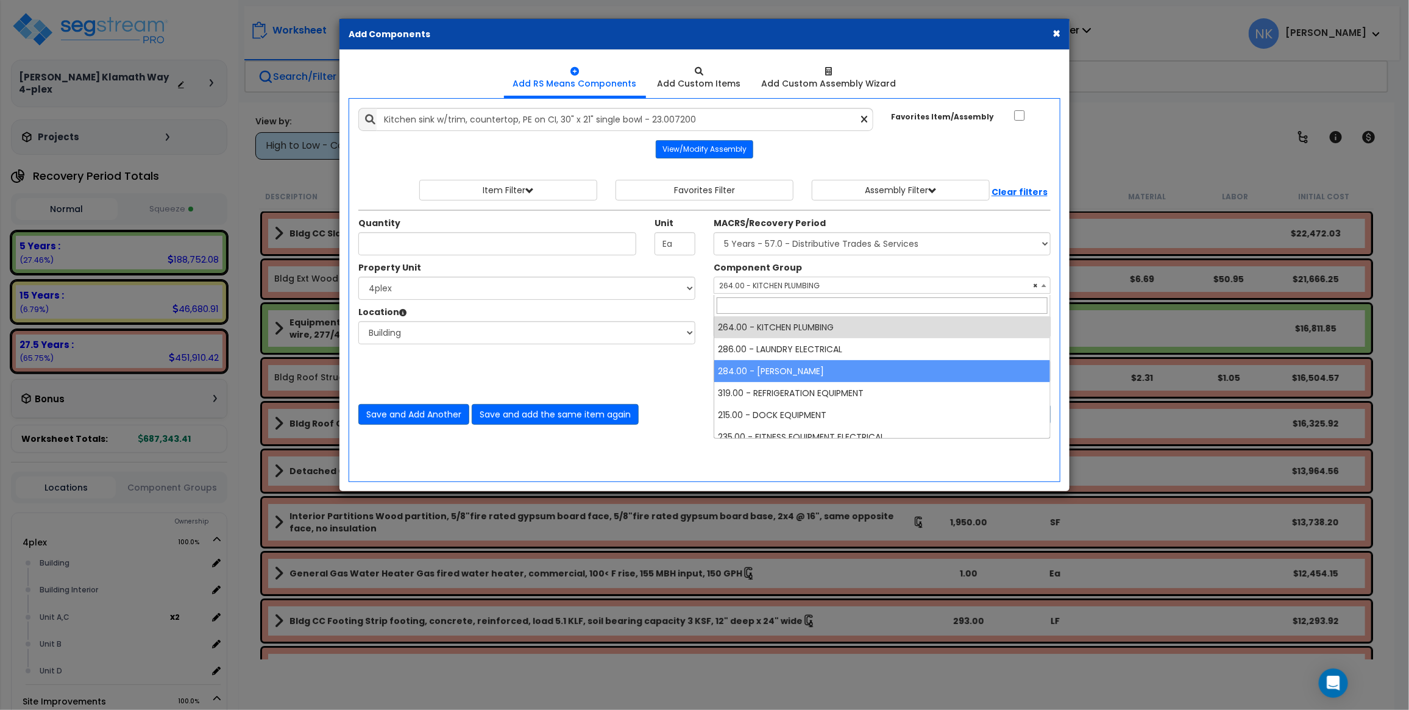
select select "4049"
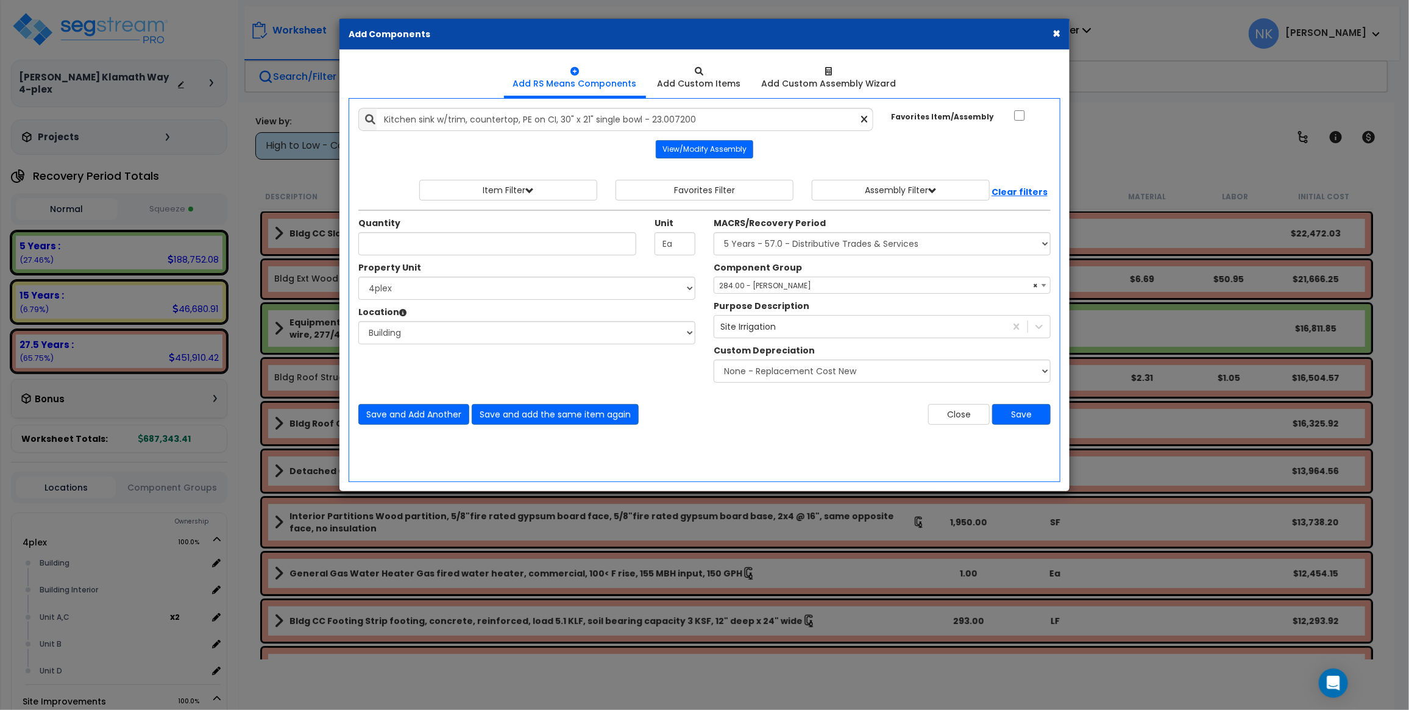
click at [1054, 37] on button "×" at bounding box center [1057, 33] width 8 height 13
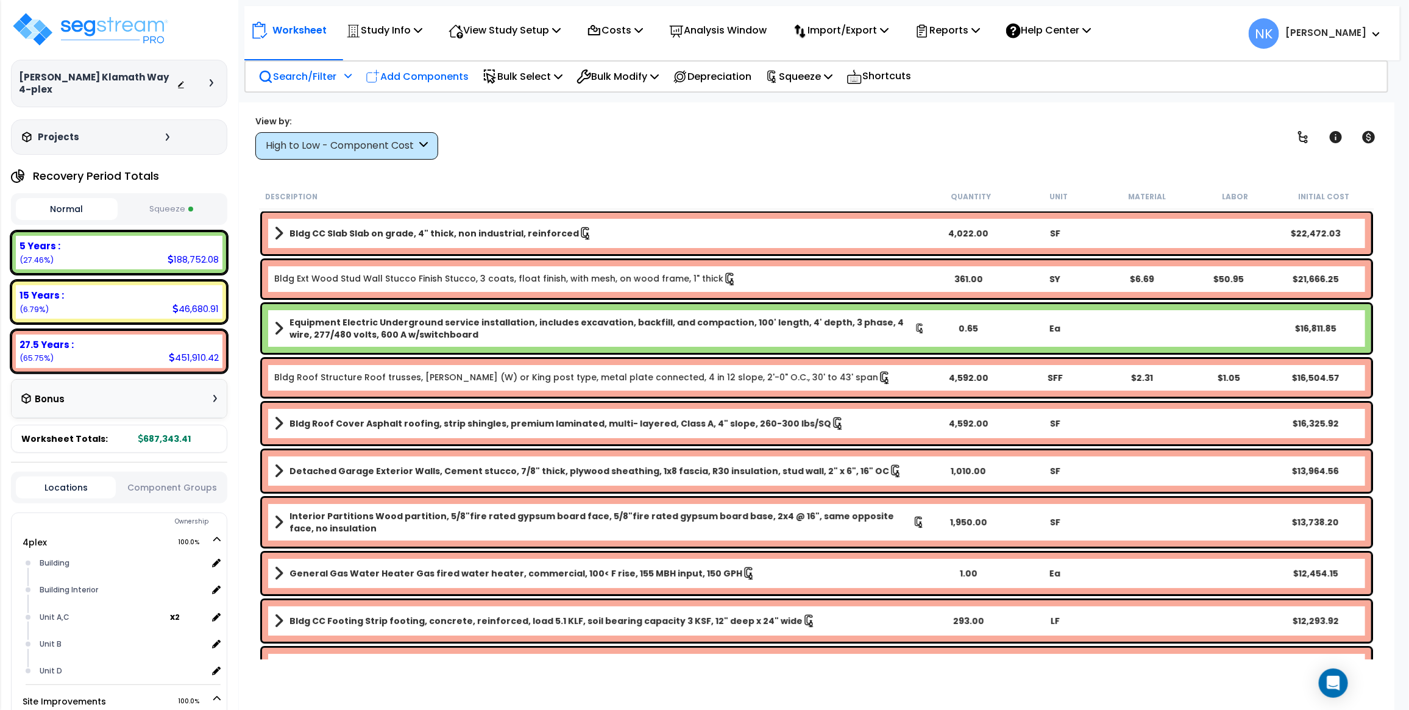
click at [436, 72] on p "Add Components" at bounding box center [417, 76] width 103 height 16
select select
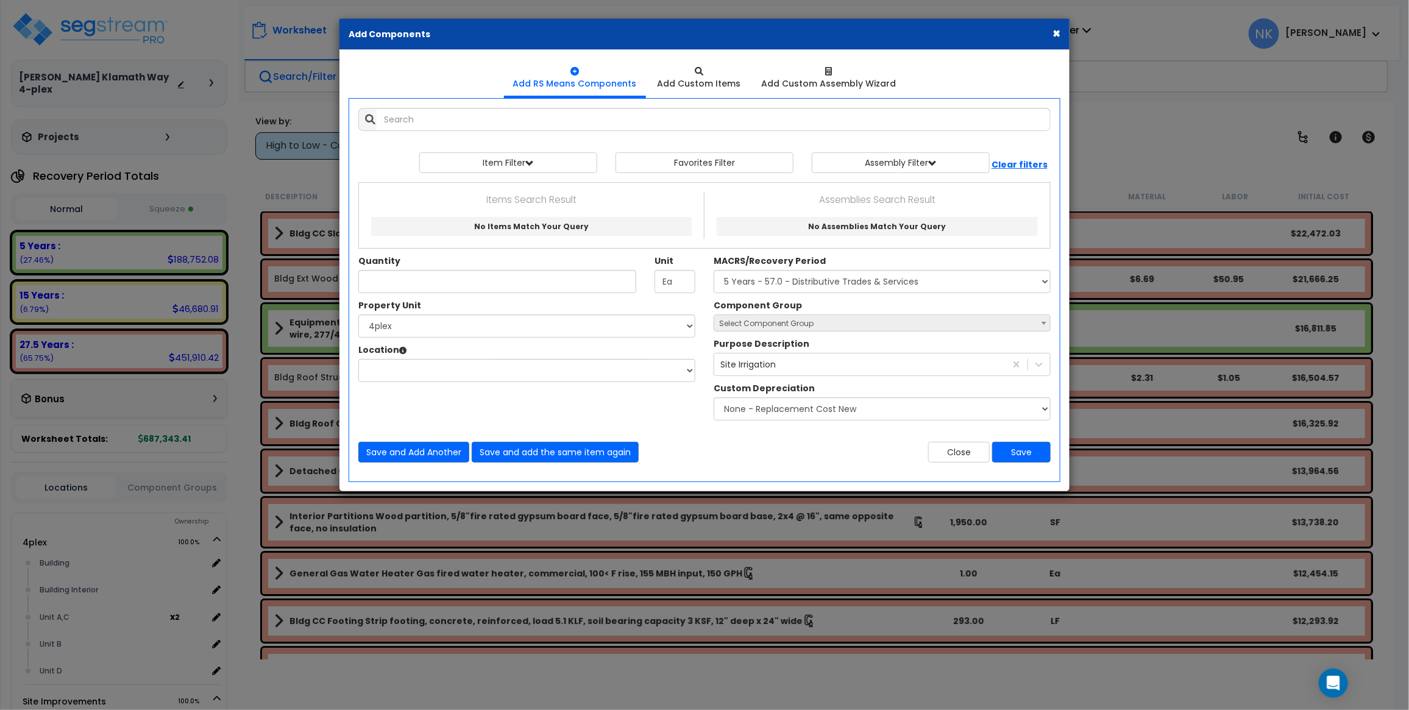
click at [1054, 32] on button "×" at bounding box center [1057, 33] width 8 height 13
